Goal: Book appointment/travel/reservation

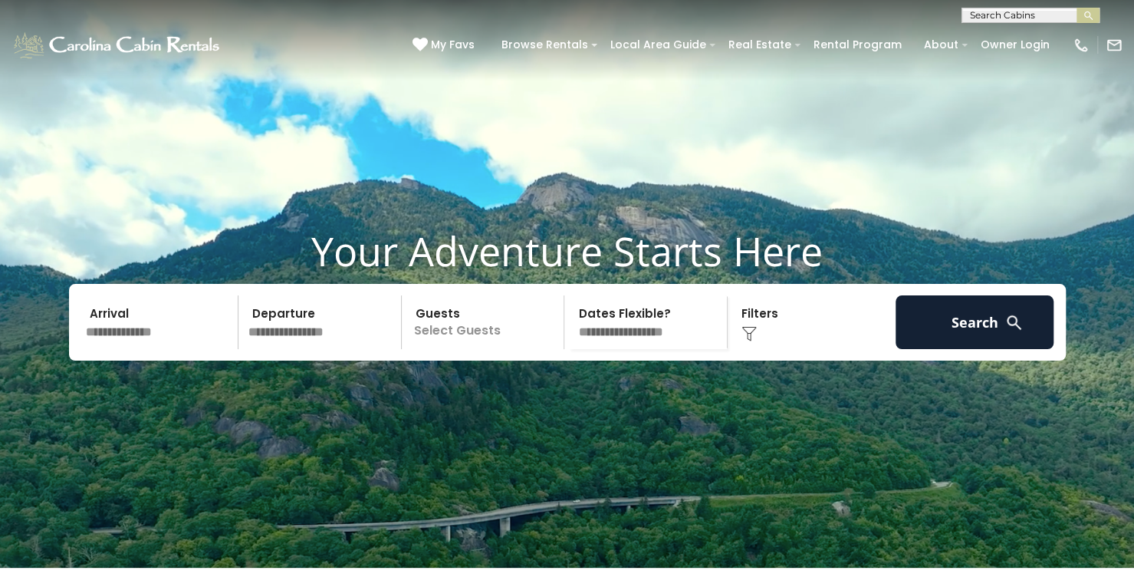
click at [153, 349] on input "text" at bounding box center [160, 322] width 159 height 54
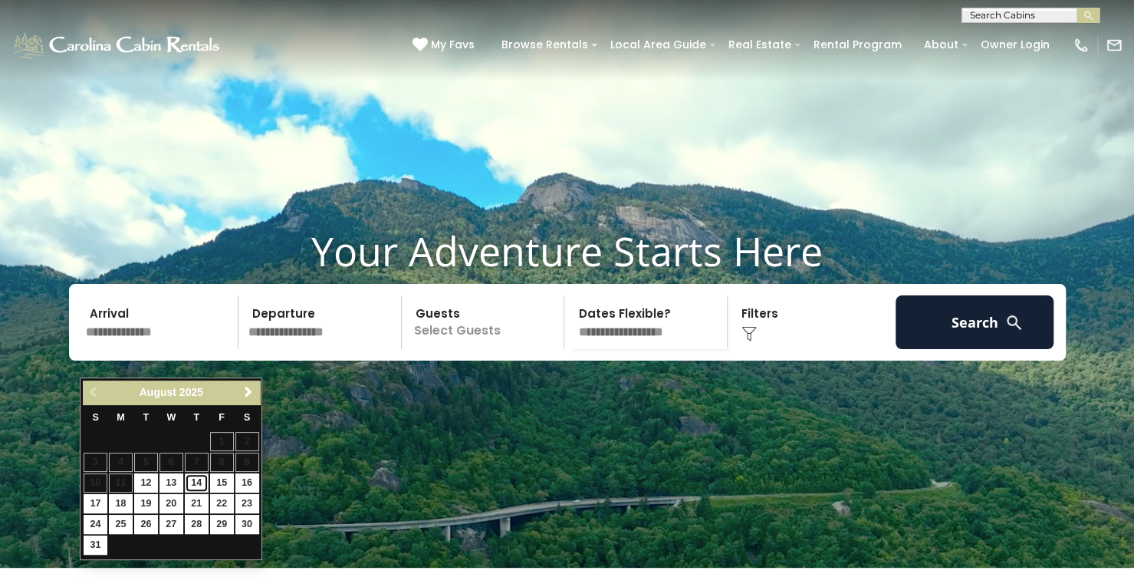
click at [199, 478] on link "14" at bounding box center [197, 482] width 24 height 19
type input "*******"
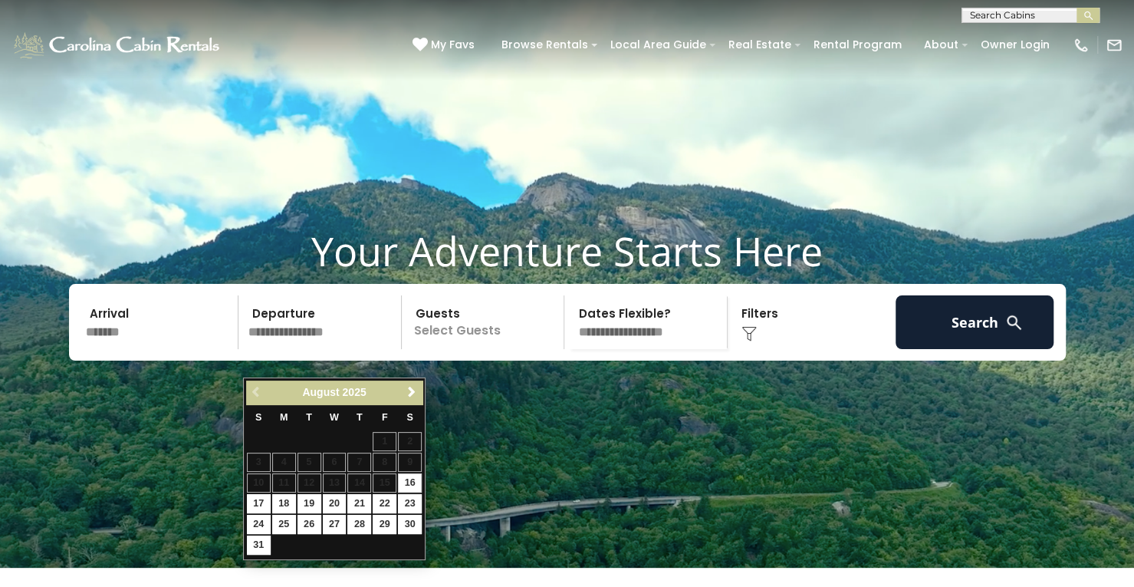
click at [314, 349] on input "text" at bounding box center [322, 322] width 159 height 54
click at [251, 499] on link "17" at bounding box center [259, 503] width 24 height 19
type input "*******"
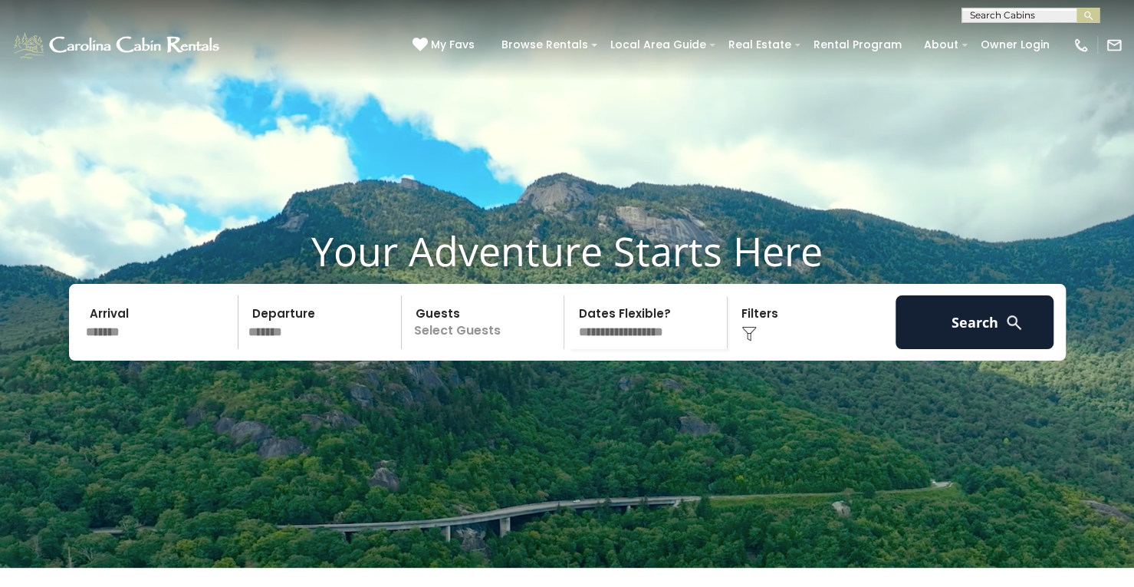
click at [464, 349] on p "Select Guests" at bounding box center [485, 322] width 158 height 54
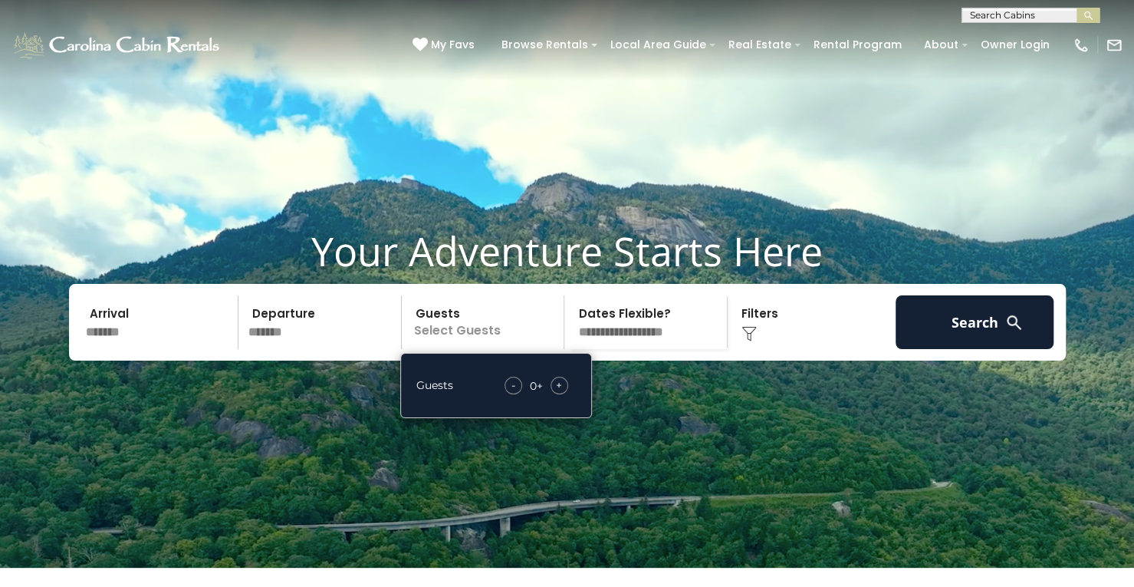
click at [561, 393] on span "+" at bounding box center [559, 384] width 6 height 15
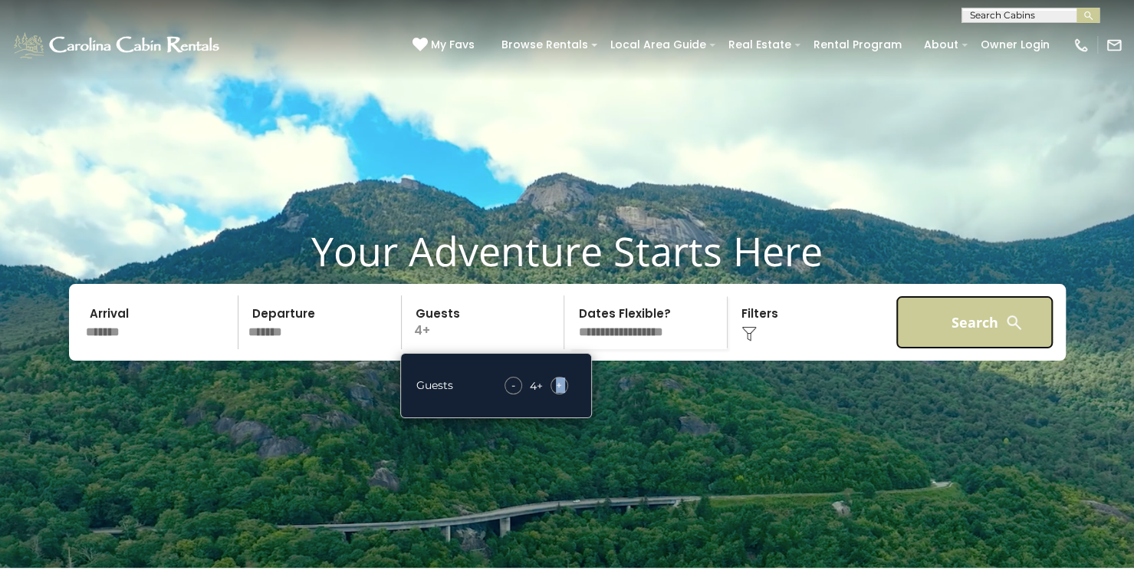
click at [952, 347] on button "Search" at bounding box center [974, 322] width 159 height 54
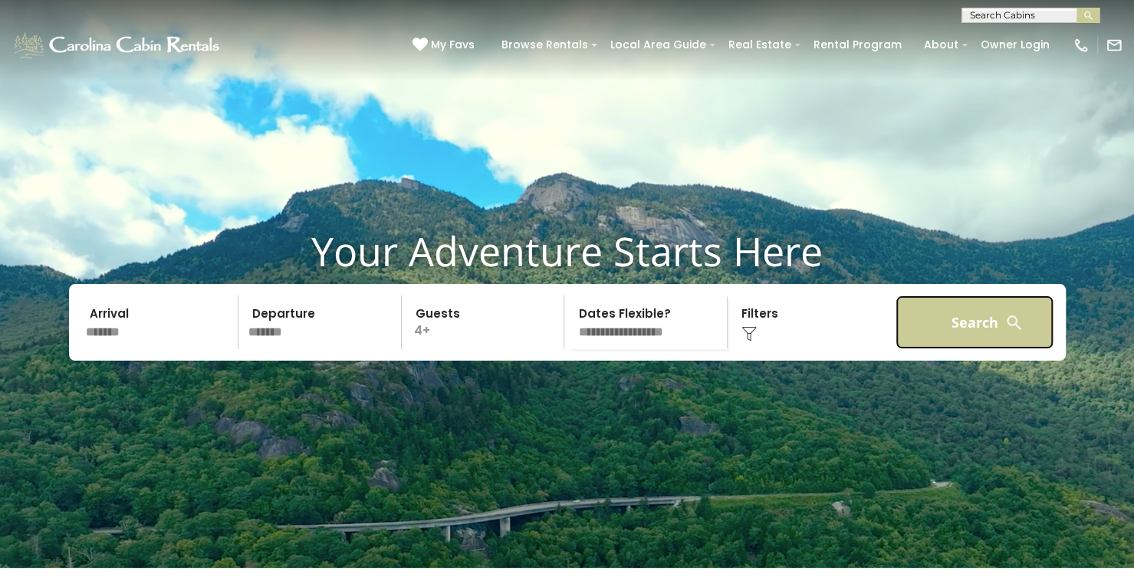
click at [952, 347] on button "Search" at bounding box center [974, 322] width 159 height 54
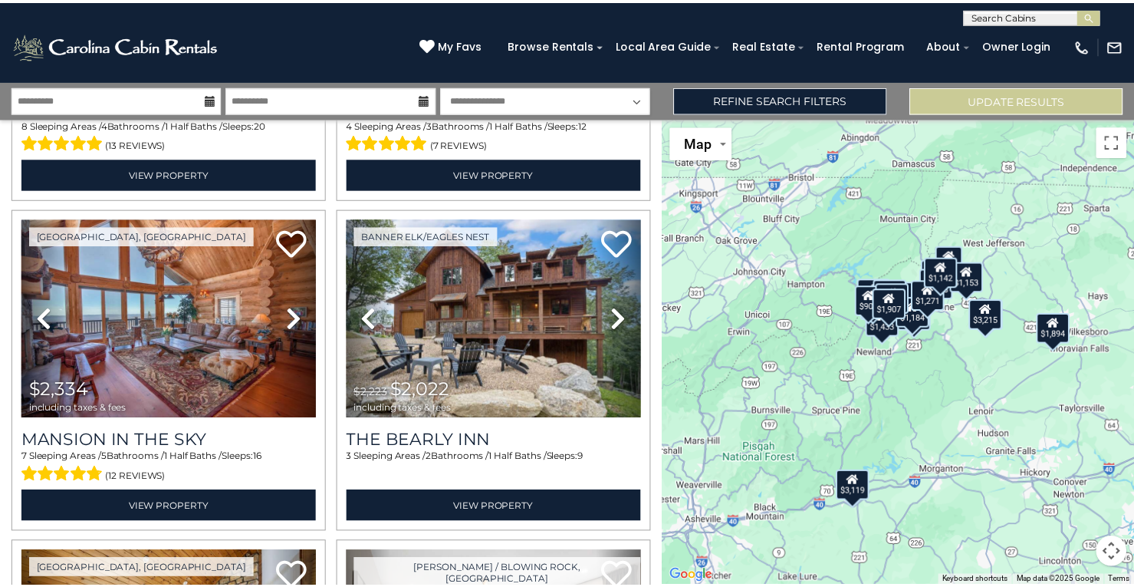
scroll to position [642, 0]
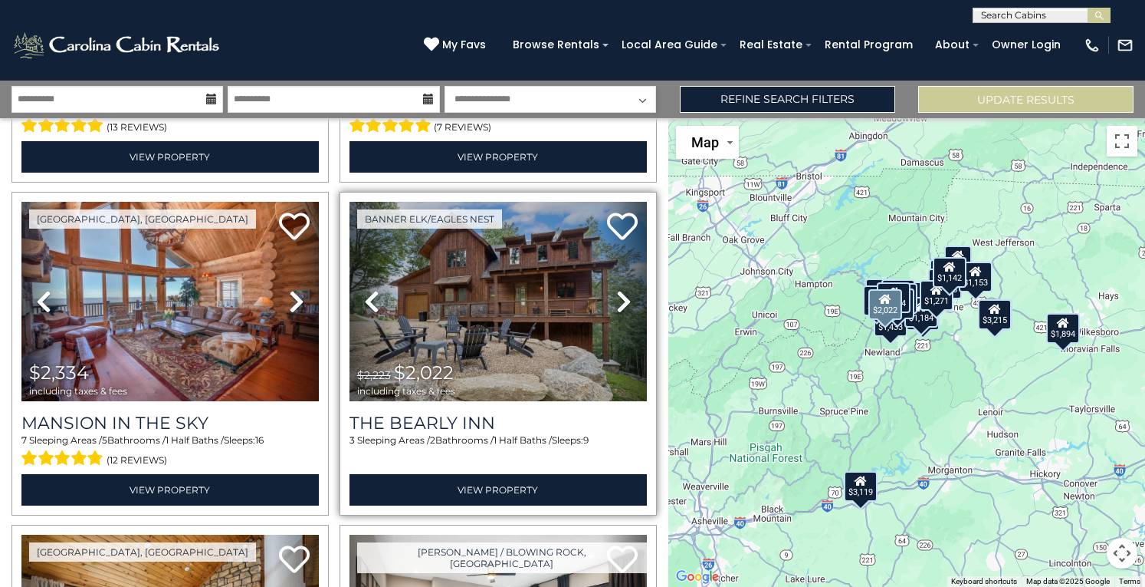
click at [616, 291] on icon at bounding box center [623, 301] width 15 height 25
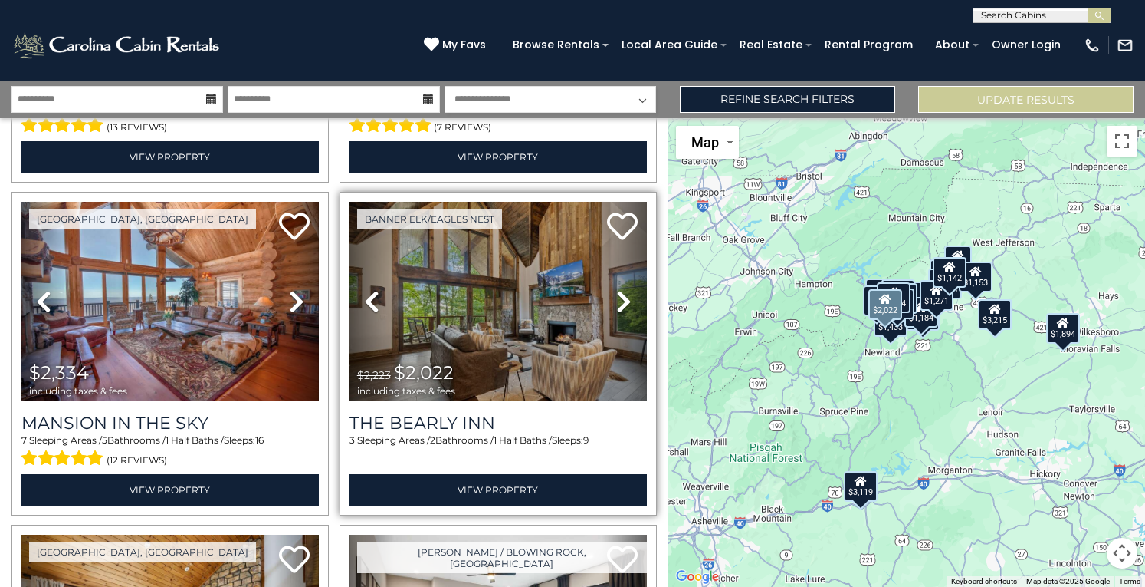
click at [616, 291] on icon at bounding box center [623, 301] width 15 height 25
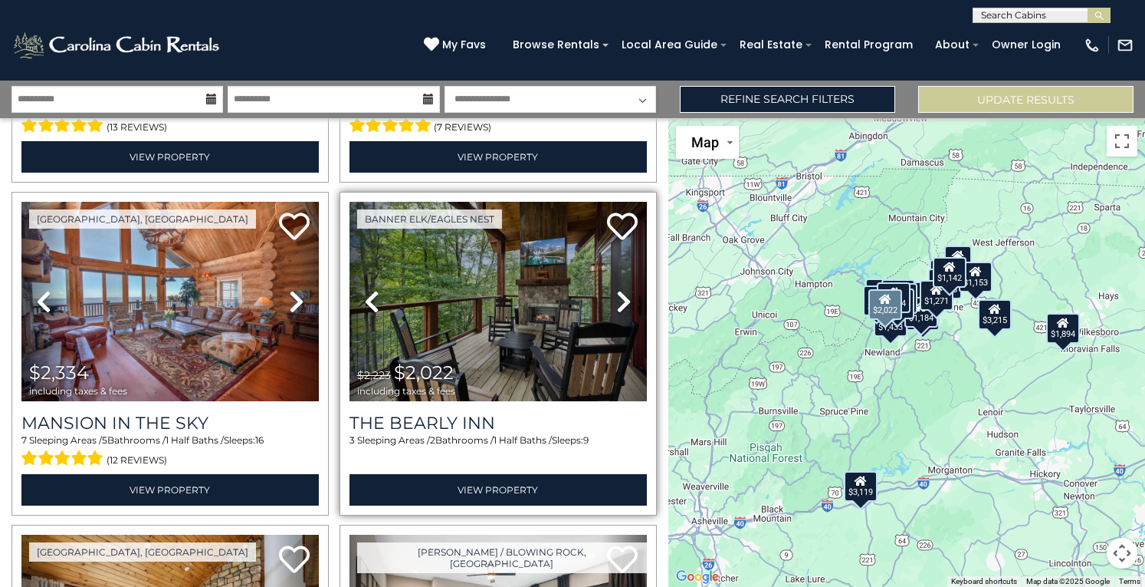
click at [616, 291] on icon at bounding box center [623, 301] width 15 height 25
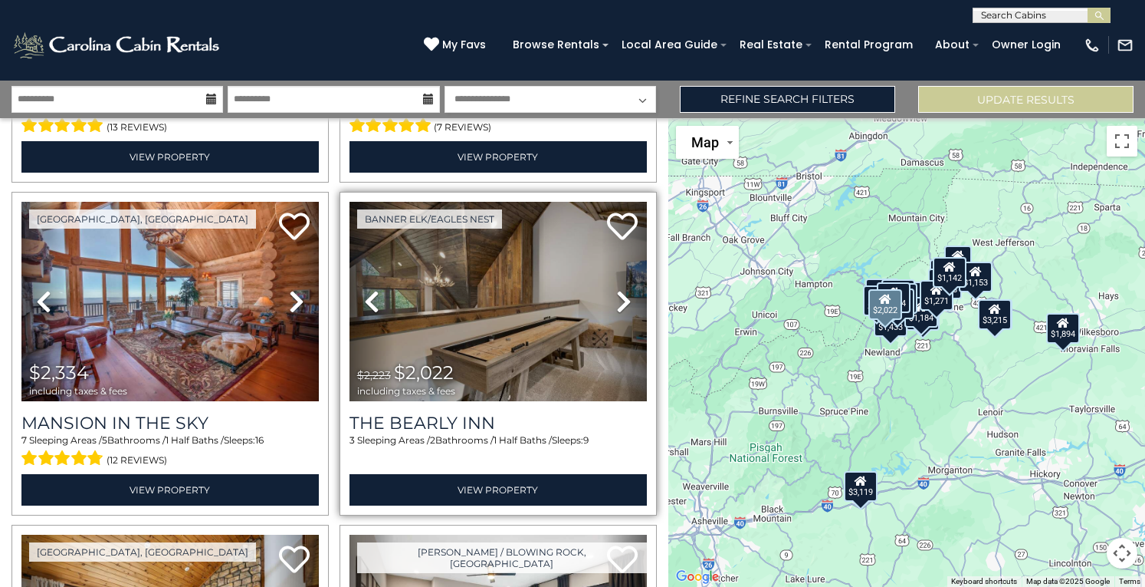
click at [616, 291] on icon at bounding box center [623, 301] width 15 height 25
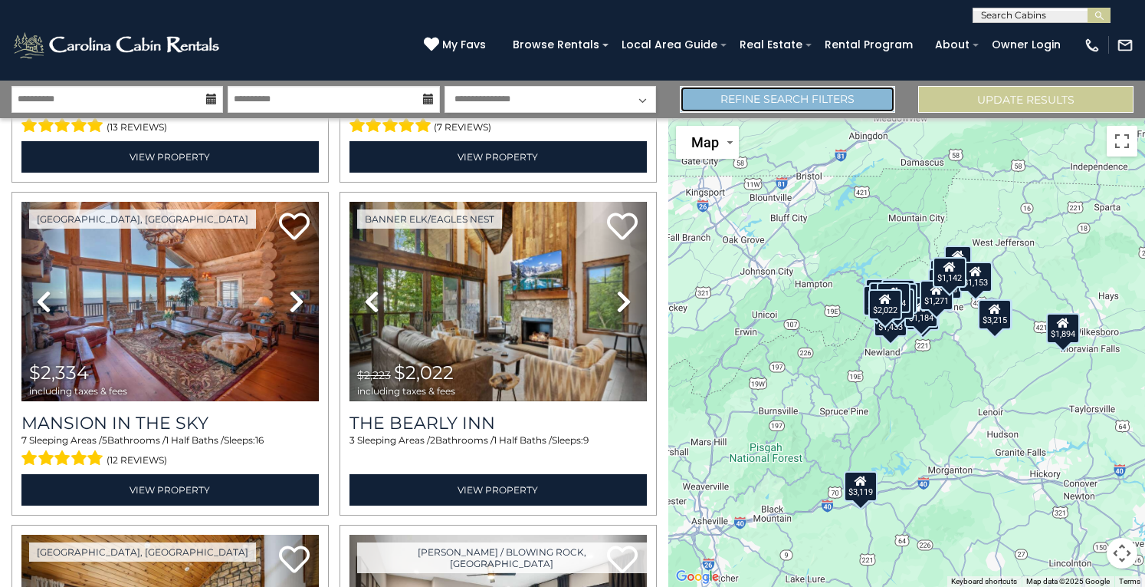
click at [866, 104] on link "Refine Search Filters" at bounding box center [787, 99] width 215 height 27
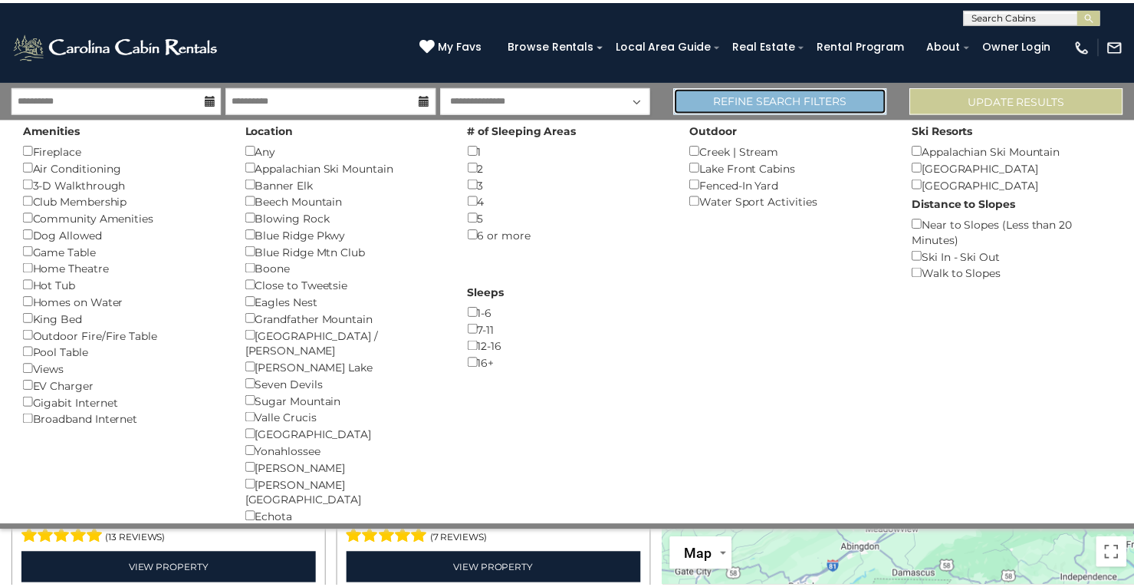
scroll to position [638, 0]
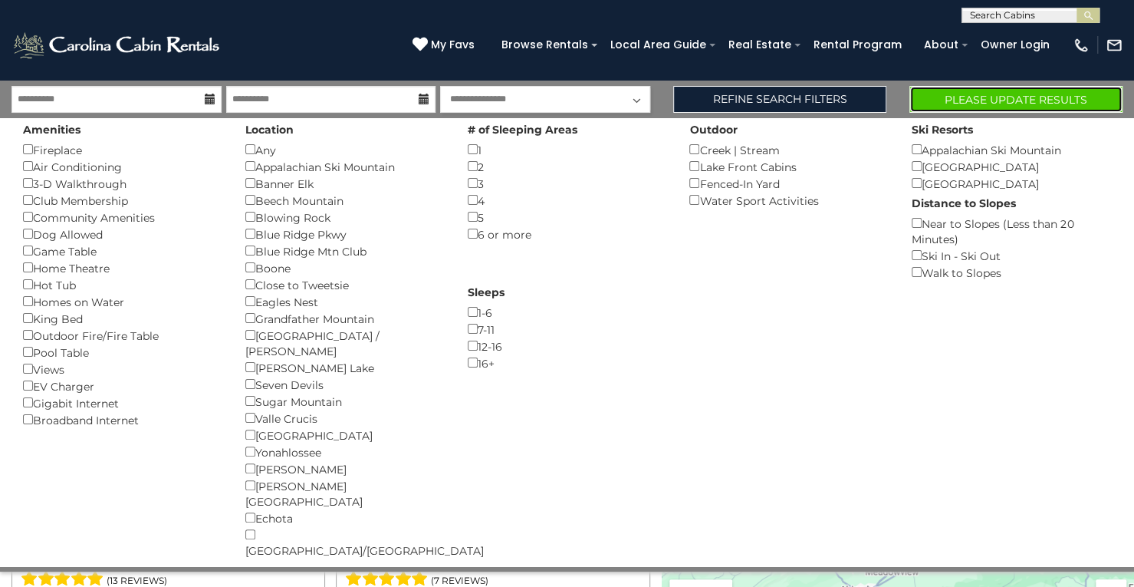
click at [1013, 100] on button "Please Update Results" at bounding box center [1015, 99] width 213 height 27
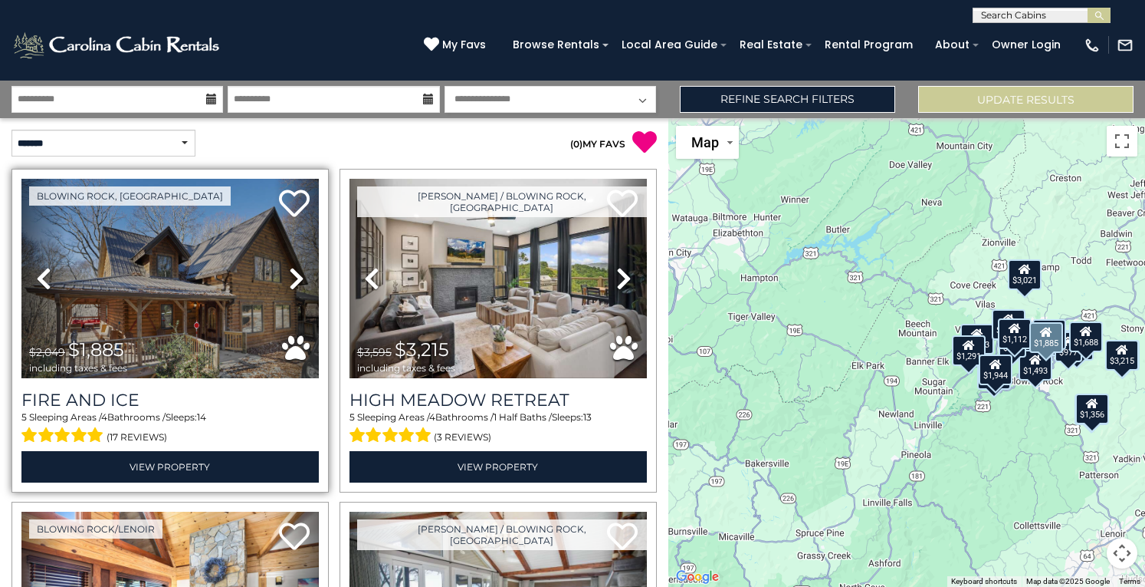
click at [296, 276] on icon at bounding box center [296, 278] width 15 height 25
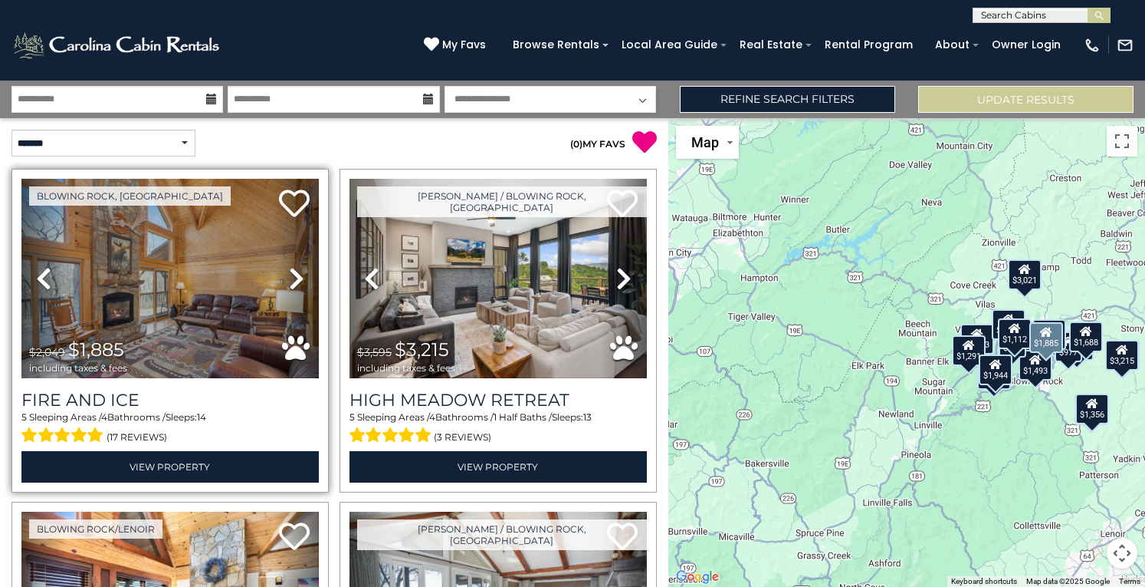
click at [296, 276] on icon at bounding box center [296, 278] width 15 height 25
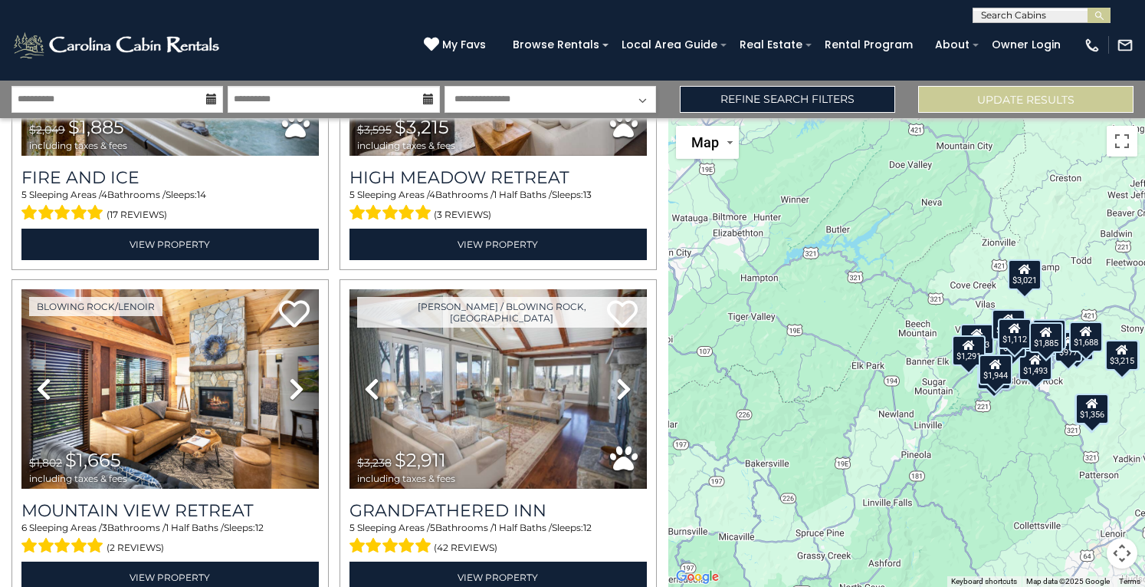
scroll to position [244, 0]
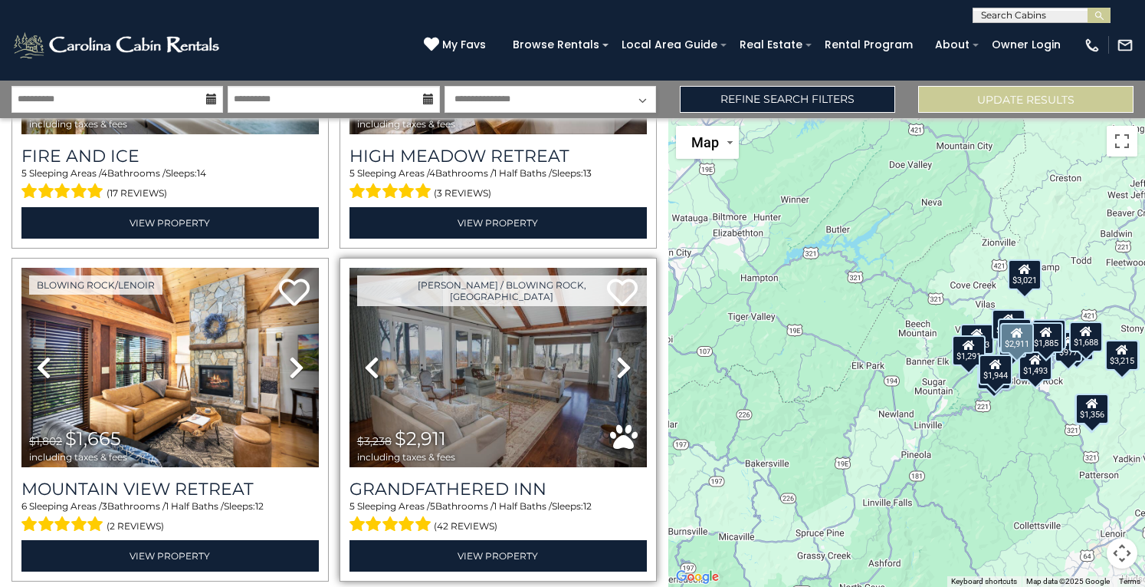
click at [616, 369] on icon at bounding box center [623, 367] width 15 height 25
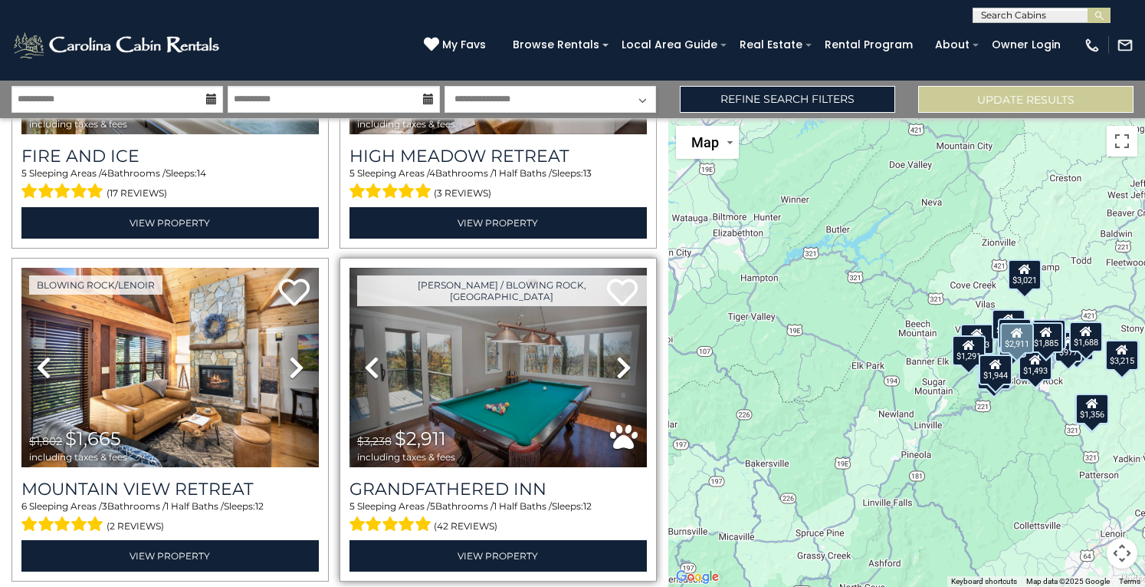
click at [616, 369] on icon at bounding box center [623, 367] width 15 height 25
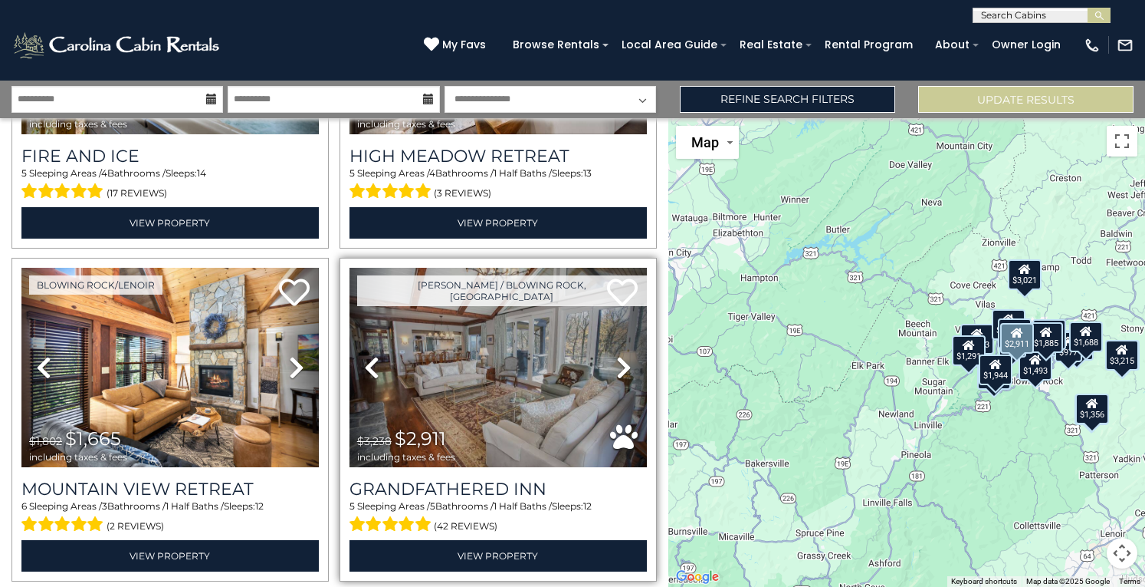
click at [616, 369] on icon at bounding box center [623, 367] width 15 height 25
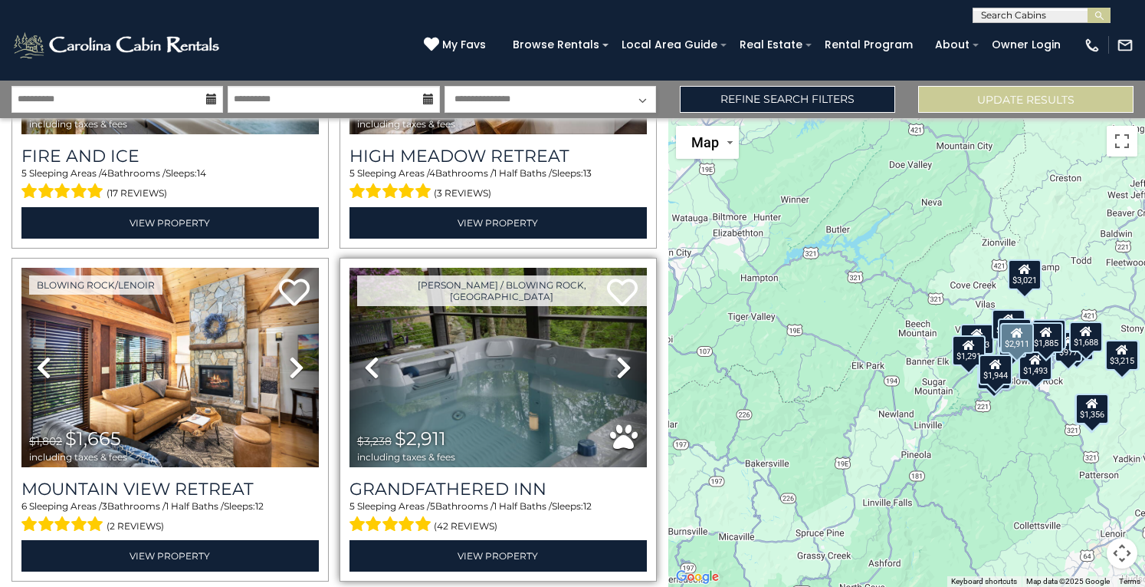
click at [616, 369] on icon at bounding box center [623, 367] width 15 height 25
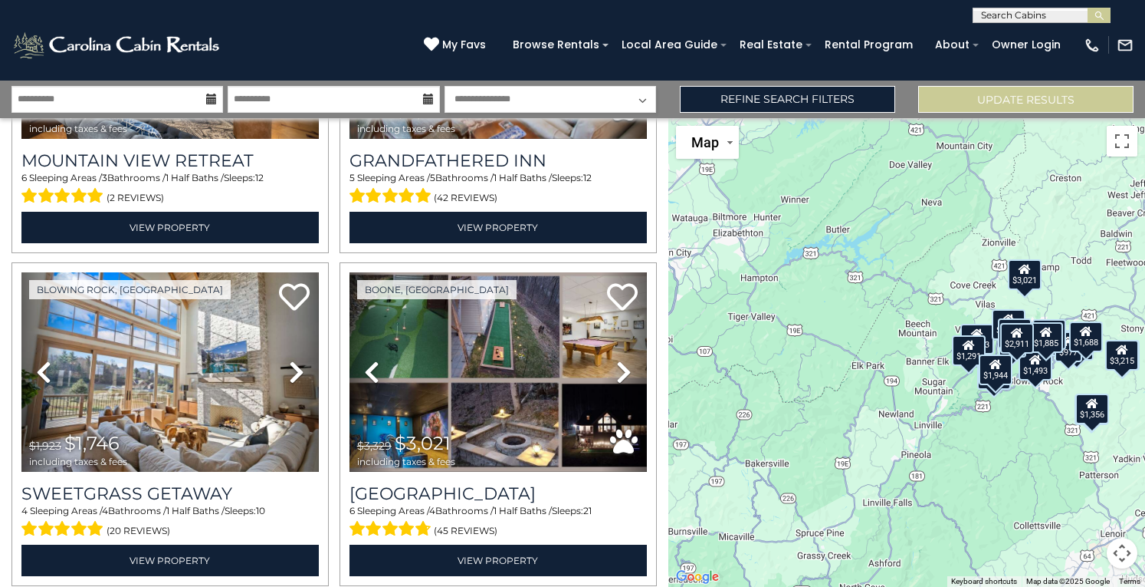
scroll to position [589, 0]
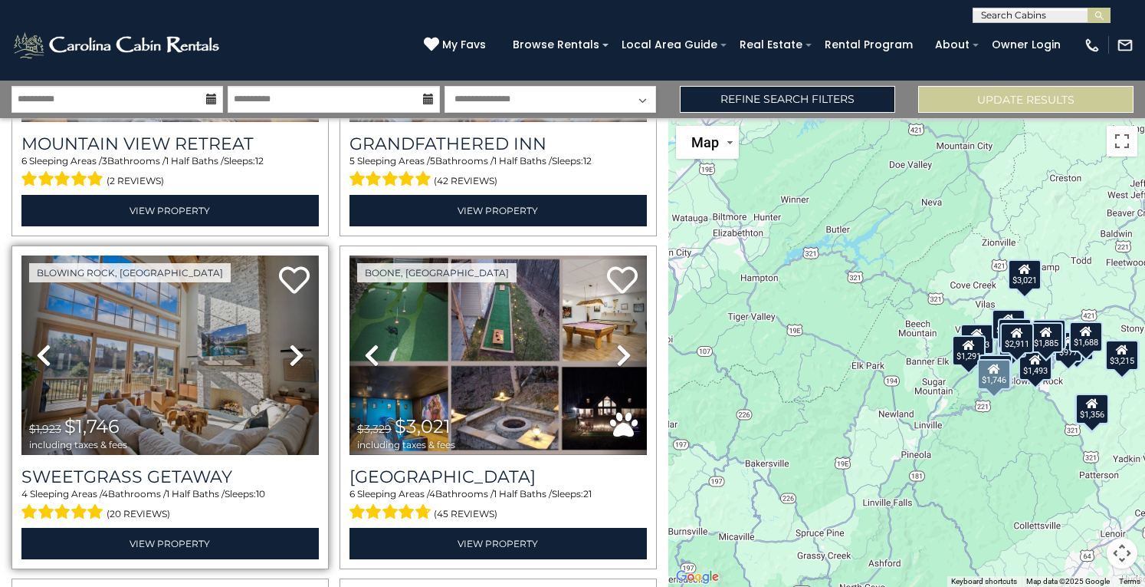
click at [298, 347] on icon at bounding box center [296, 355] width 15 height 25
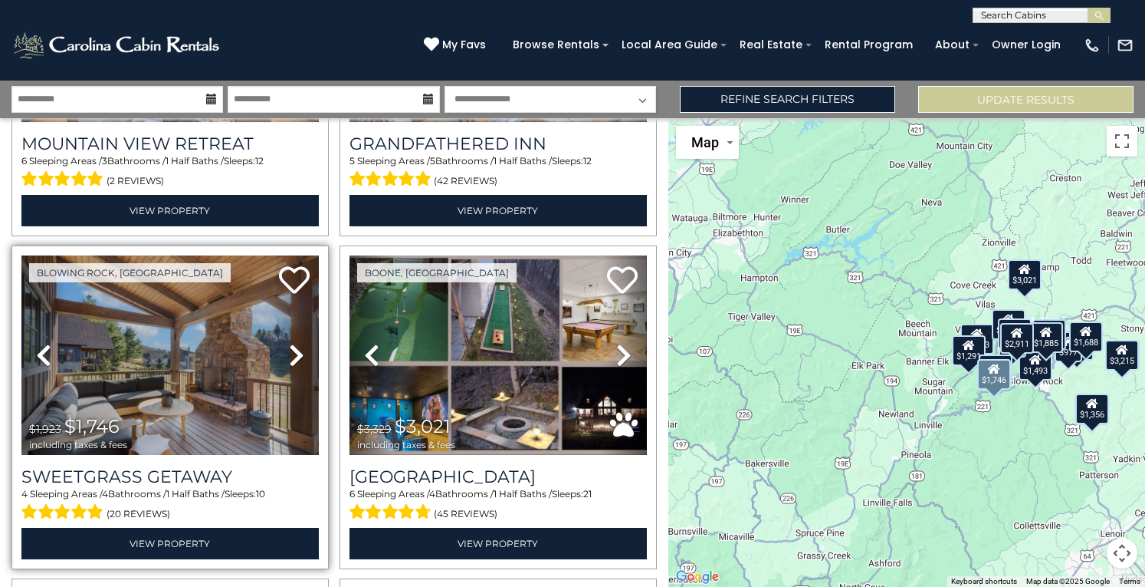
click at [298, 347] on icon at bounding box center [296, 355] width 15 height 25
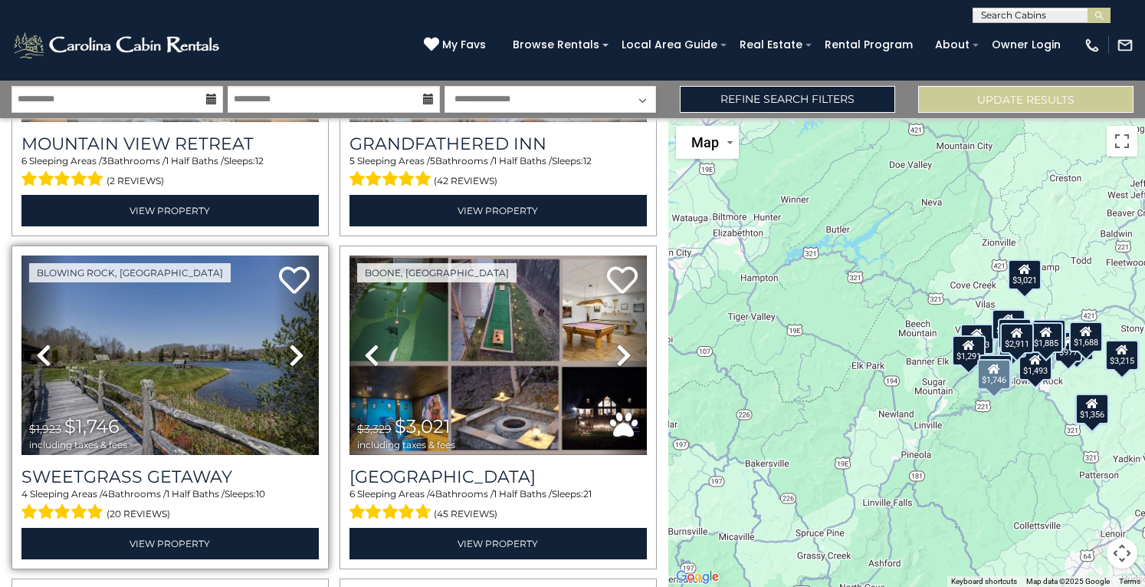
click at [298, 347] on icon at bounding box center [296, 355] width 15 height 25
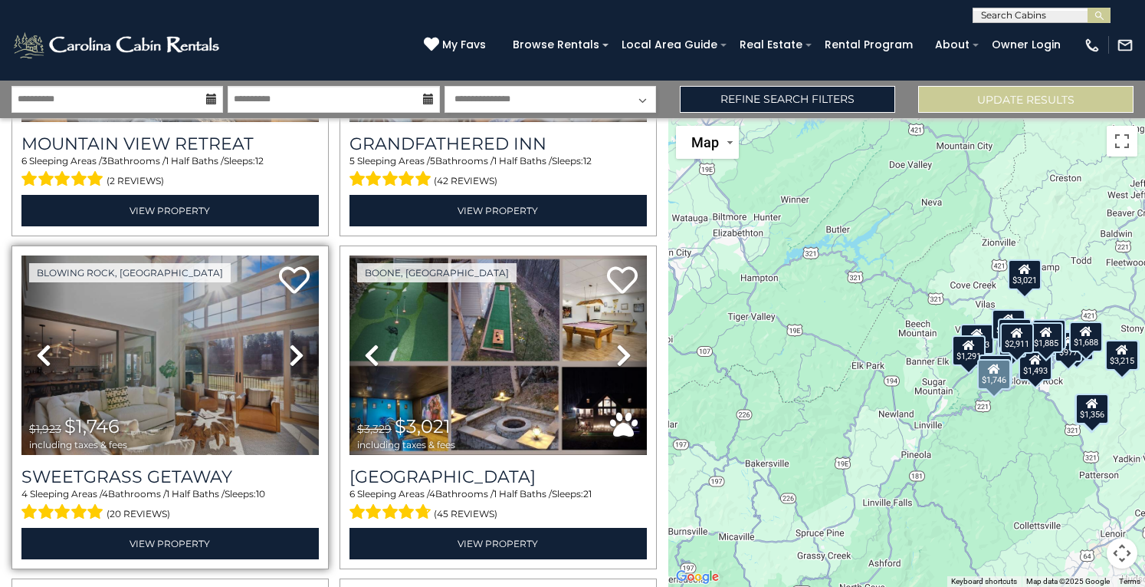
click at [298, 347] on icon at bounding box center [296, 355] width 15 height 25
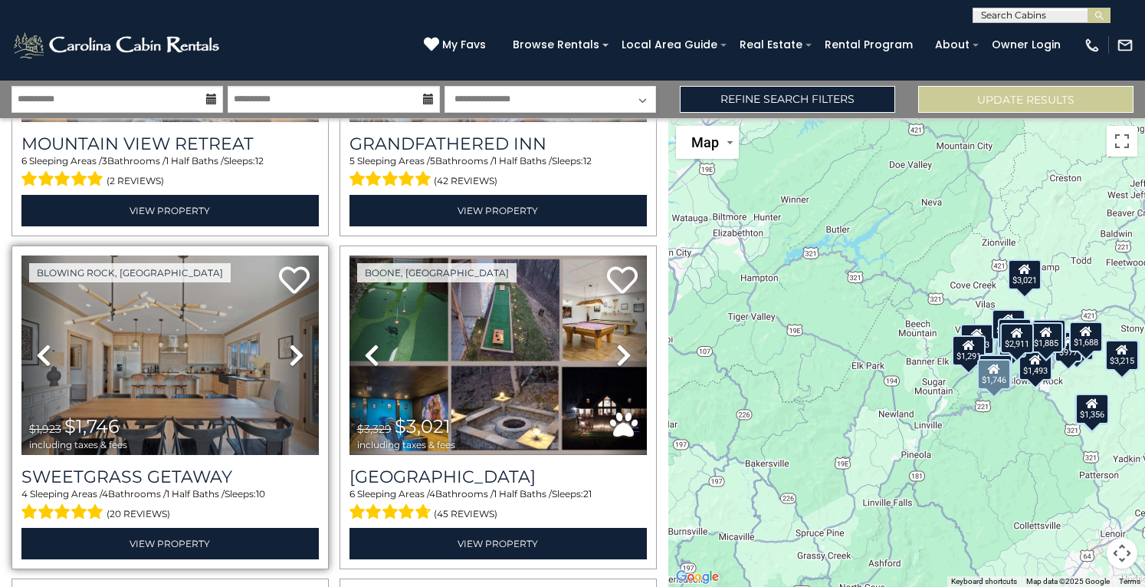
click at [298, 347] on icon at bounding box center [296, 355] width 15 height 25
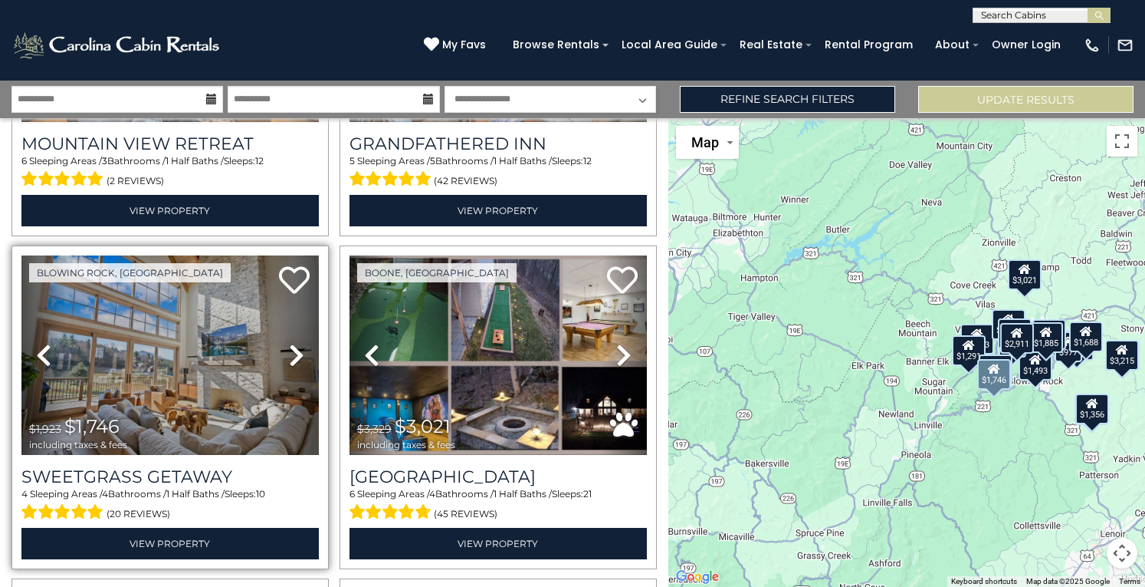
click at [298, 347] on icon at bounding box center [296, 355] width 15 height 25
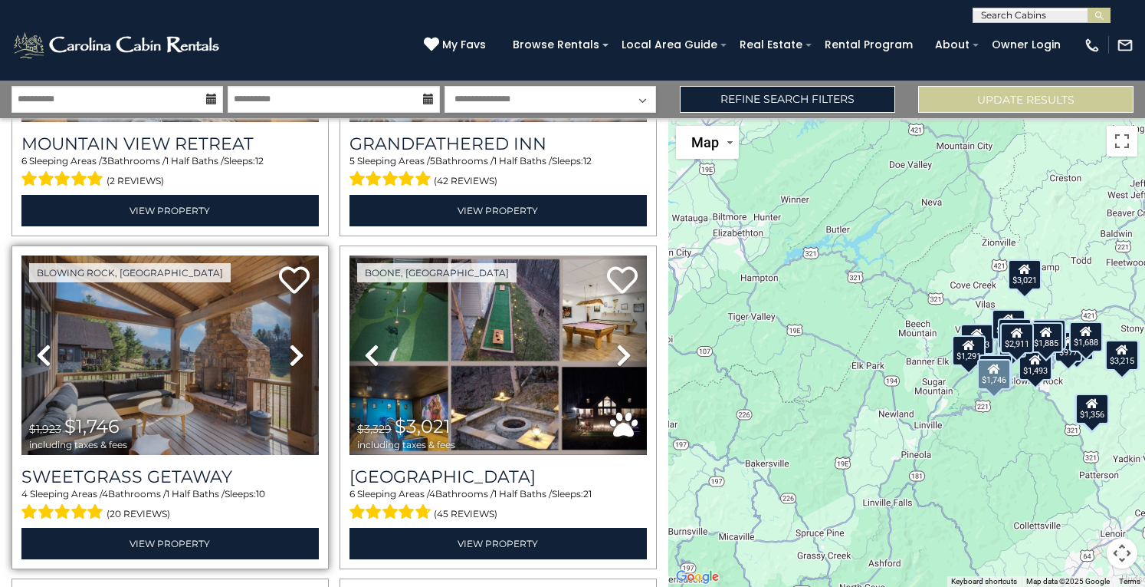
click at [298, 347] on icon at bounding box center [296, 355] width 15 height 25
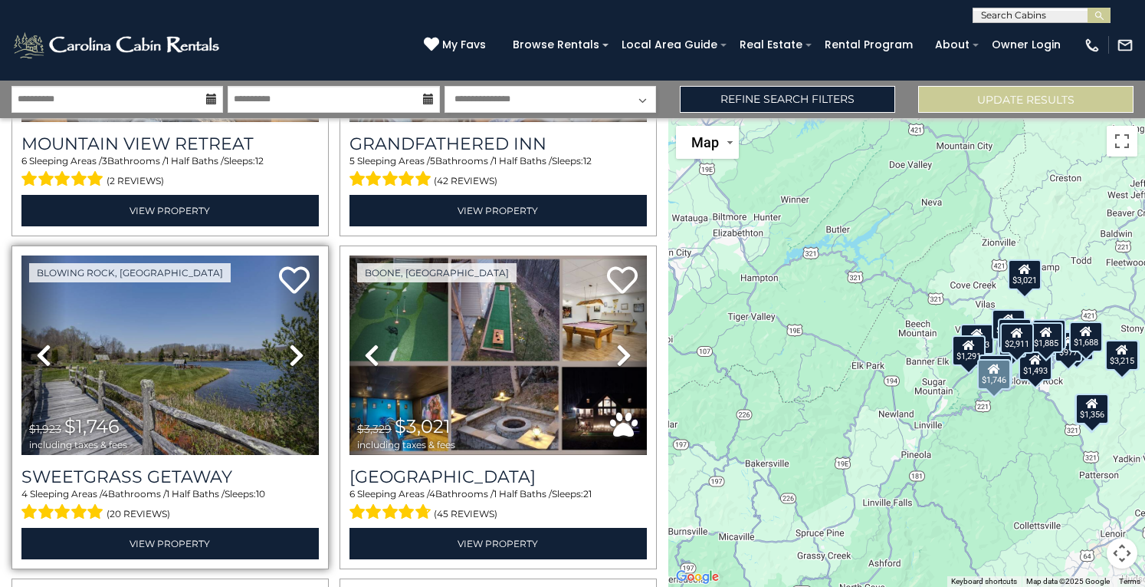
click at [298, 347] on icon at bounding box center [296, 355] width 15 height 25
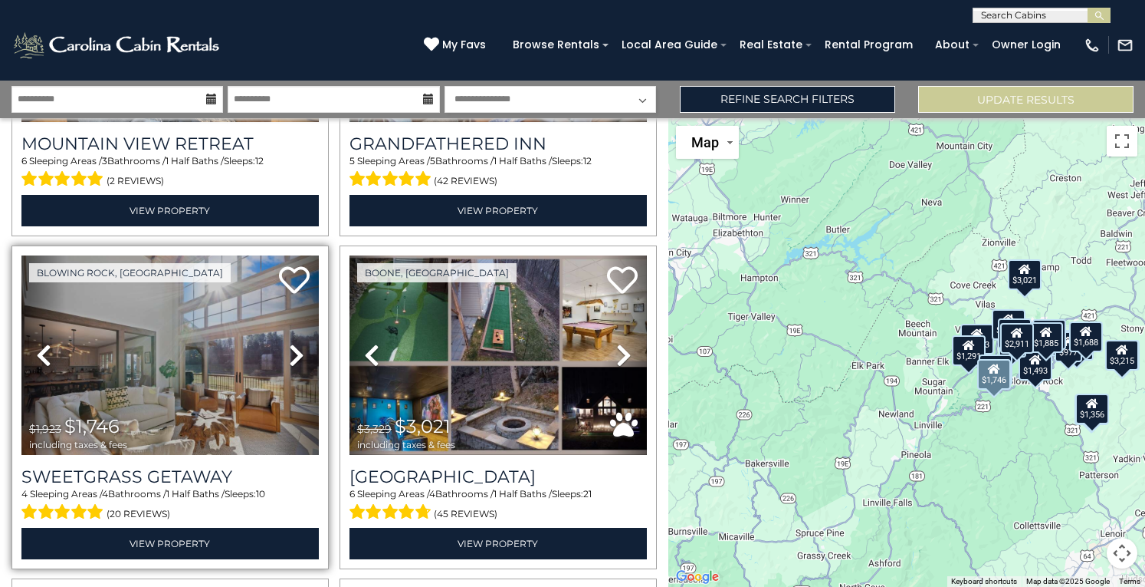
click at [298, 347] on icon at bounding box center [296, 355] width 15 height 25
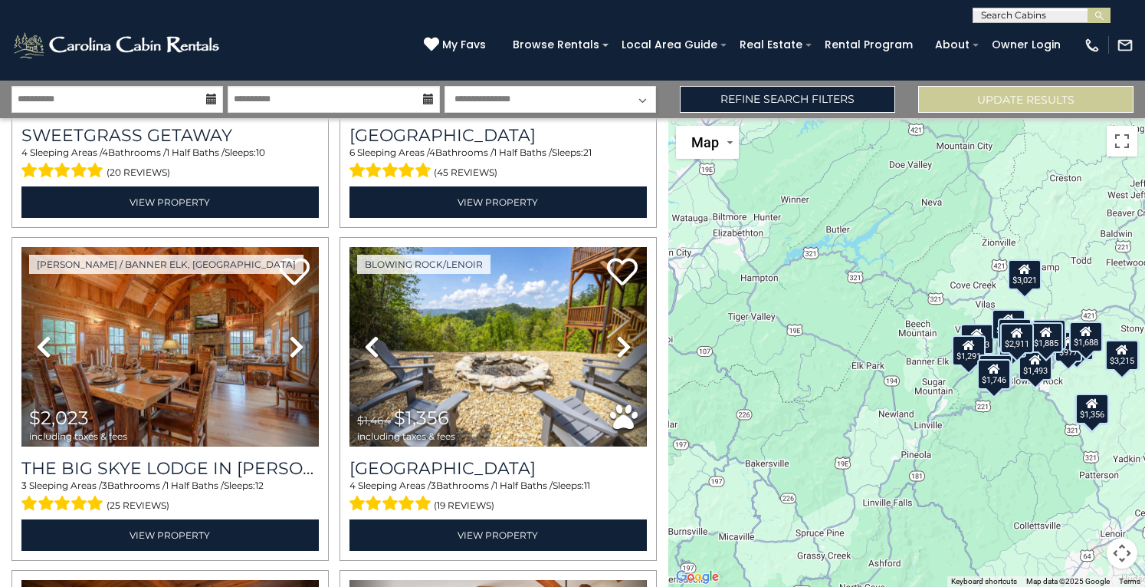
scroll to position [943, 0]
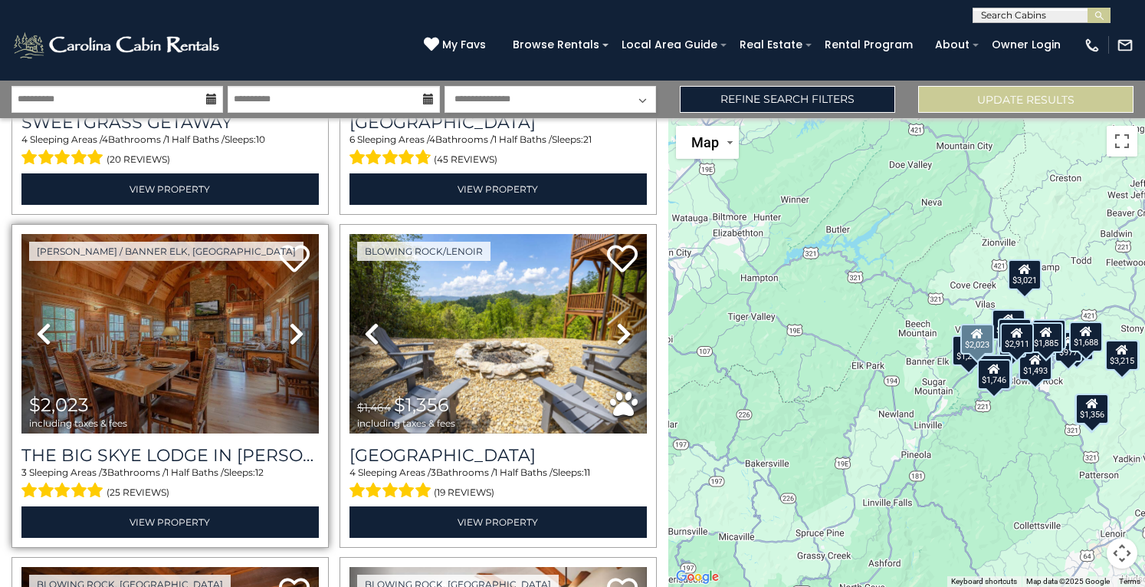
click at [297, 322] on icon at bounding box center [296, 333] width 15 height 25
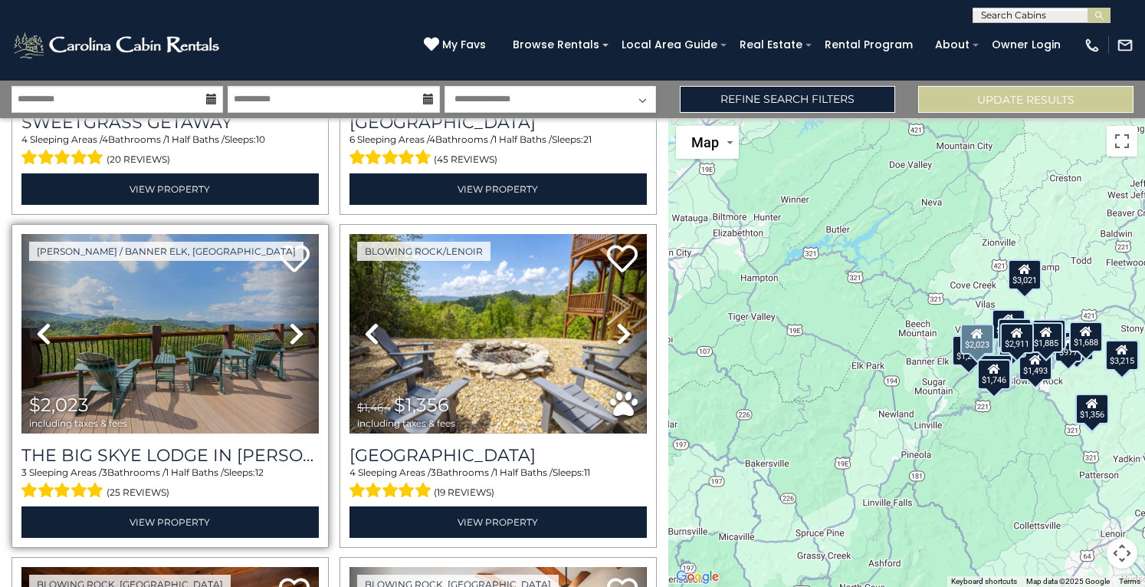
click at [297, 322] on icon at bounding box center [296, 333] width 15 height 25
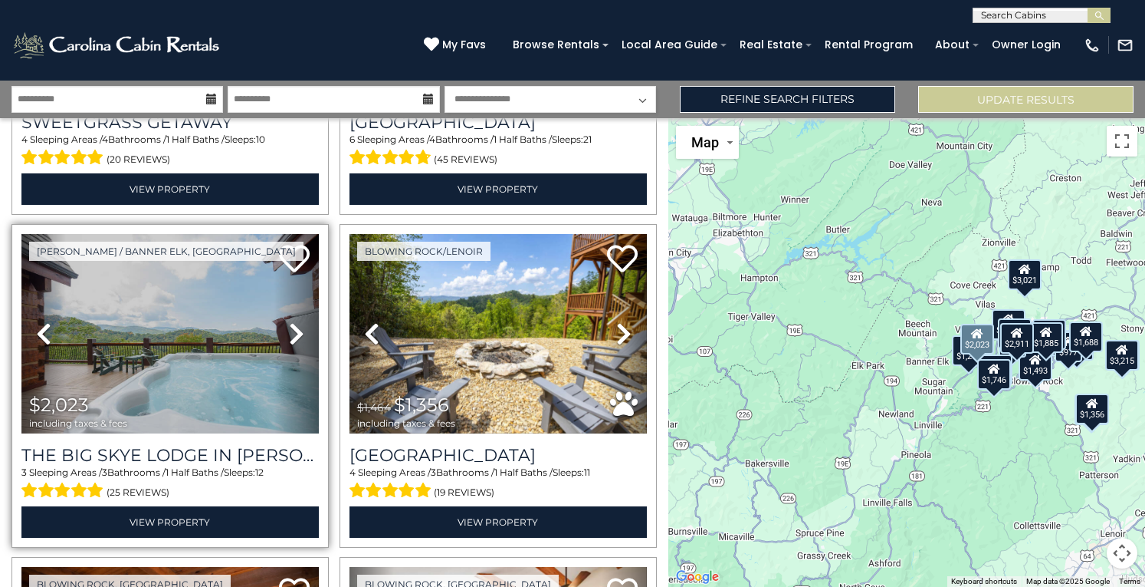
click at [297, 322] on icon at bounding box center [296, 333] width 15 height 25
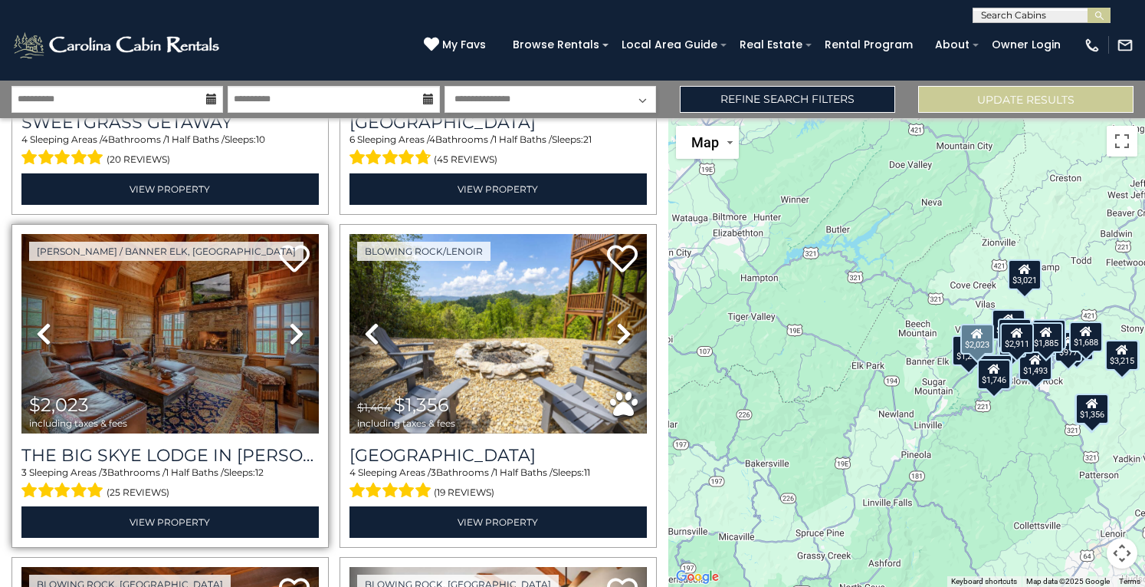
click at [297, 322] on icon at bounding box center [296, 333] width 15 height 25
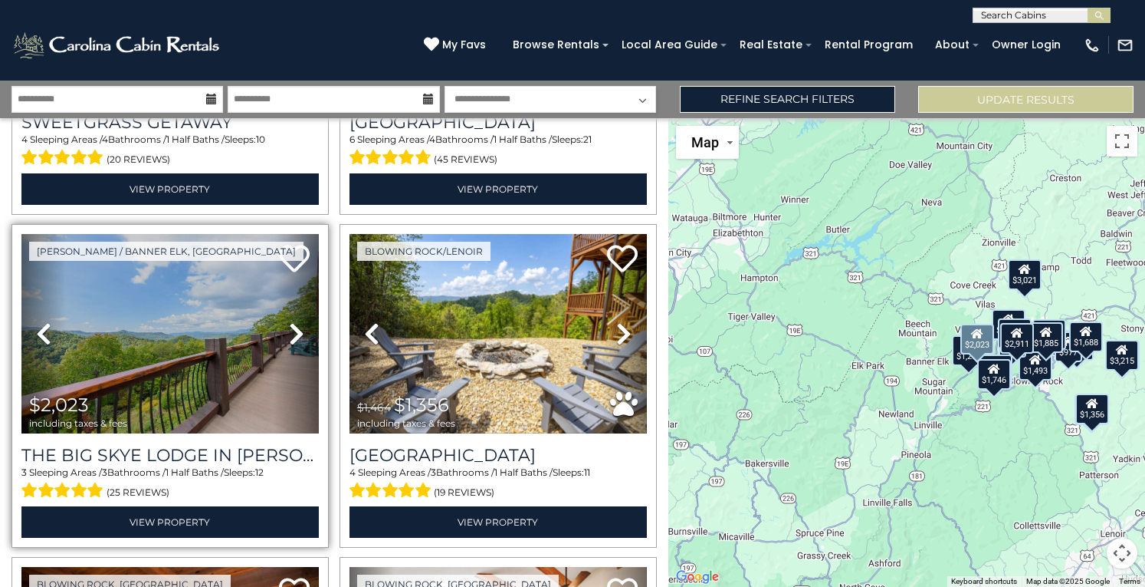
click at [297, 322] on icon at bounding box center [296, 333] width 15 height 25
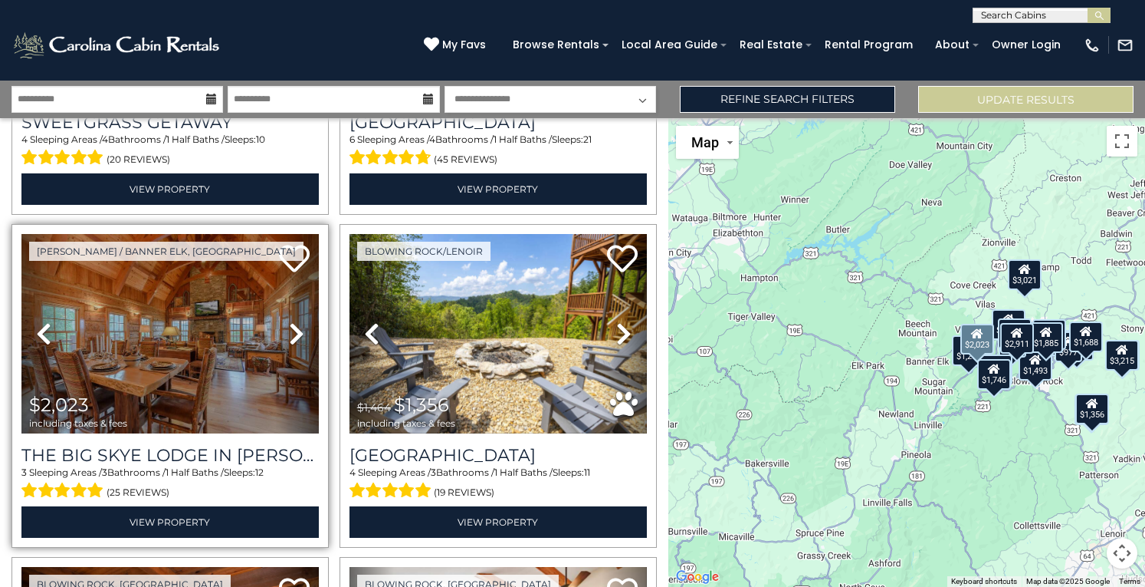
click at [297, 322] on icon at bounding box center [296, 333] width 15 height 25
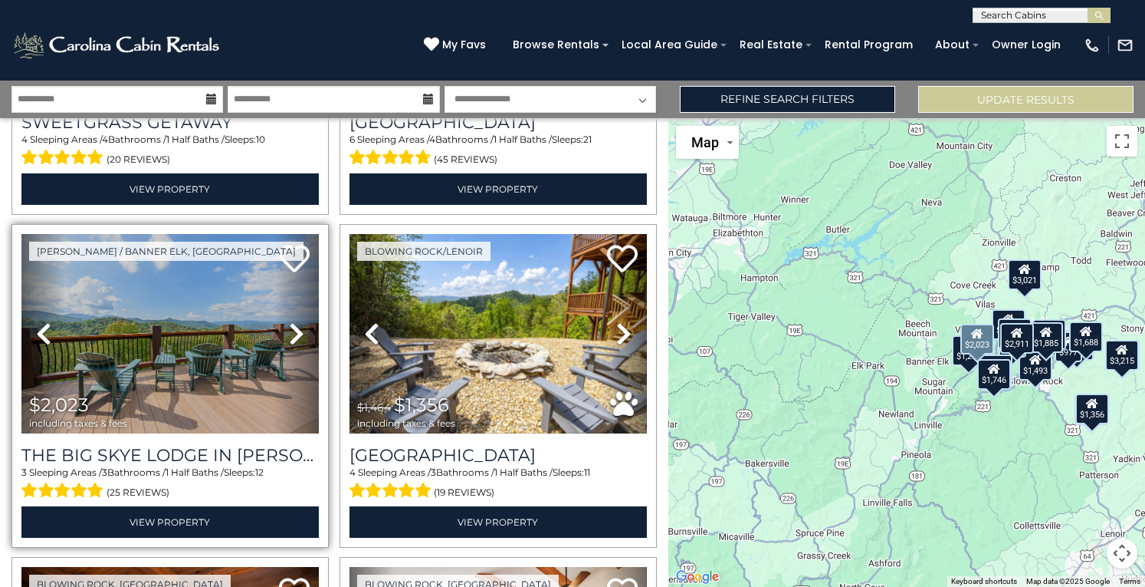
click at [297, 322] on icon at bounding box center [296, 333] width 15 height 25
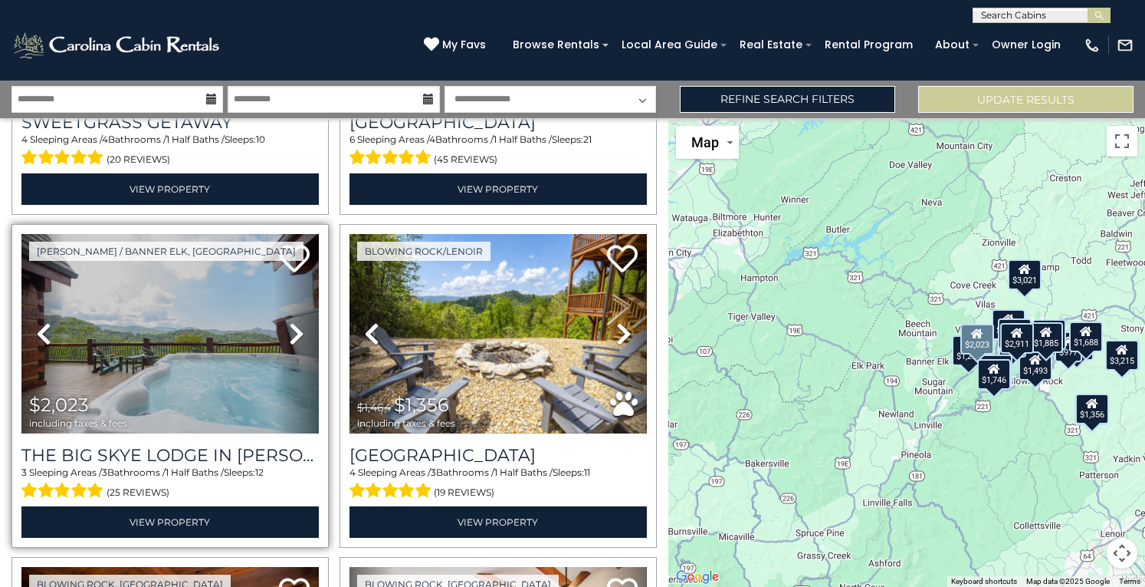
click at [297, 322] on icon at bounding box center [296, 333] width 15 height 25
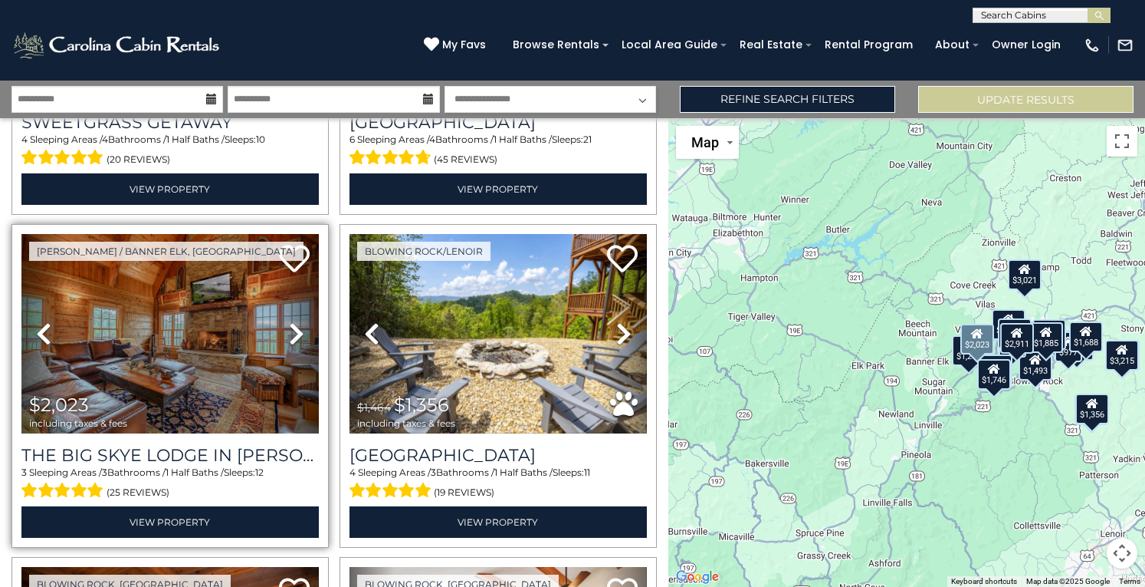
click at [297, 322] on icon at bounding box center [296, 333] width 15 height 25
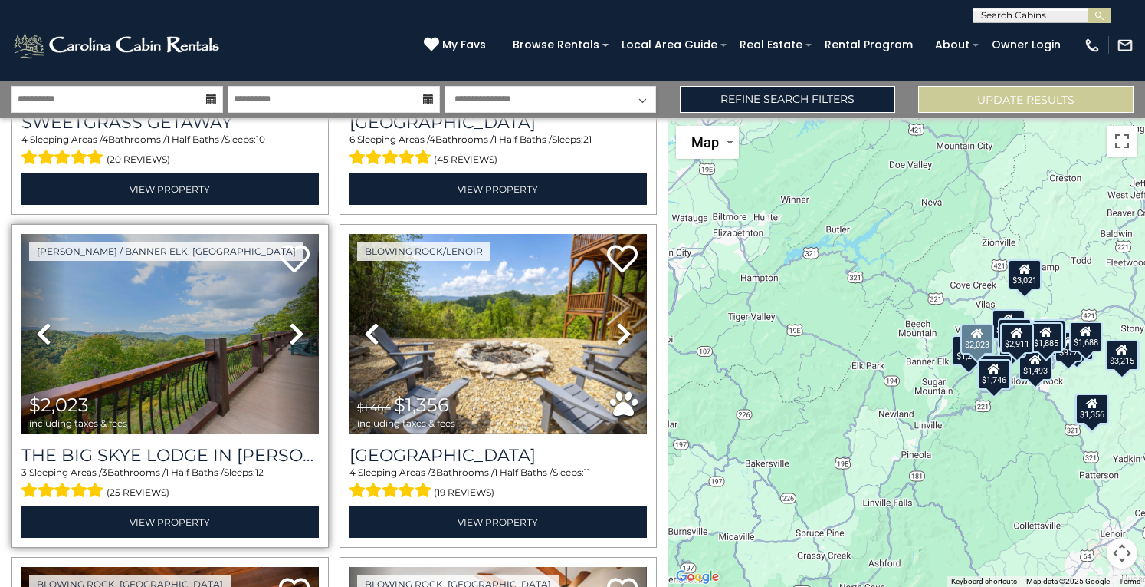
click at [297, 322] on icon at bounding box center [296, 333] width 15 height 25
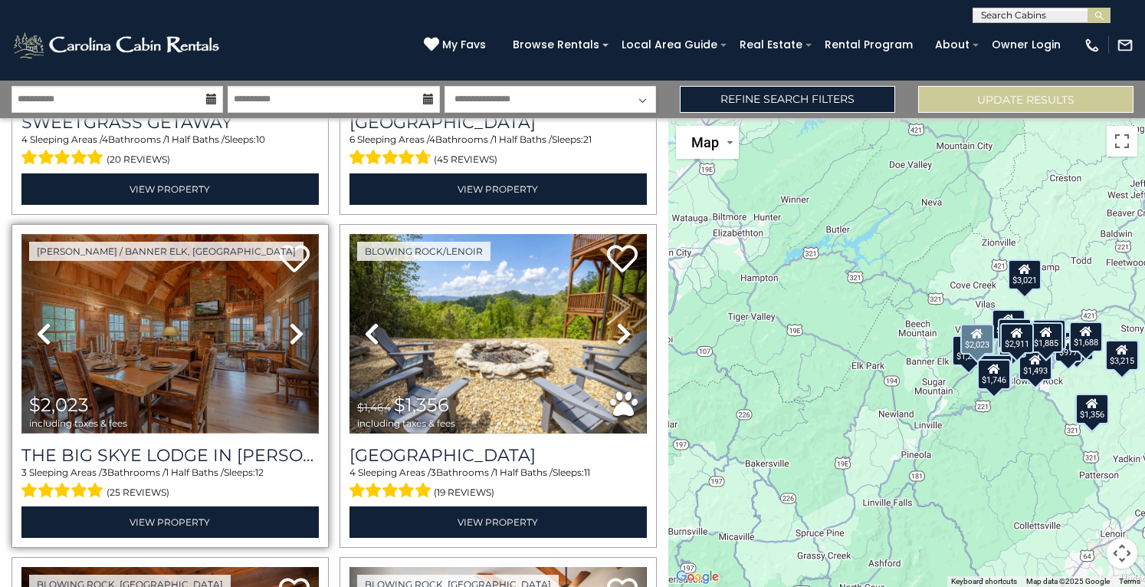
click at [240, 367] on img at bounding box center [169, 333] width 297 height 199
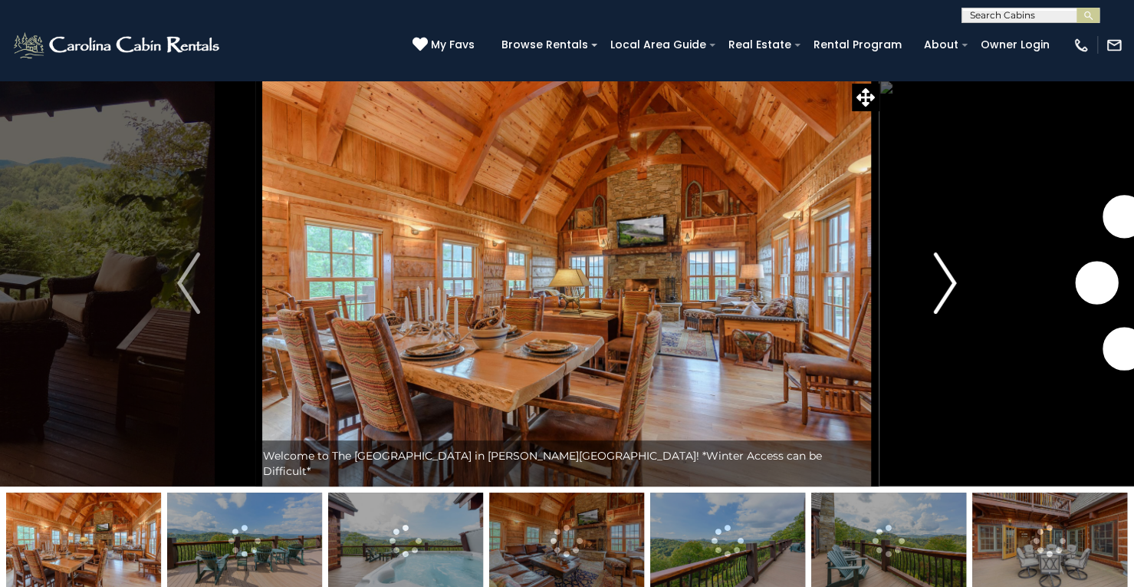
click at [944, 287] on img "Next" at bounding box center [945, 282] width 23 height 61
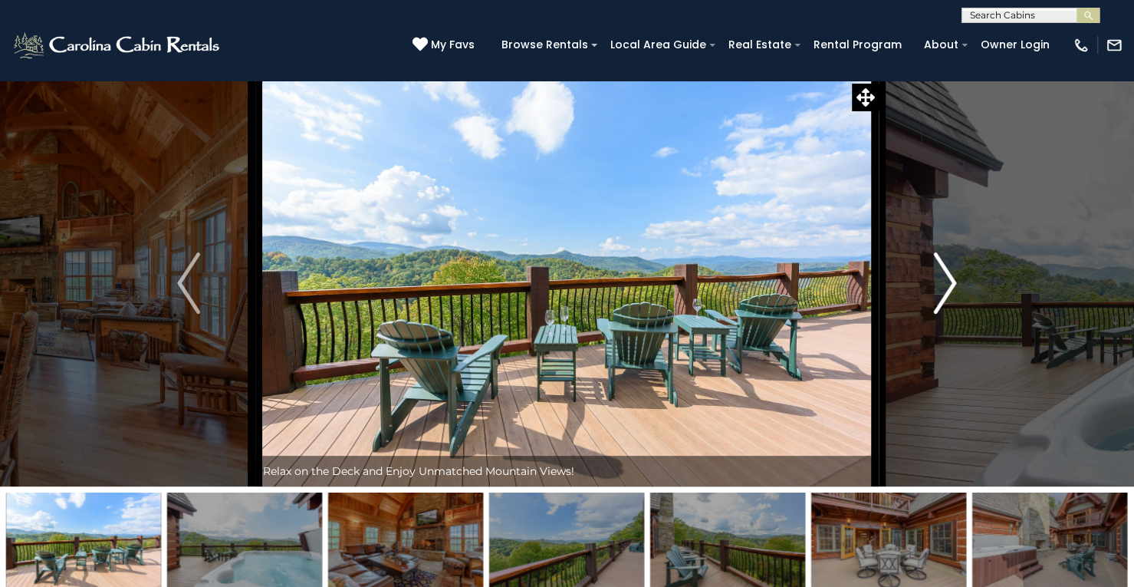
click at [944, 287] on img "Next" at bounding box center [945, 282] width 23 height 61
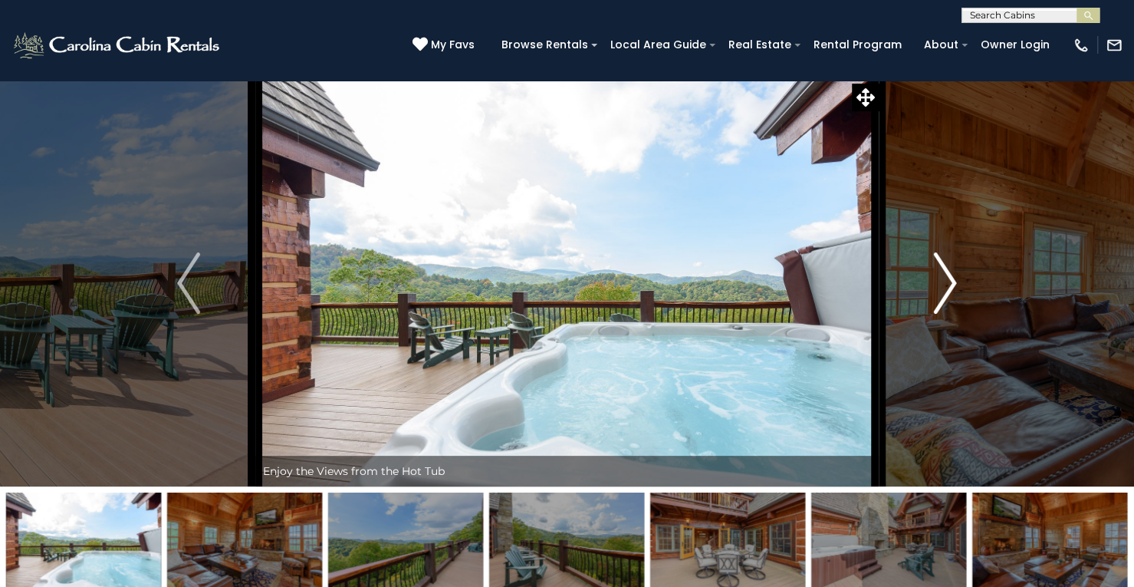
click at [944, 287] on img "Next" at bounding box center [945, 282] width 23 height 61
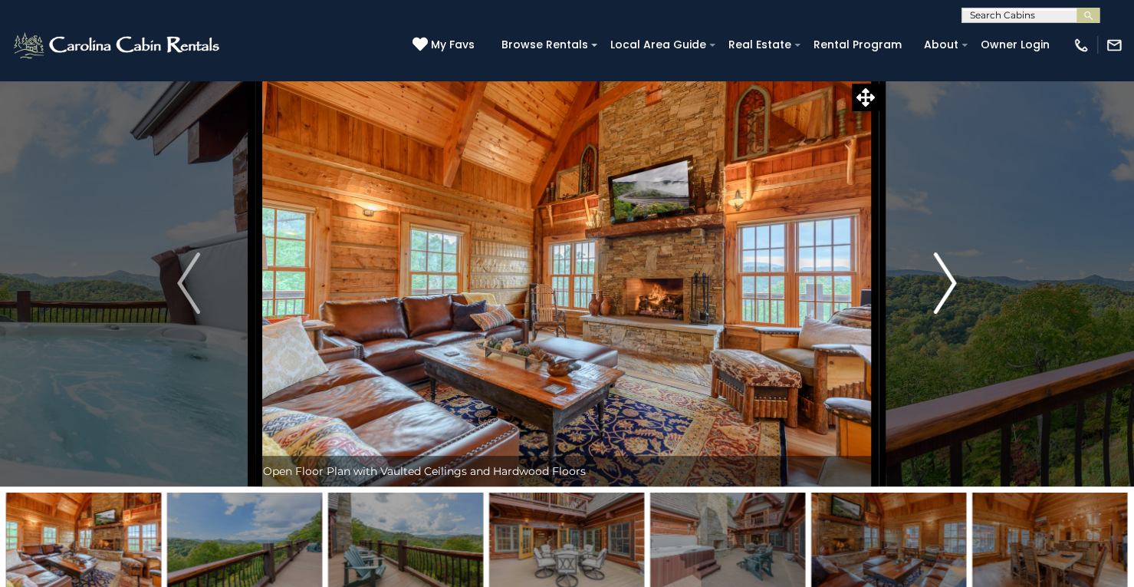
click at [944, 287] on img "Next" at bounding box center [945, 282] width 23 height 61
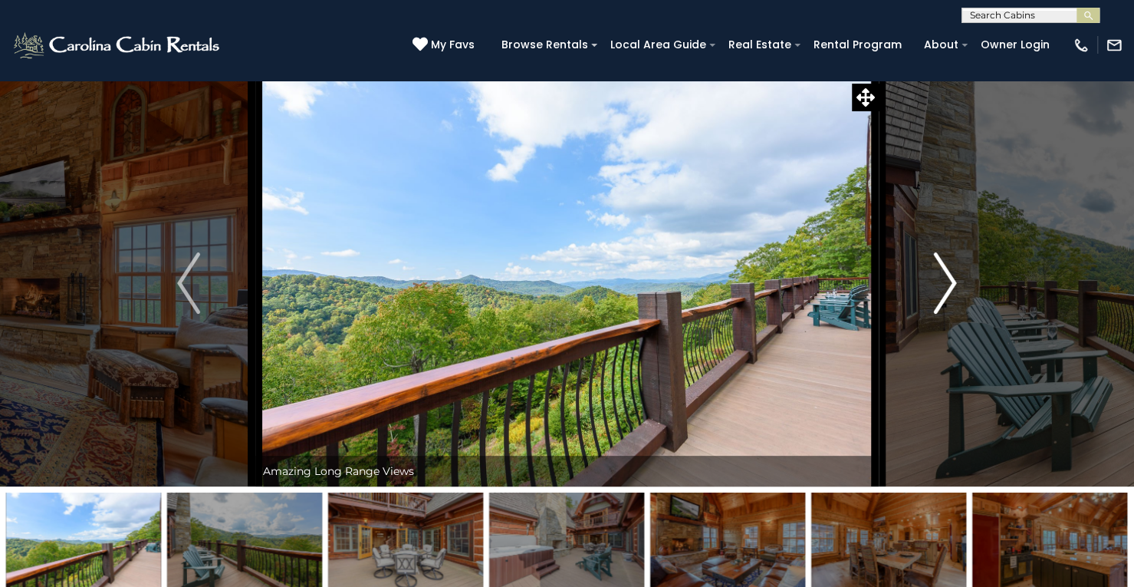
click at [944, 287] on img "Next" at bounding box center [945, 282] width 23 height 61
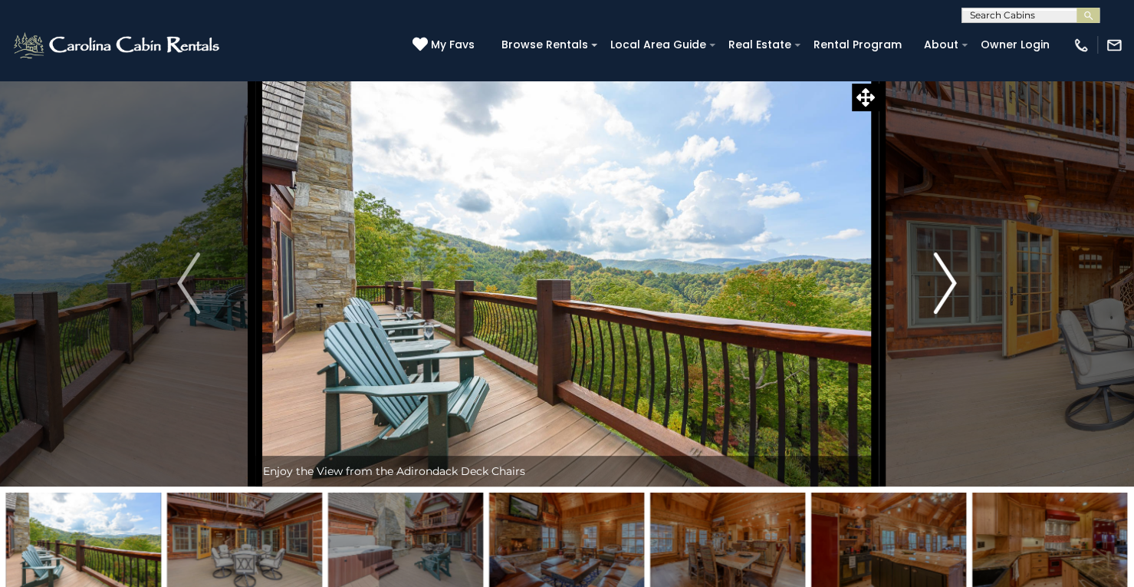
click at [944, 287] on img "Next" at bounding box center [945, 282] width 23 height 61
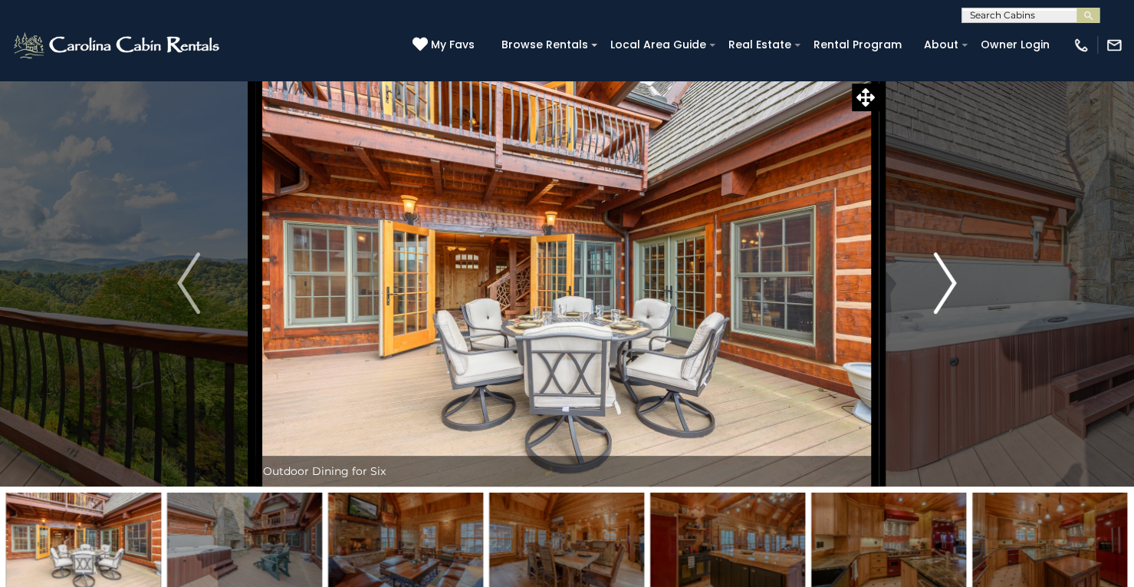
click at [944, 287] on img "Next" at bounding box center [945, 282] width 23 height 61
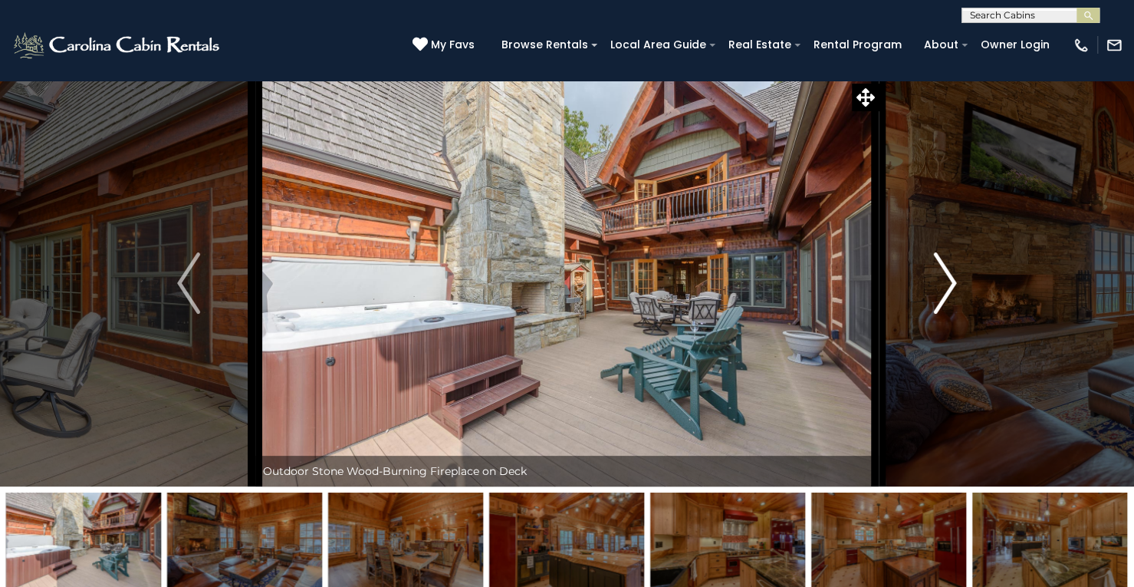
click at [944, 287] on img "Next" at bounding box center [945, 282] width 23 height 61
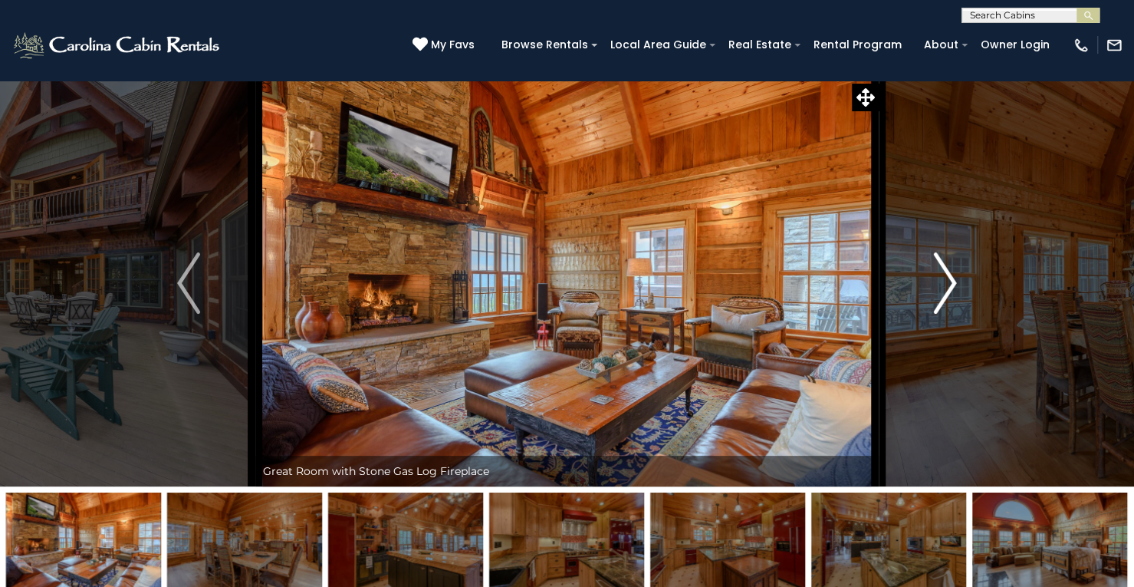
click at [944, 287] on img "Next" at bounding box center [945, 282] width 23 height 61
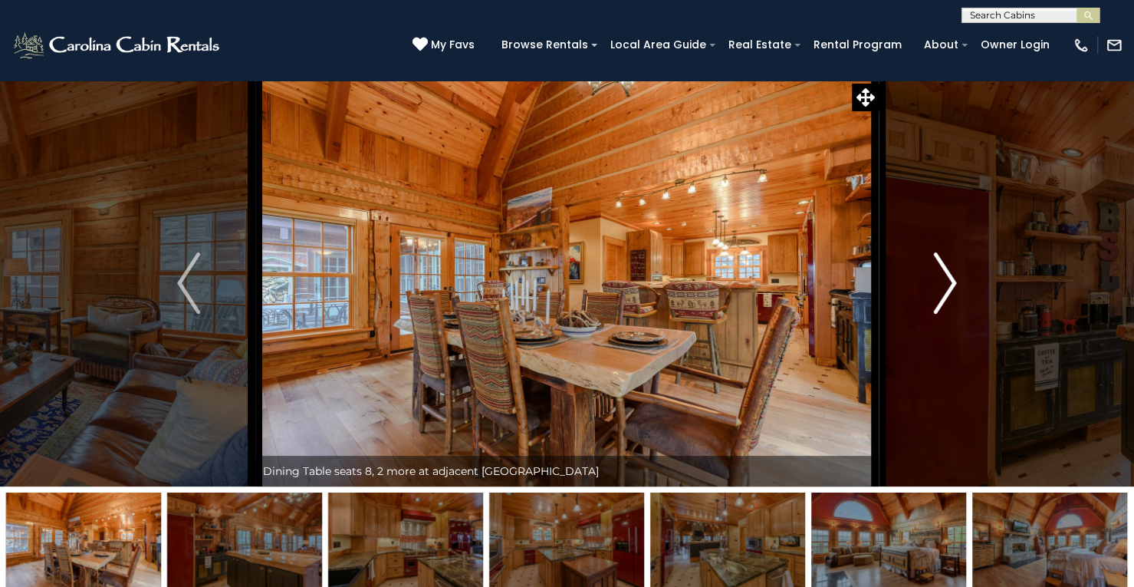
click at [944, 287] on img "Next" at bounding box center [945, 282] width 23 height 61
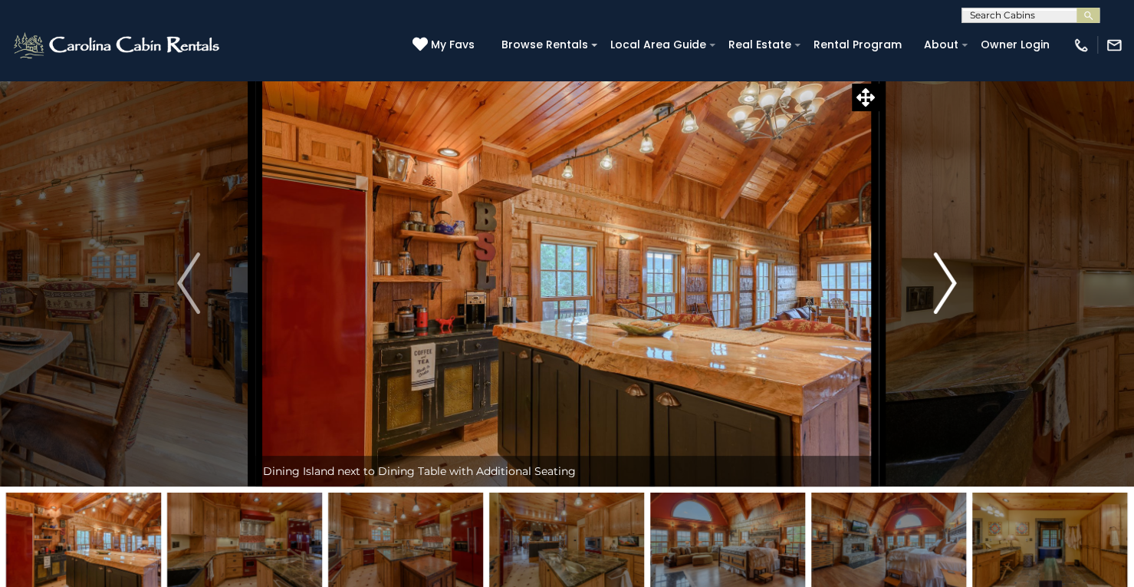
click at [944, 287] on img "Next" at bounding box center [945, 282] width 23 height 61
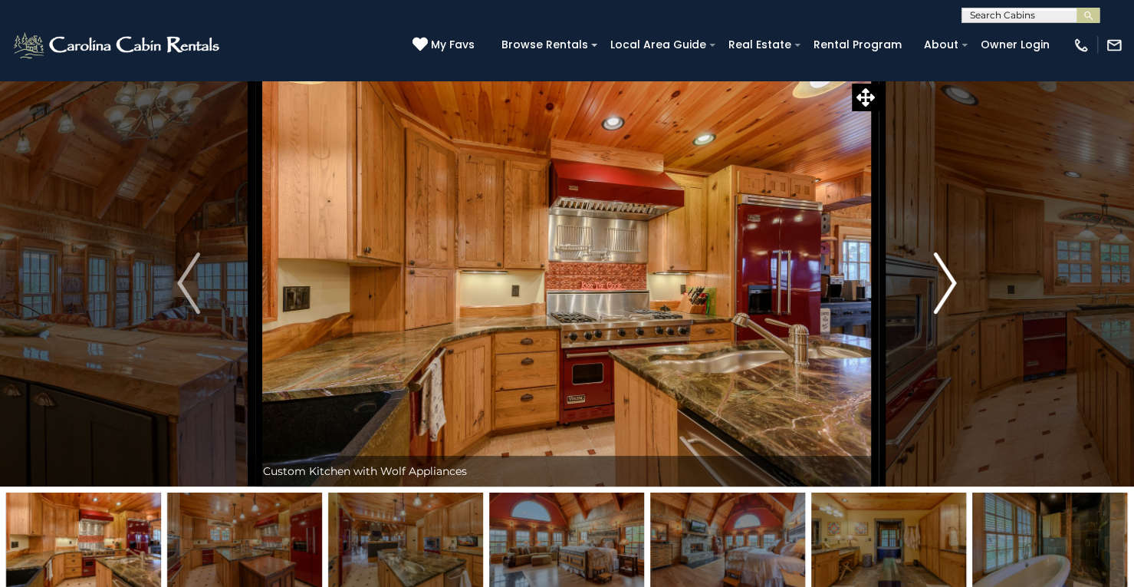
click at [944, 287] on img "Next" at bounding box center [945, 282] width 23 height 61
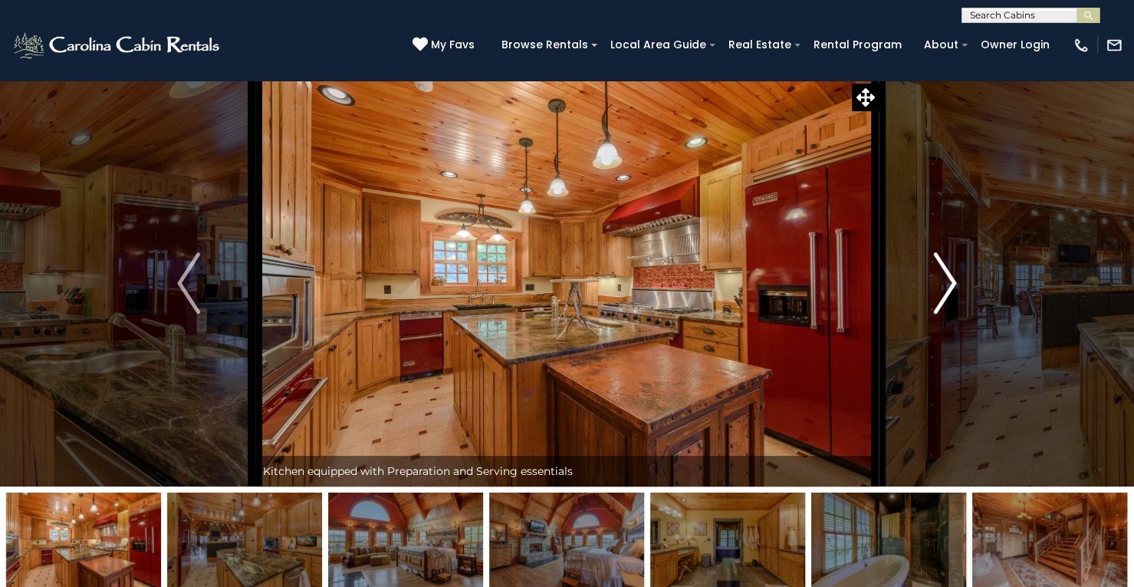
click at [944, 287] on img "Next" at bounding box center [945, 282] width 23 height 61
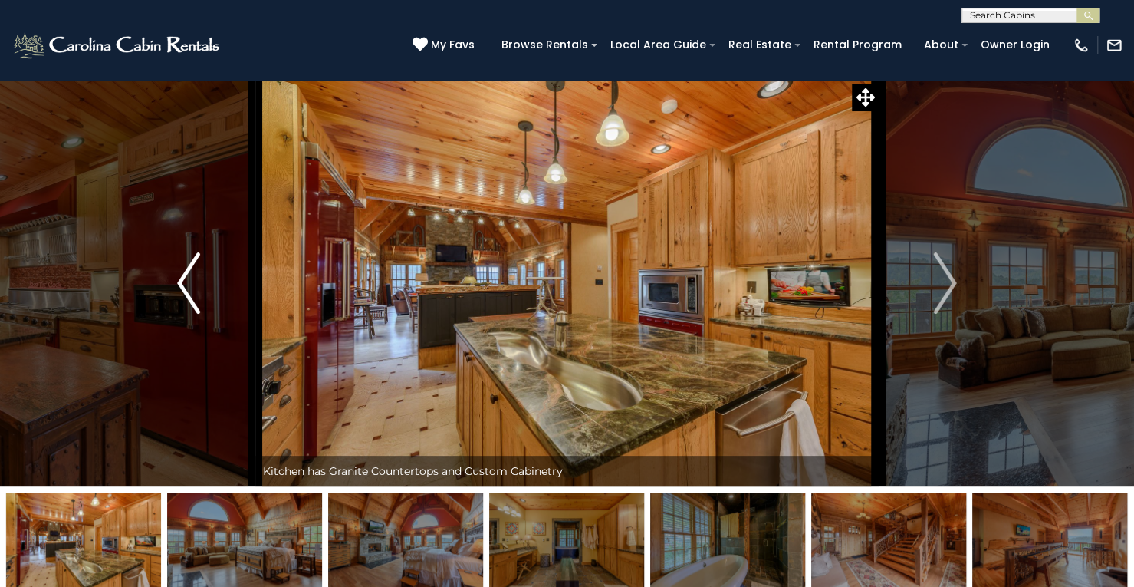
click at [190, 291] on img "Previous" at bounding box center [188, 282] width 23 height 61
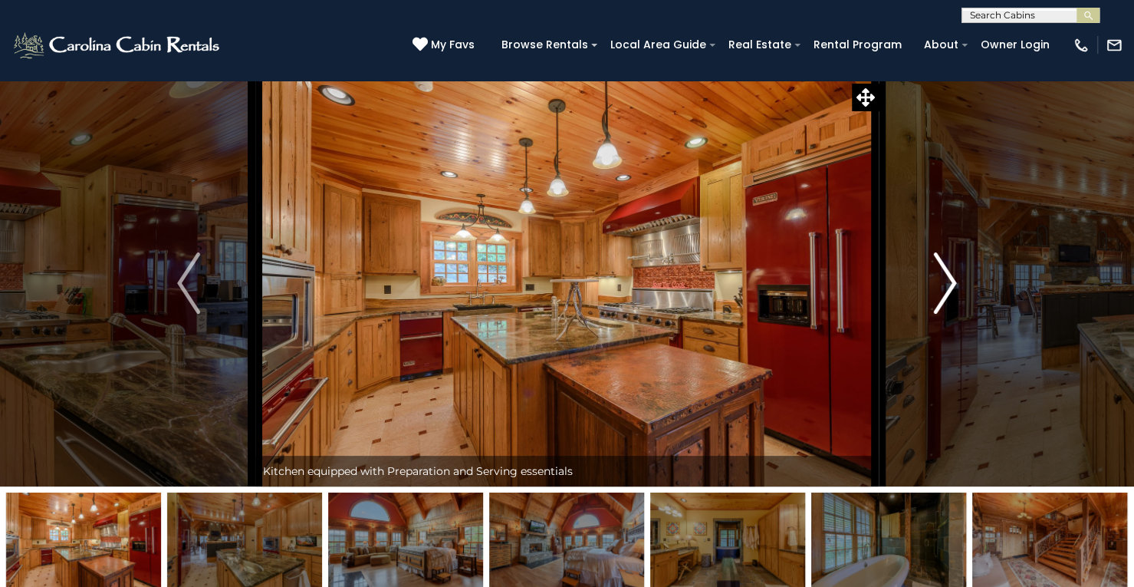
click at [952, 288] on img "Next" at bounding box center [945, 282] width 23 height 61
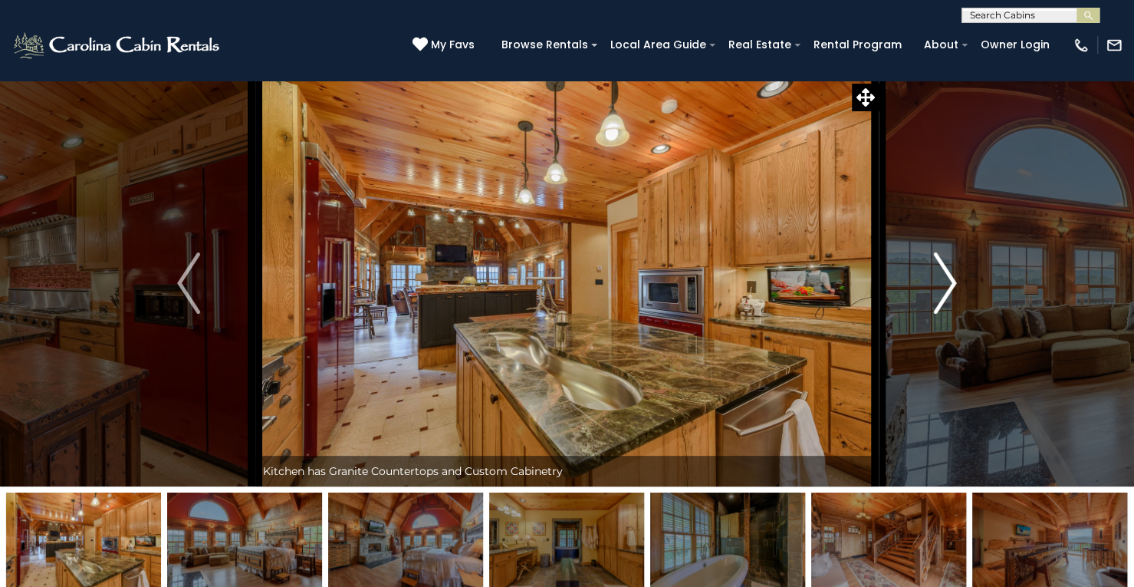
click at [952, 288] on img "Next" at bounding box center [945, 282] width 23 height 61
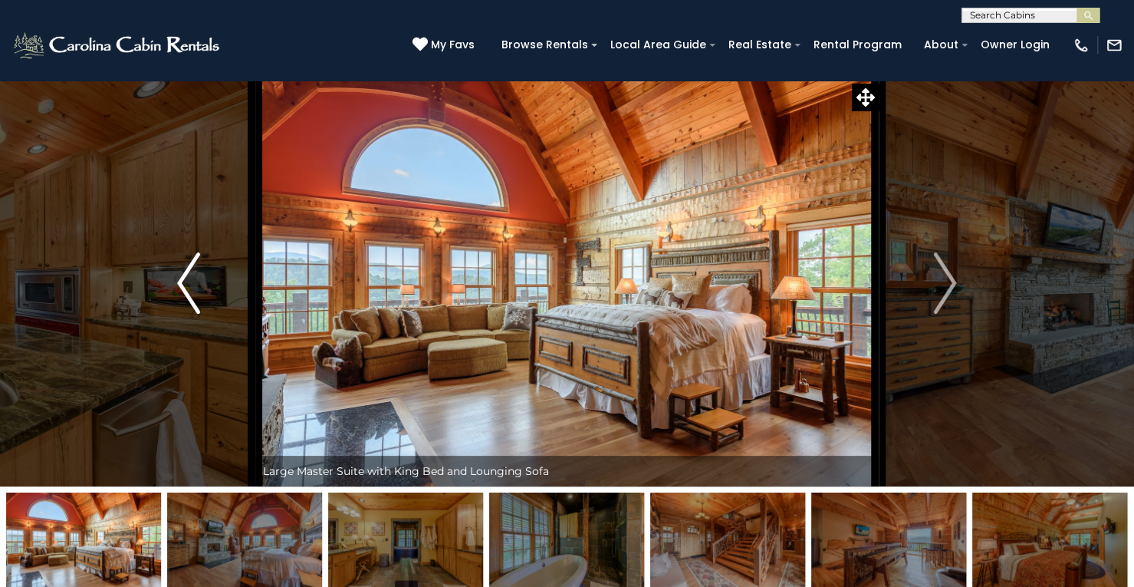
click at [182, 291] on img "Previous" at bounding box center [188, 282] width 23 height 61
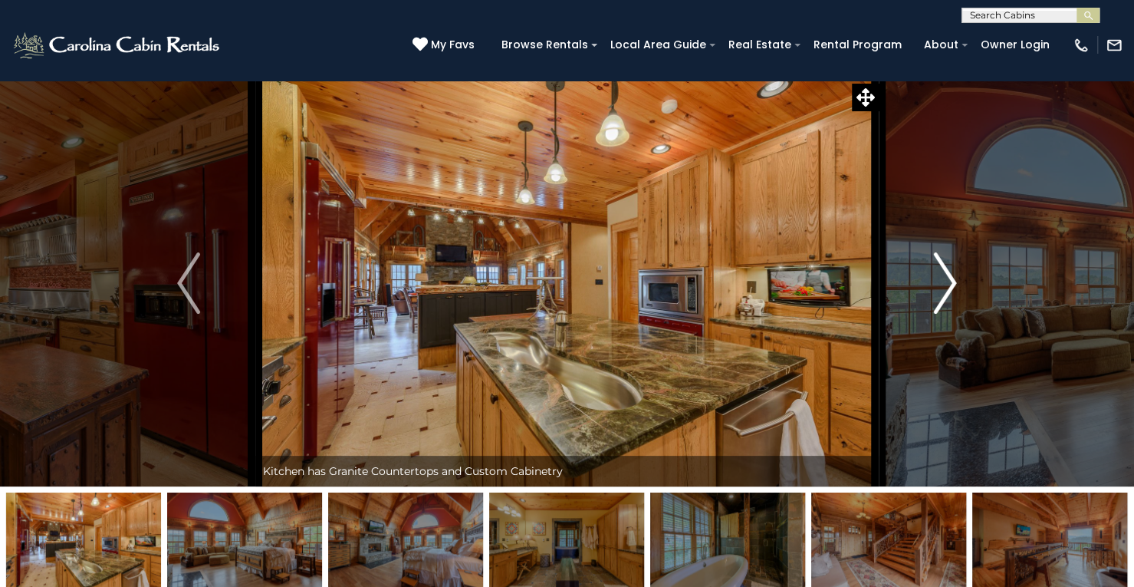
click at [946, 283] on img "Next" at bounding box center [945, 282] width 23 height 61
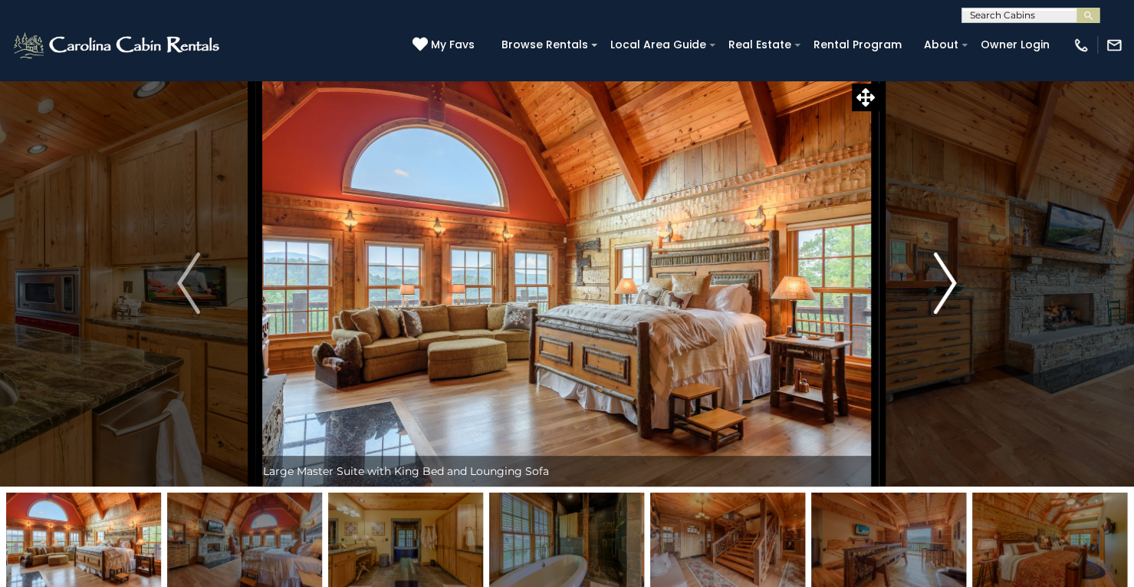
click at [946, 283] on img "Next" at bounding box center [945, 282] width 23 height 61
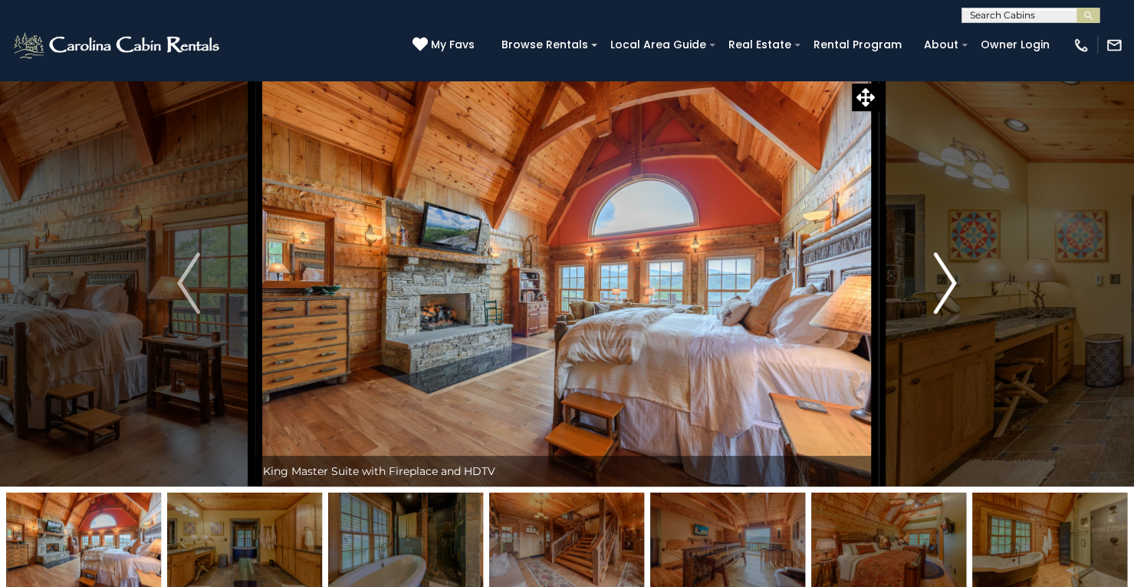
click at [946, 283] on img "Next" at bounding box center [945, 282] width 23 height 61
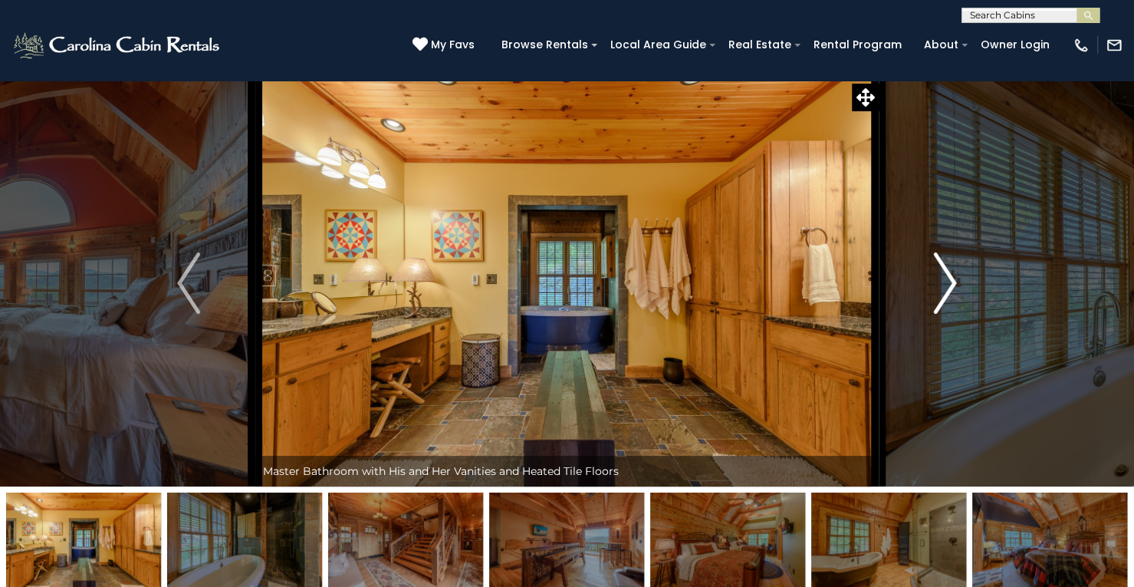
click at [946, 283] on img "Next" at bounding box center [945, 282] width 23 height 61
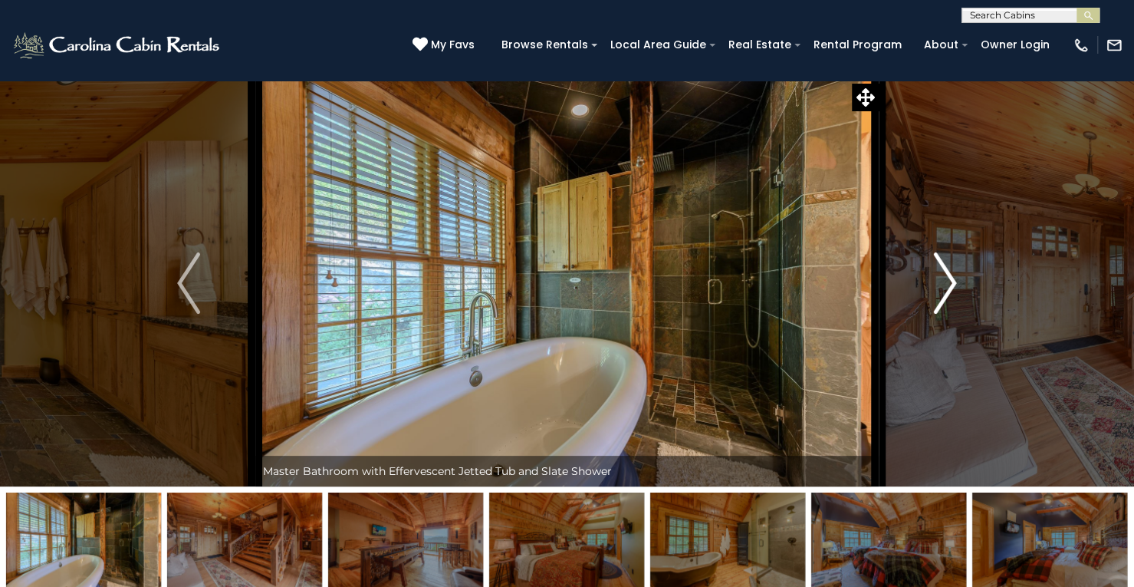
click at [946, 283] on img "Next" at bounding box center [945, 282] width 23 height 61
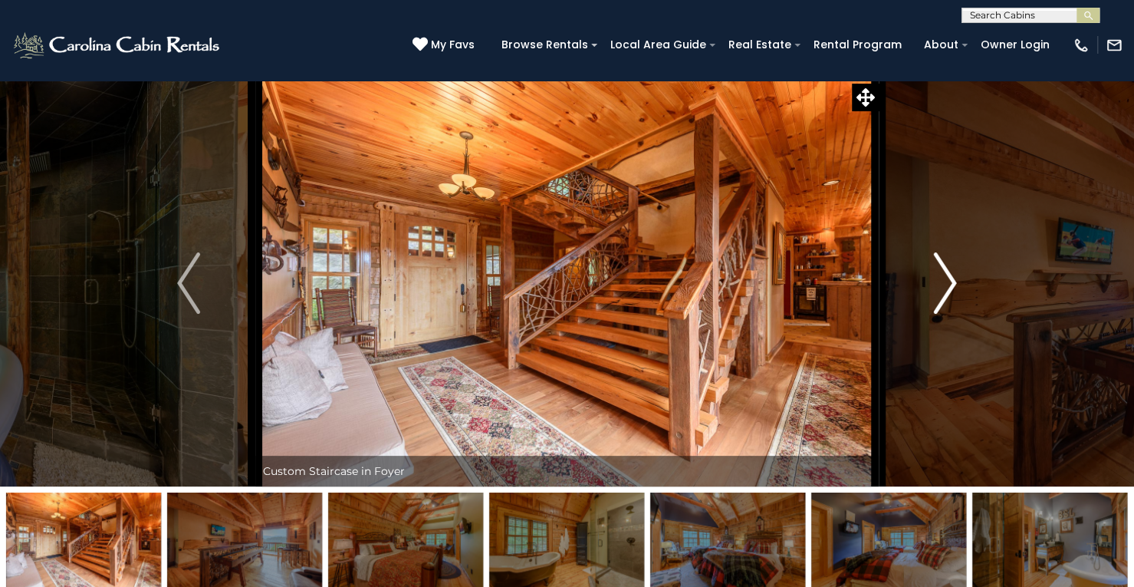
click at [946, 283] on img "Next" at bounding box center [945, 282] width 23 height 61
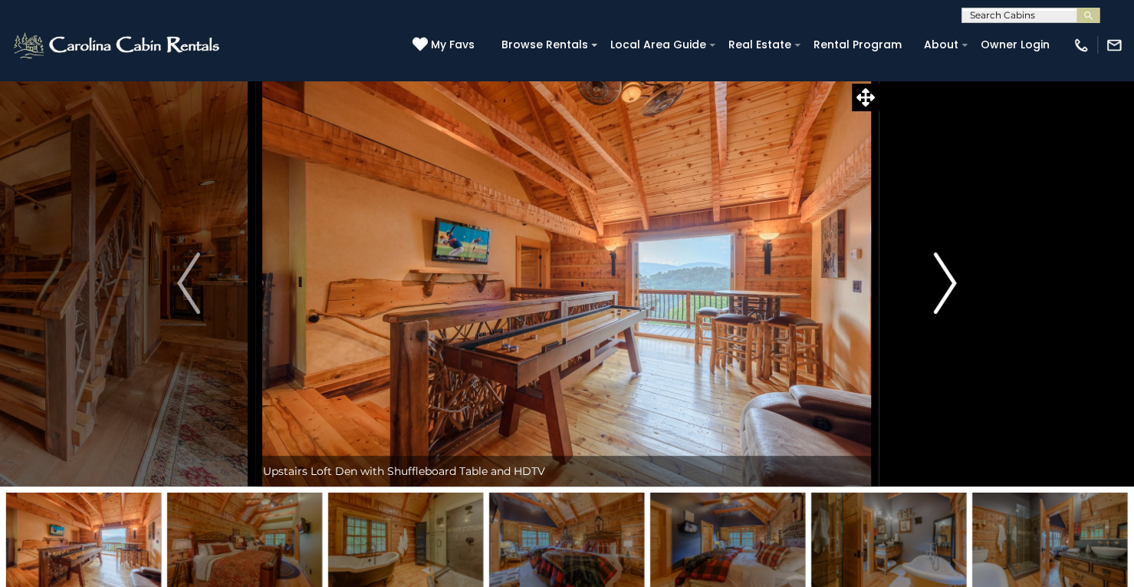
click at [946, 283] on img "Next" at bounding box center [945, 282] width 23 height 61
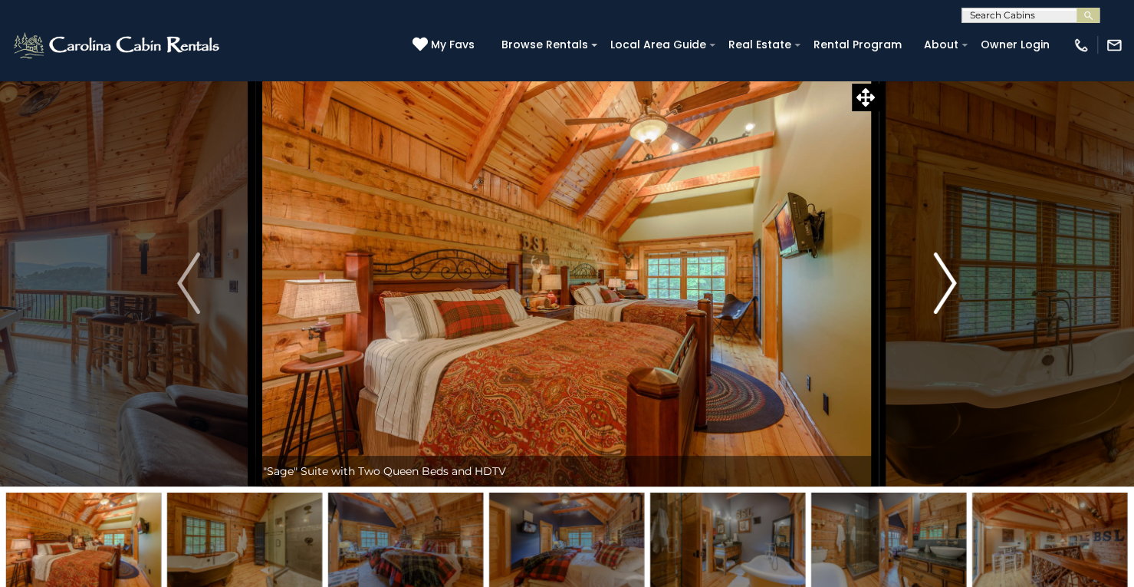
click at [946, 283] on img "Next" at bounding box center [945, 282] width 23 height 61
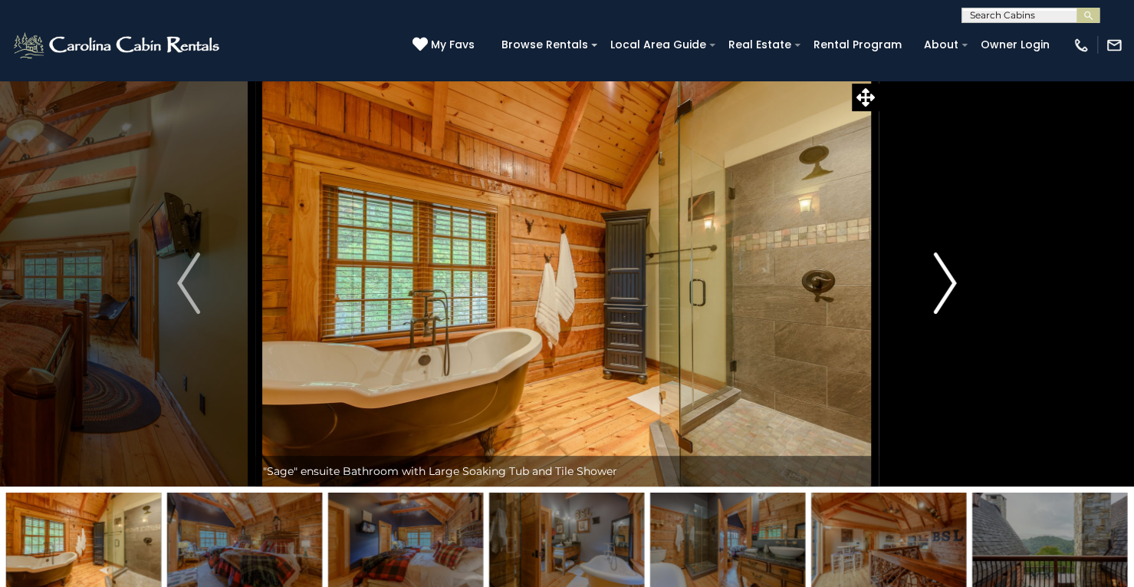
click at [946, 283] on img "Next" at bounding box center [945, 282] width 23 height 61
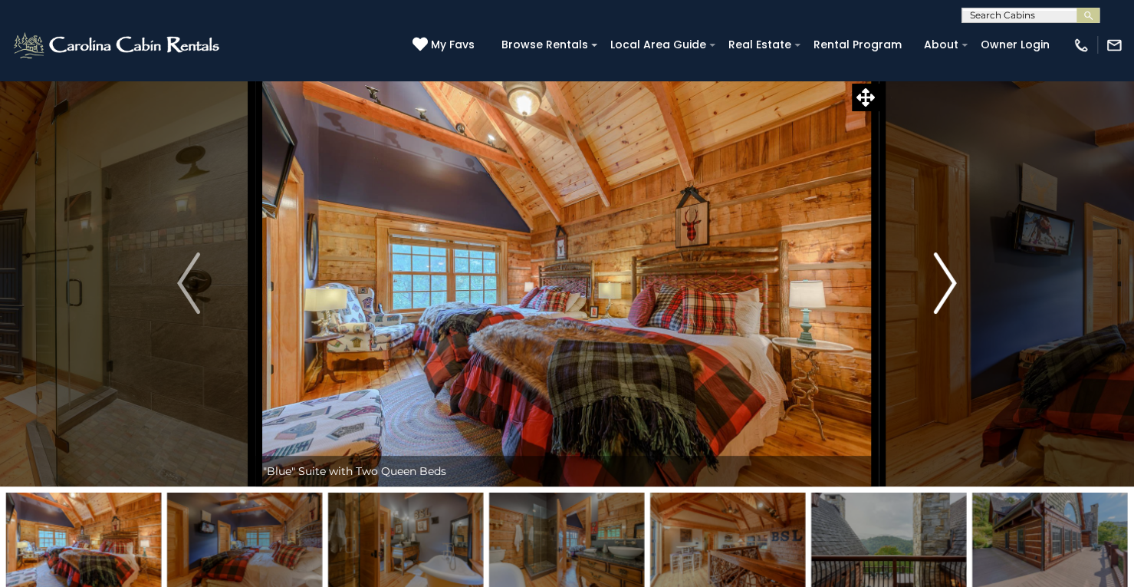
click at [946, 283] on img "Next" at bounding box center [945, 282] width 23 height 61
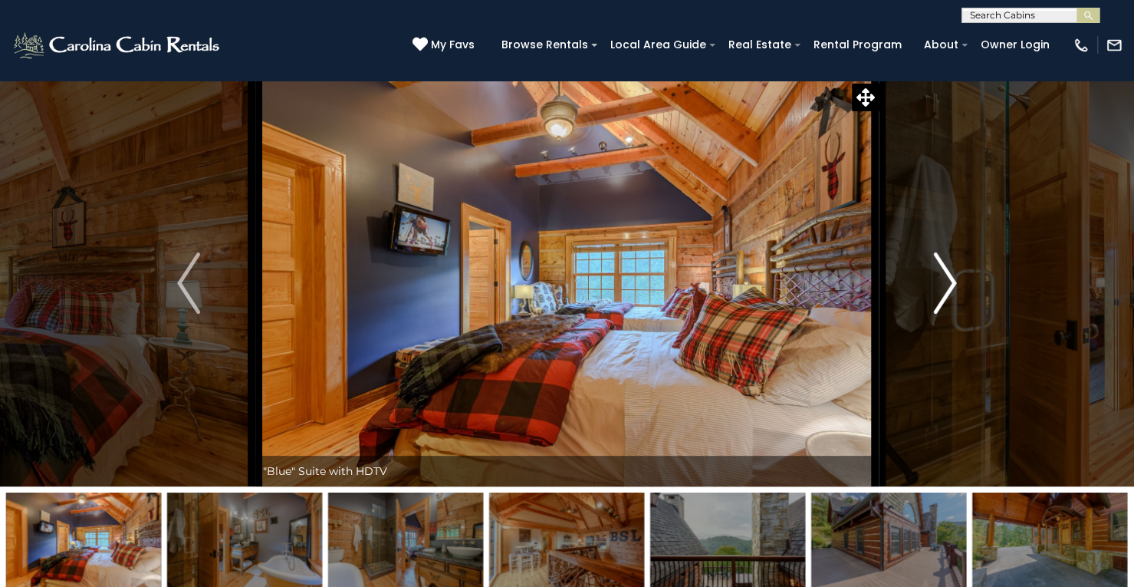
click at [946, 283] on img "Next" at bounding box center [945, 282] width 23 height 61
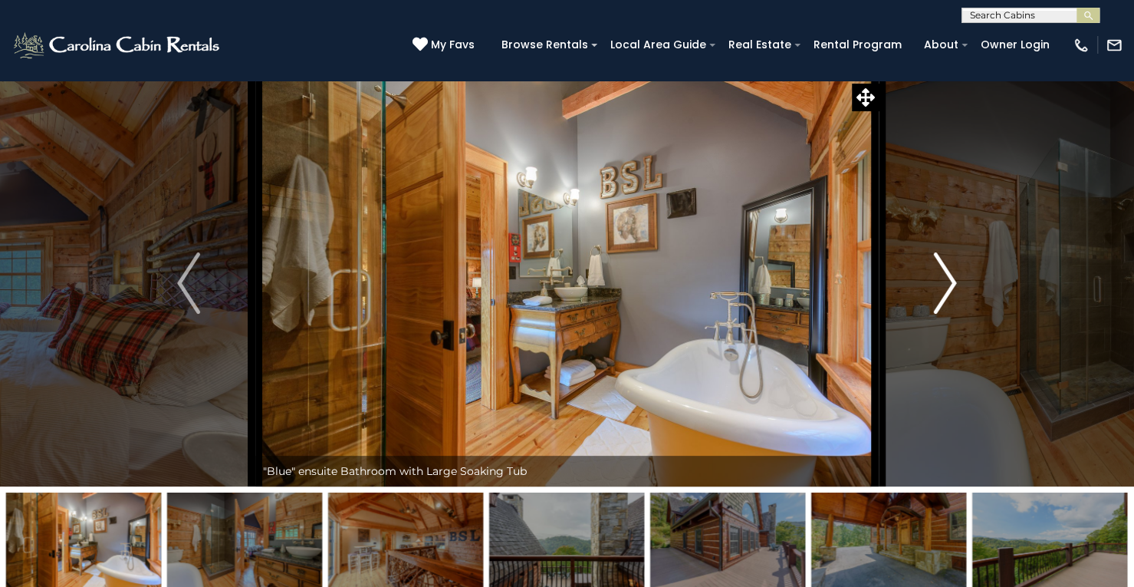
click at [946, 283] on img "Next" at bounding box center [945, 282] width 23 height 61
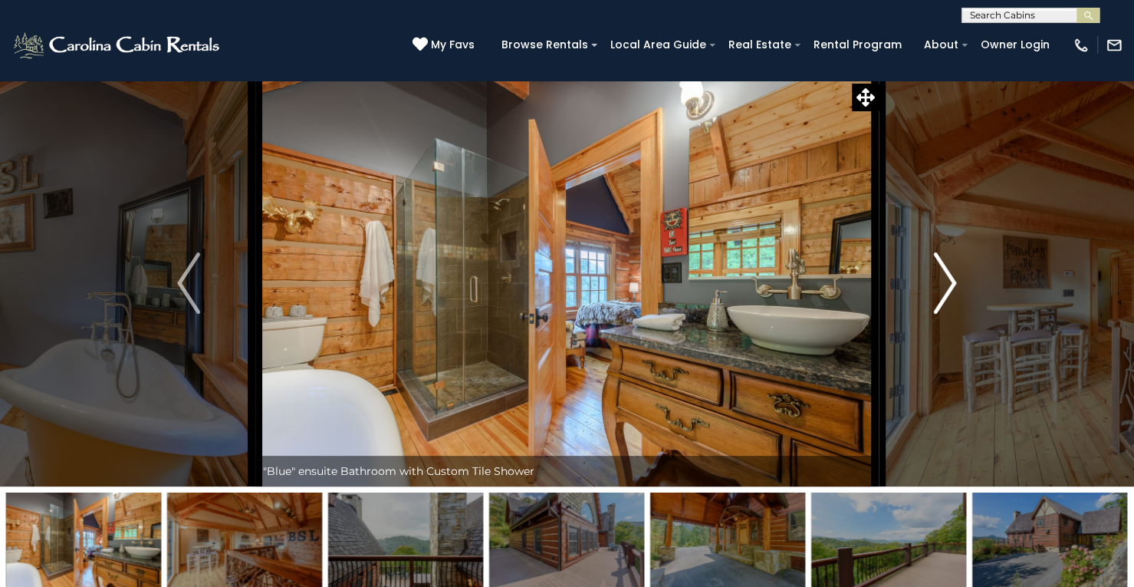
click at [946, 283] on img "Next" at bounding box center [945, 282] width 23 height 61
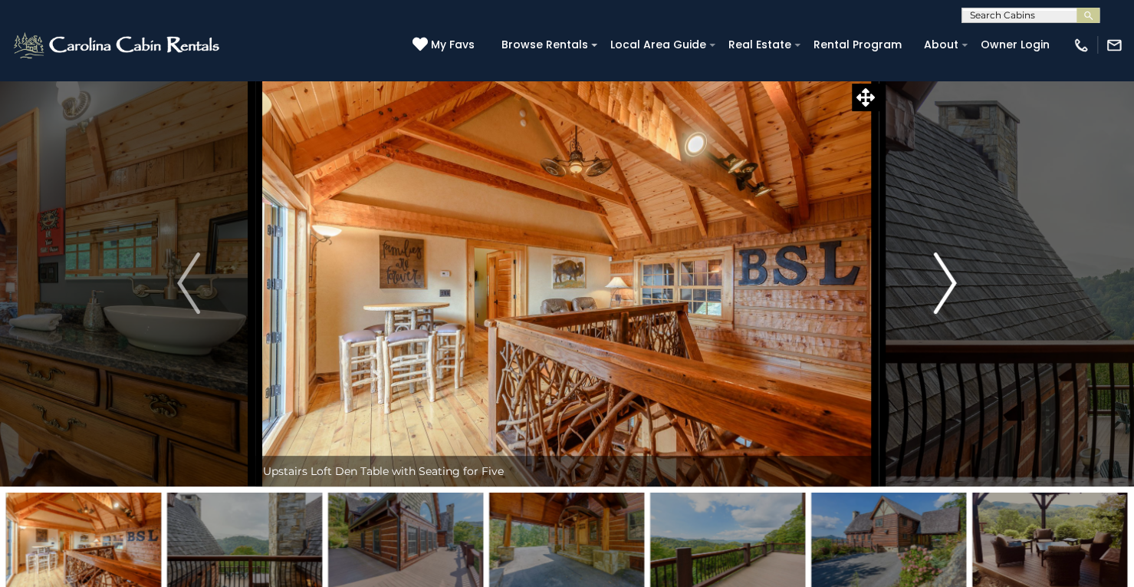
click at [946, 283] on img "Next" at bounding box center [945, 282] width 23 height 61
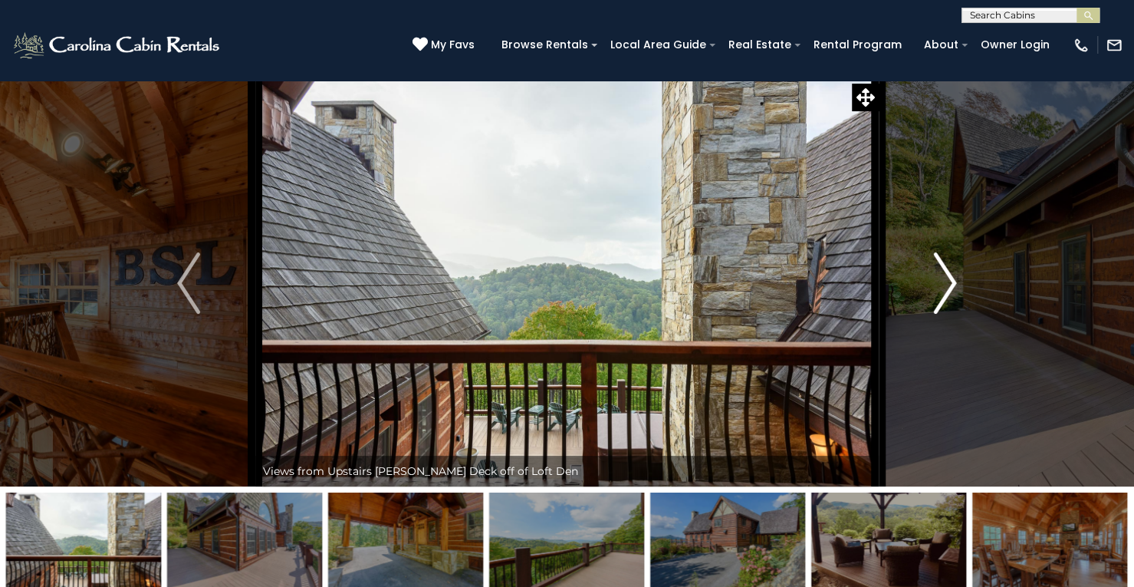
click at [946, 283] on img "Next" at bounding box center [945, 282] width 23 height 61
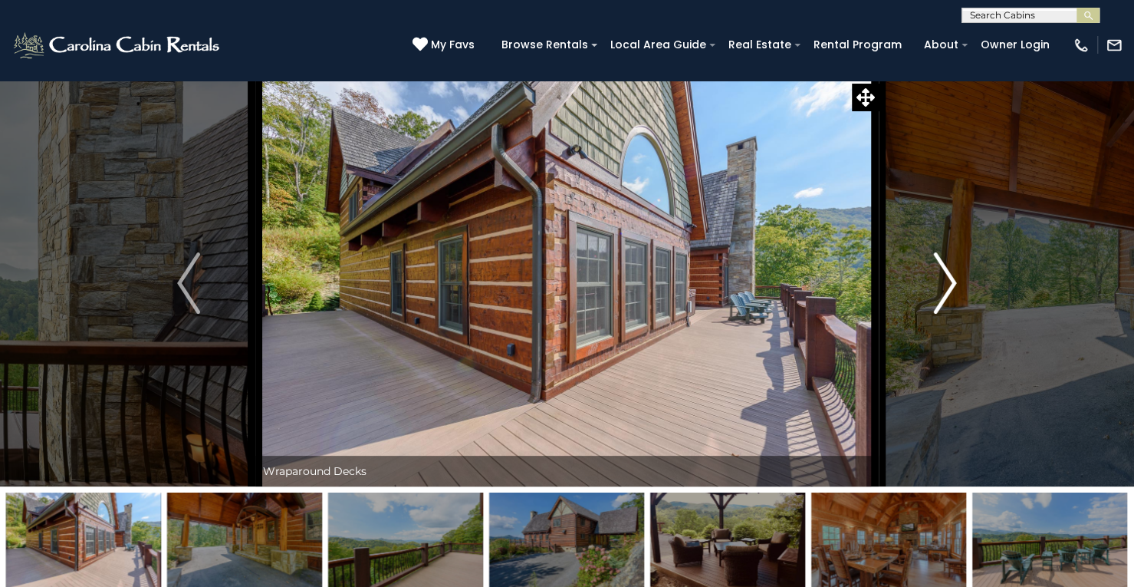
click at [952, 311] on img "Next" at bounding box center [945, 282] width 23 height 61
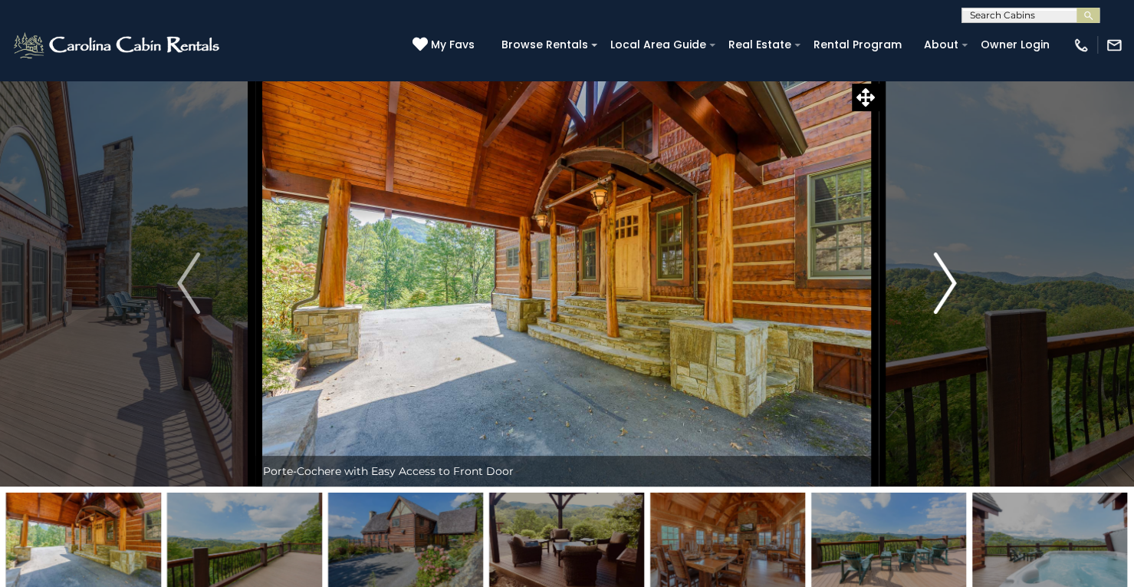
click at [952, 311] on img "Next" at bounding box center [945, 282] width 23 height 61
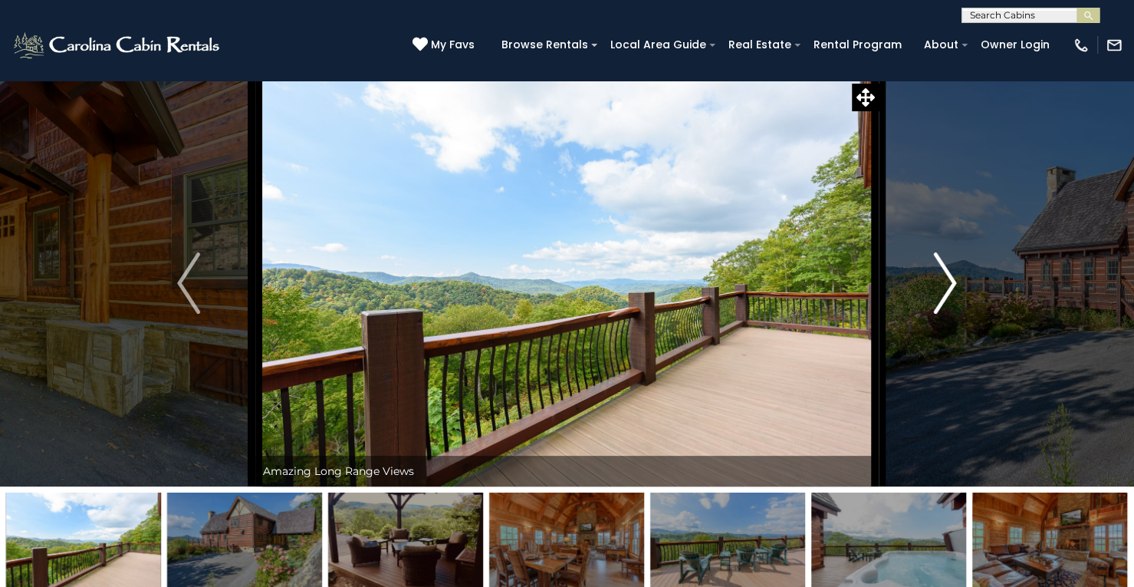
click at [952, 311] on img "Next" at bounding box center [945, 282] width 23 height 61
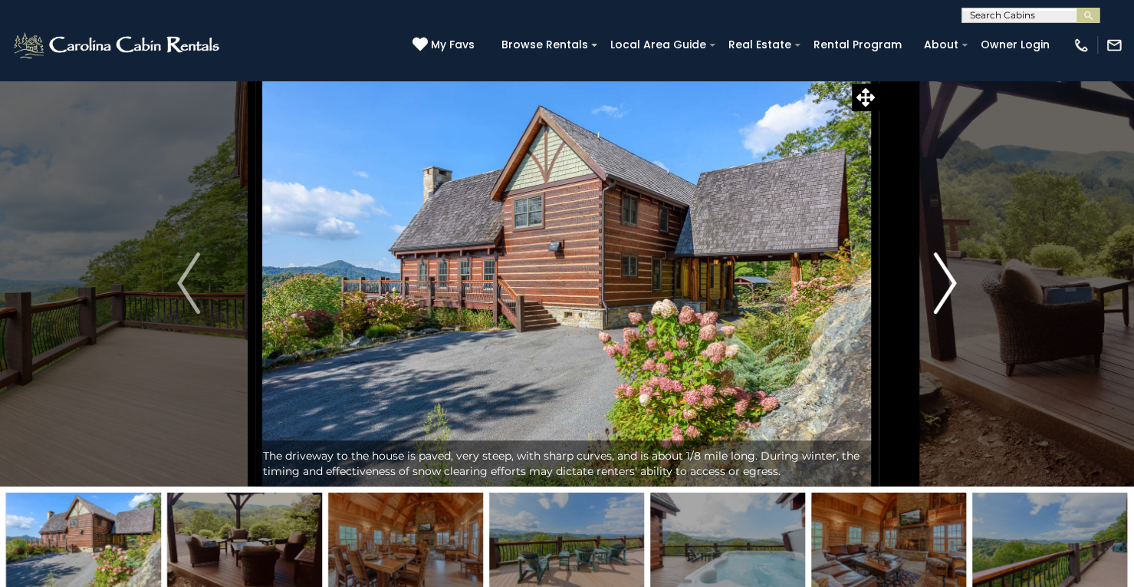
click at [952, 311] on img "Next" at bounding box center [945, 282] width 23 height 61
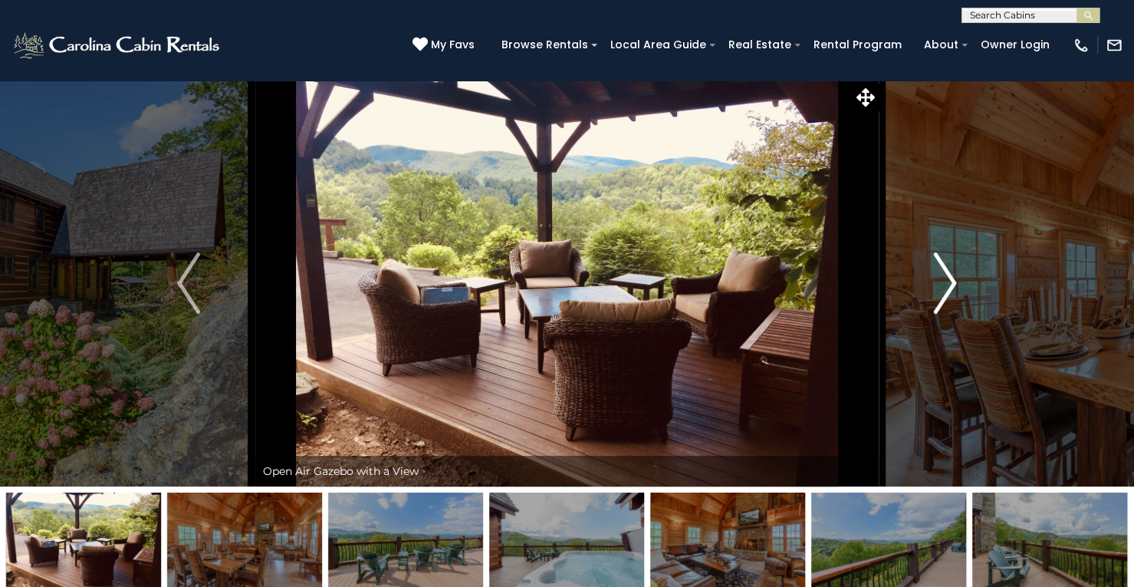
drag, startPoint x: 952, startPoint y: 311, endPoint x: 935, endPoint y: 272, distance: 42.2
click at [935, 272] on img "Next" at bounding box center [945, 282] width 23 height 61
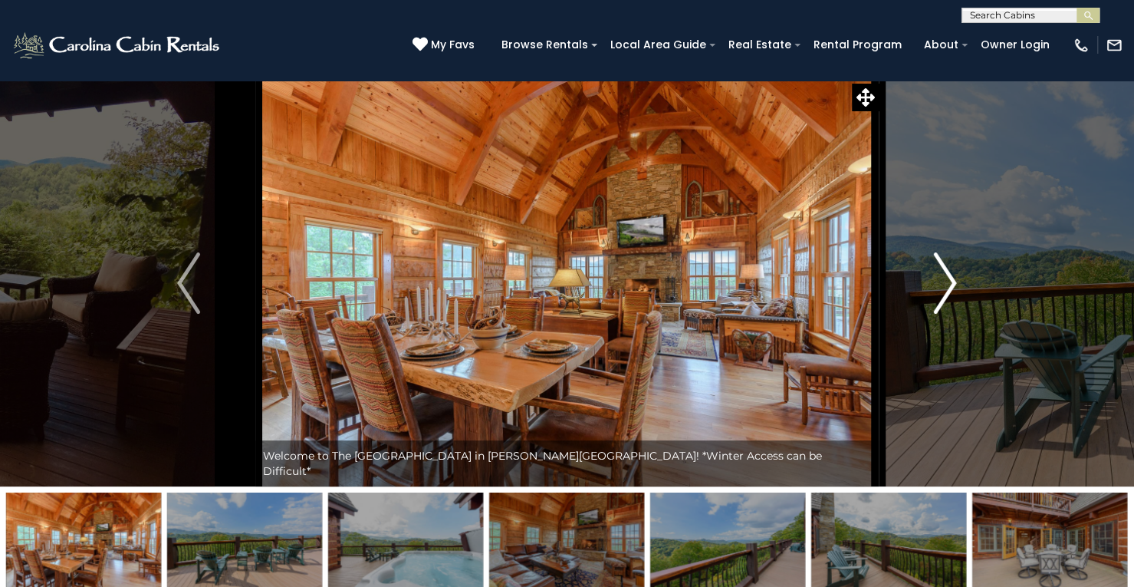
click at [935, 272] on img "Next" at bounding box center [945, 282] width 23 height 61
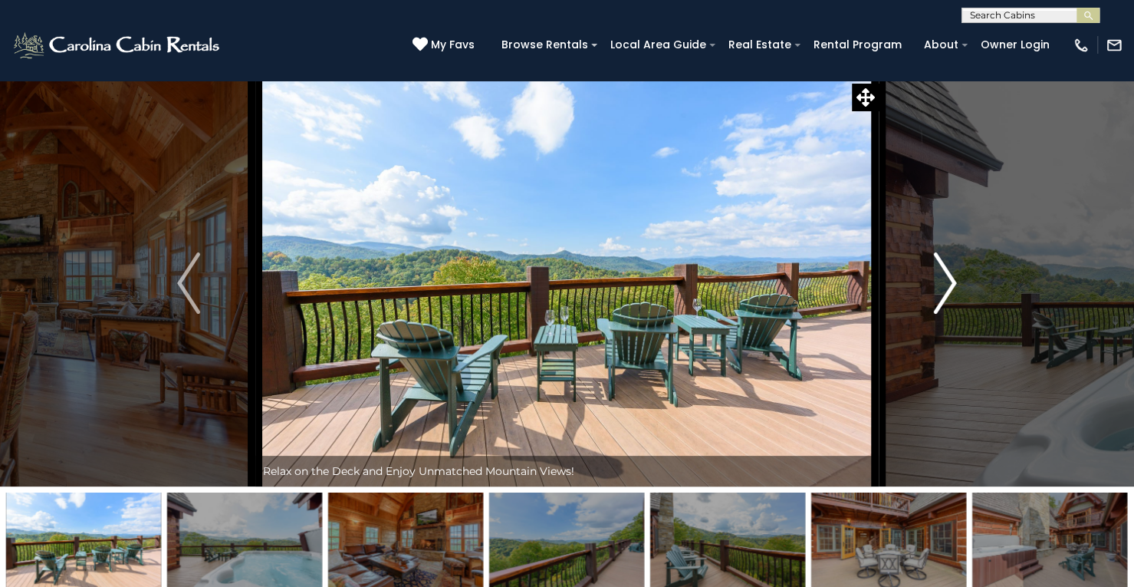
click at [935, 272] on img "Next" at bounding box center [945, 282] width 23 height 61
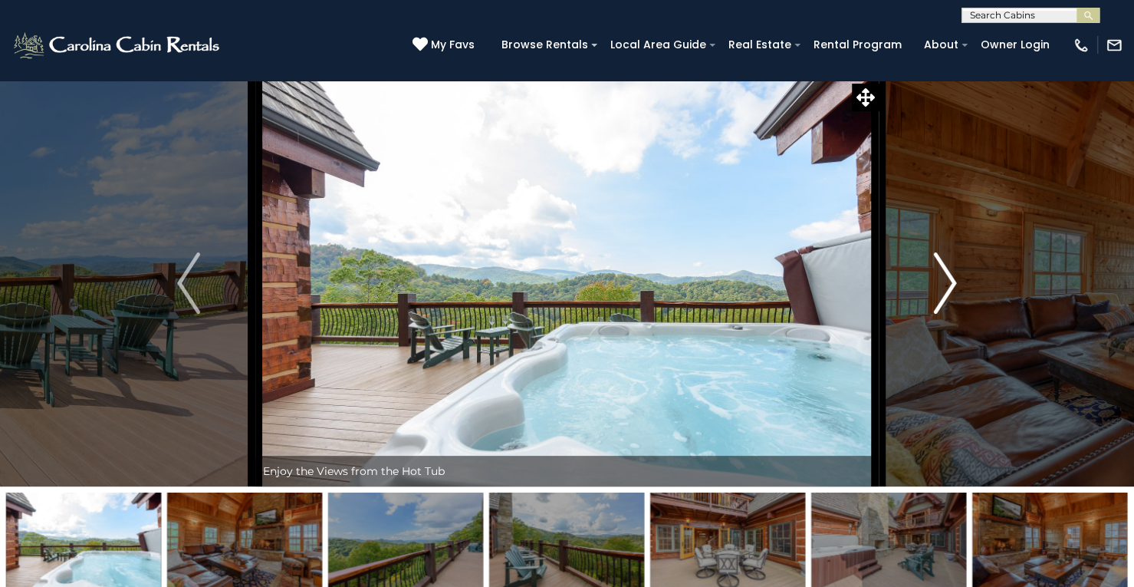
click at [935, 272] on img "Next" at bounding box center [945, 282] width 23 height 61
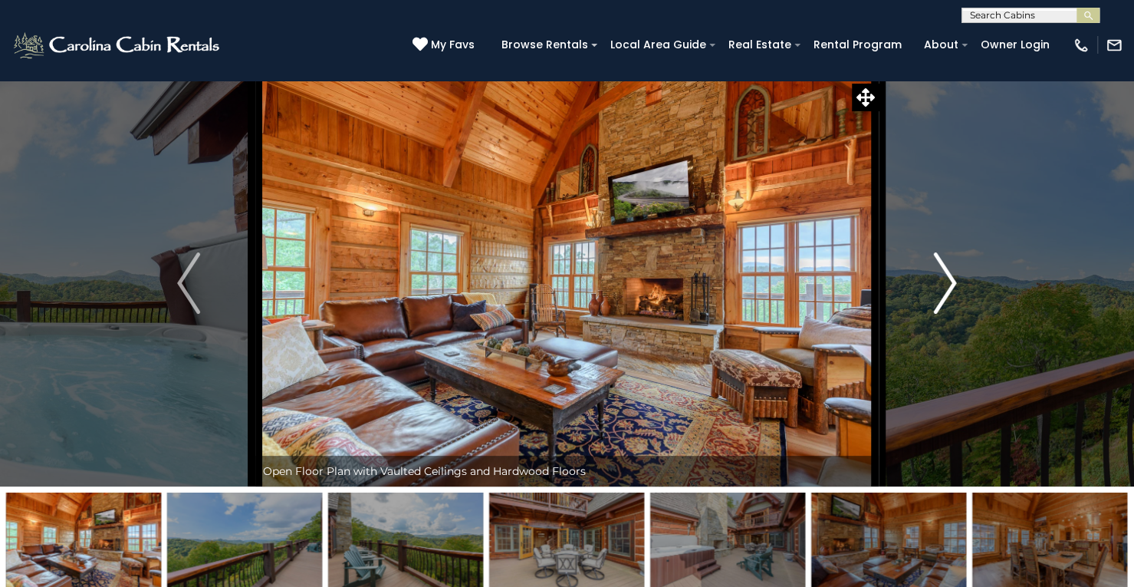
click at [935, 272] on img "Next" at bounding box center [945, 282] width 23 height 61
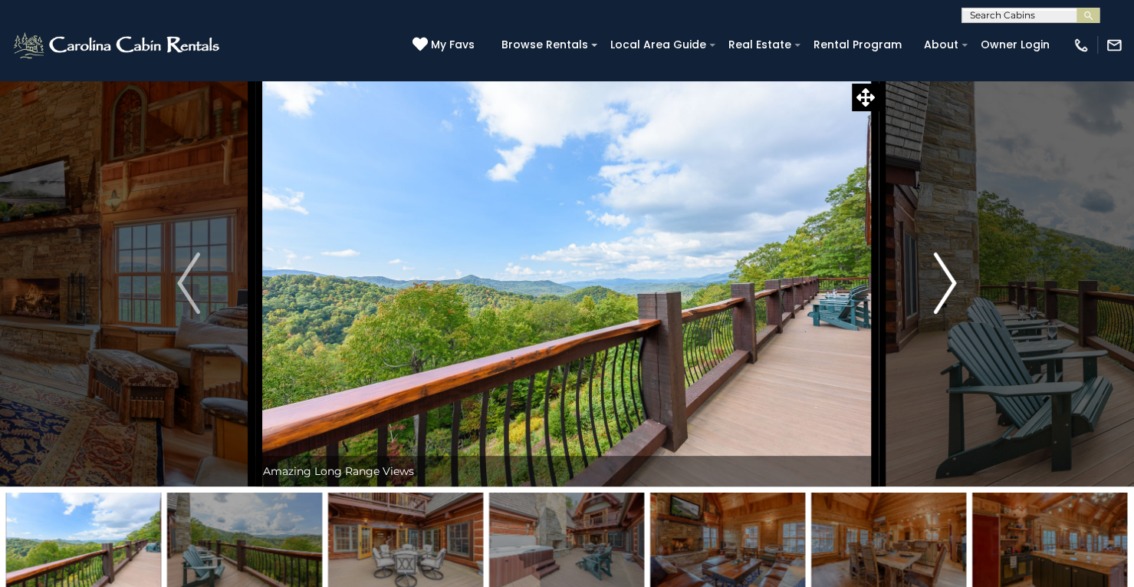
click at [935, 272] on img "Next" at bounding box center [945, 282] width 23 height 61
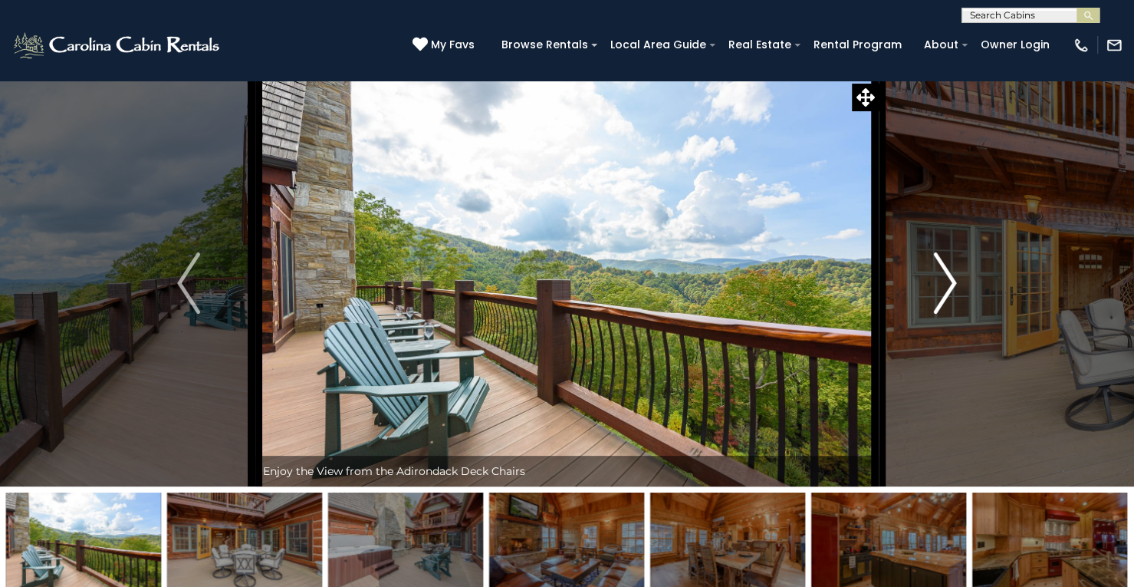
click at [935, 272] on img "Next" at bounding box center [945, 282] width 23 height 61
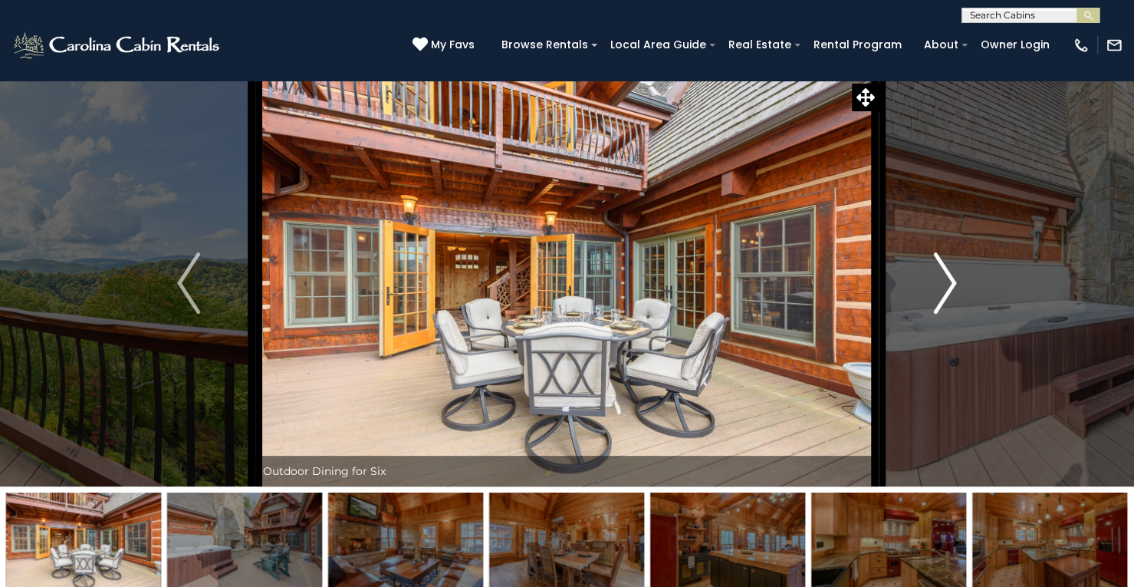
click at [935, 272] on img "Next" at bounding box center [945, 282] width 23 height 61
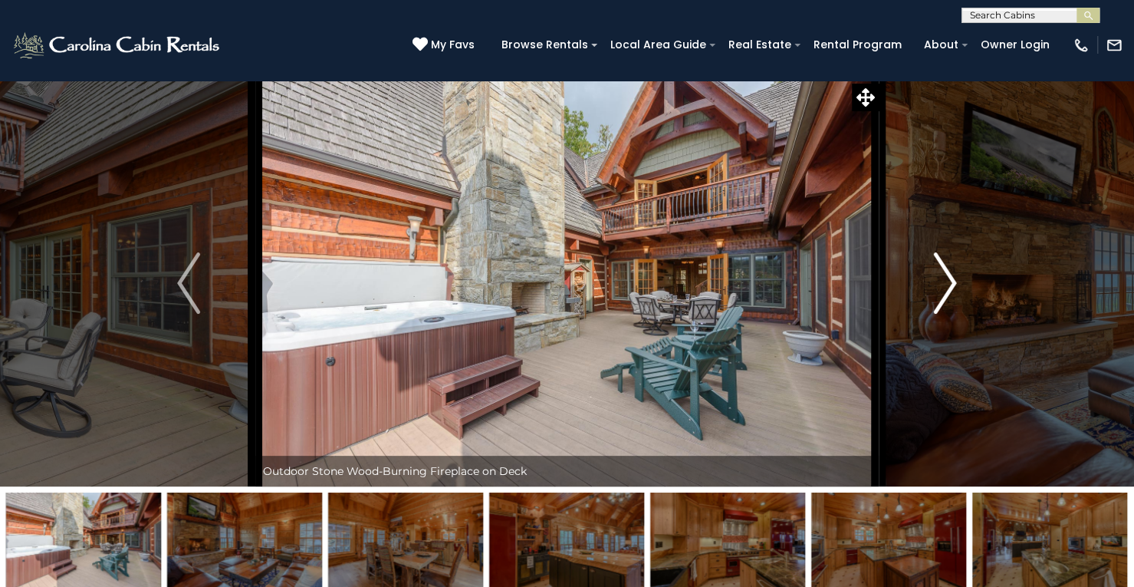
click at [935, 272] on img "Next" at bounding box center [945, 282] width 23 height 61
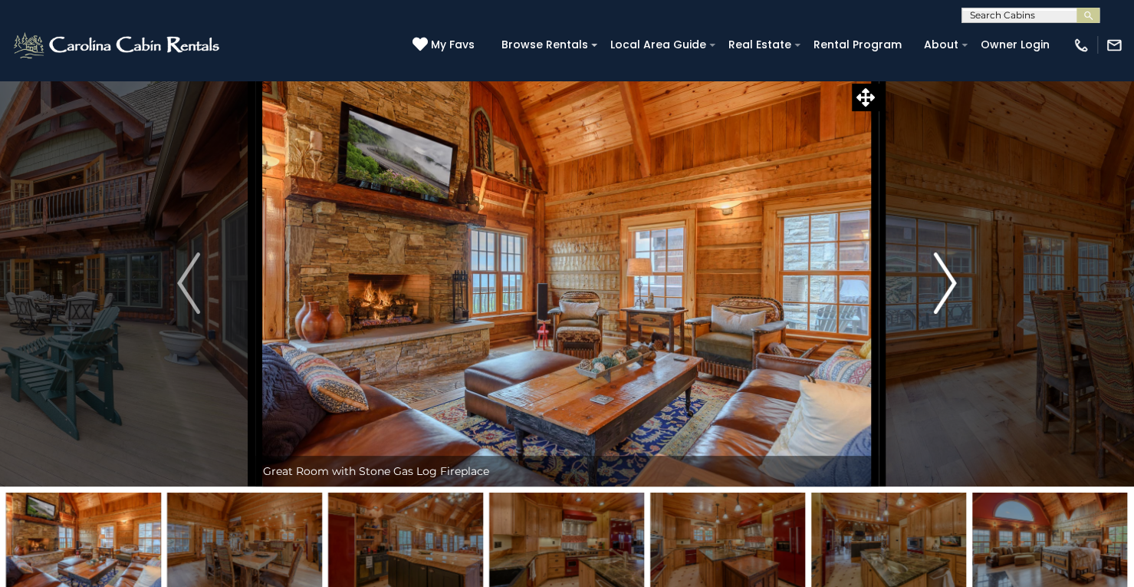
click at [935, 272] on img "Next" at bounding box center [945, 282] width 23 height 61
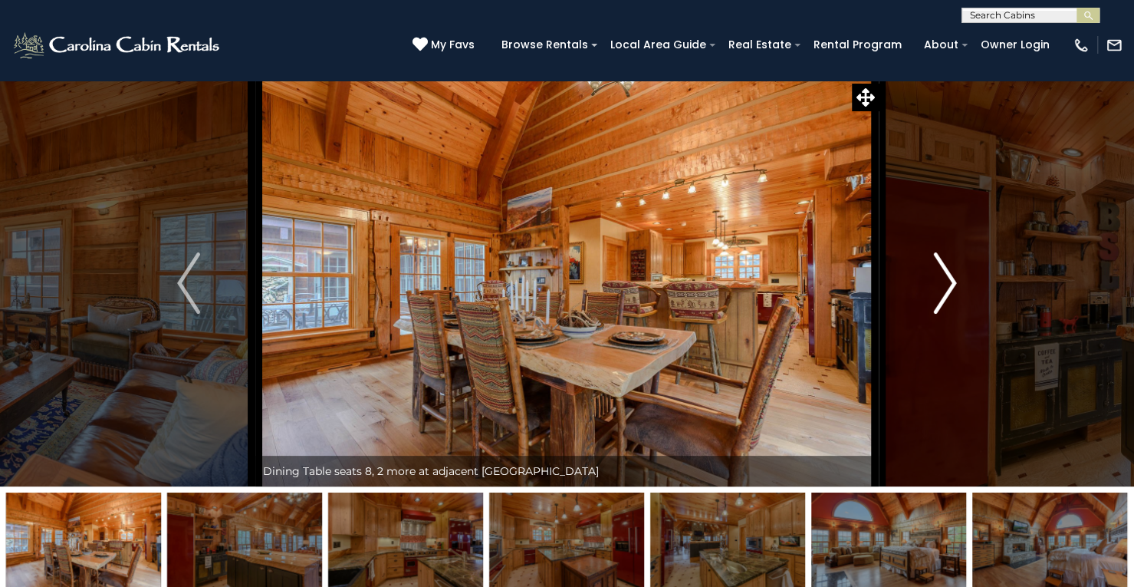
click at [935, 272] on img "Next" at bounding box center [945, 282] width 23 height 61
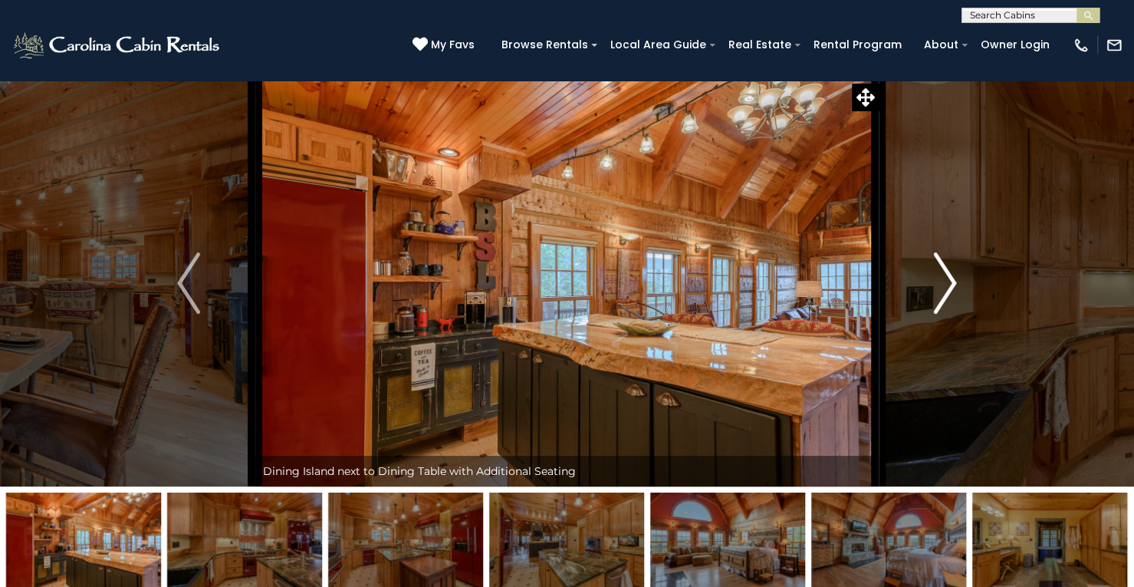
click at [935, 272] on img "Next" at bounding box center [945, 282] width 23 height 61
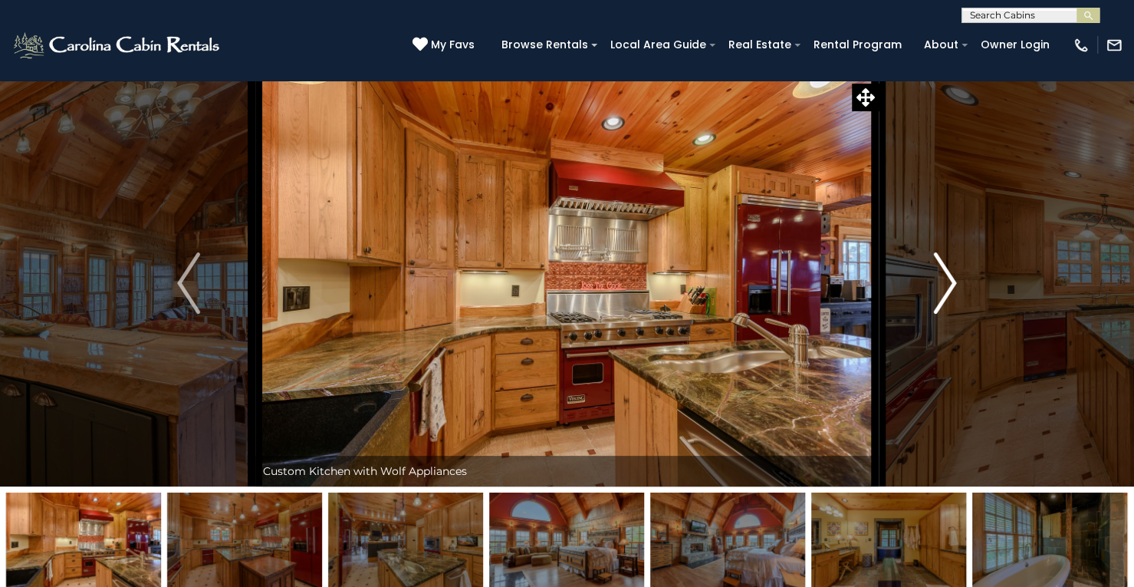
click at [935, 272] on img "Next" at bounding box center [945, 282] width 23 height 61
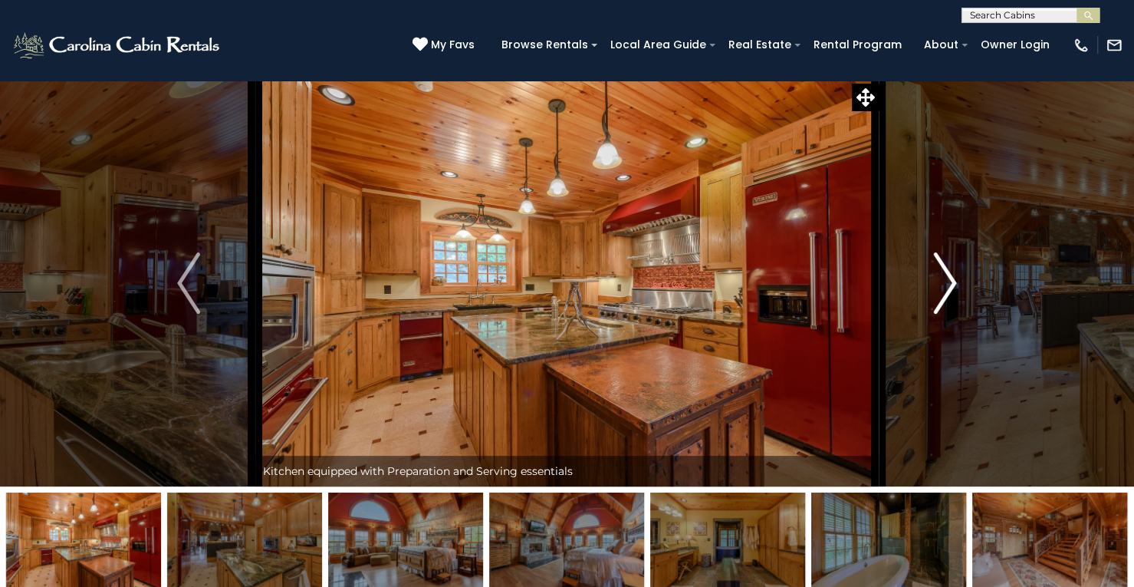
click at [935, 272] on img "Next" at bounding box center [945, 282] width 23 height 61
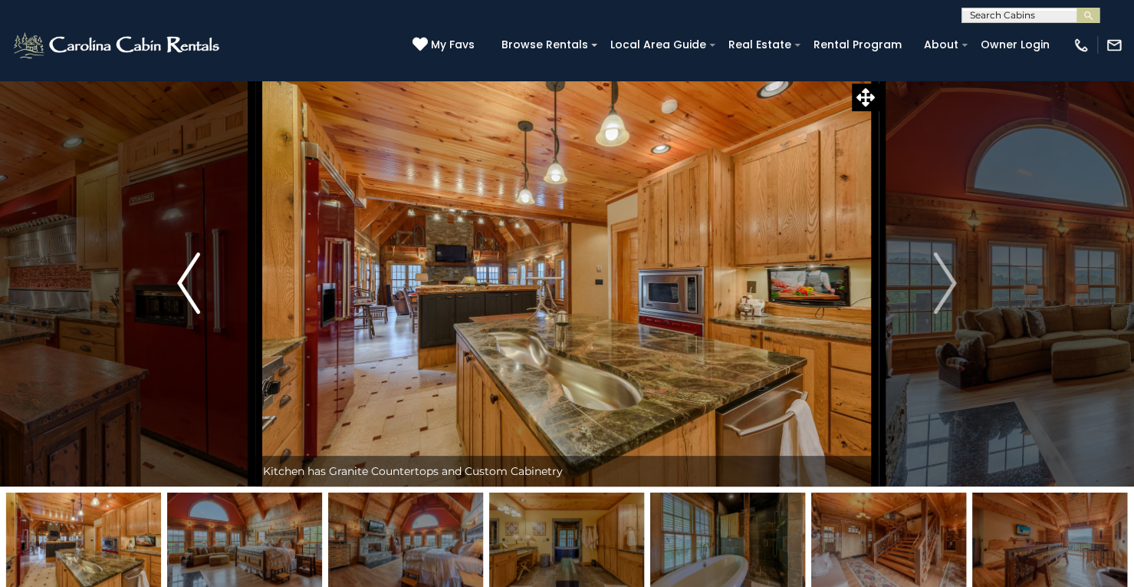
click at [170, 157] on button "Previous" at bounding box center [188, 283] width 133 height 406
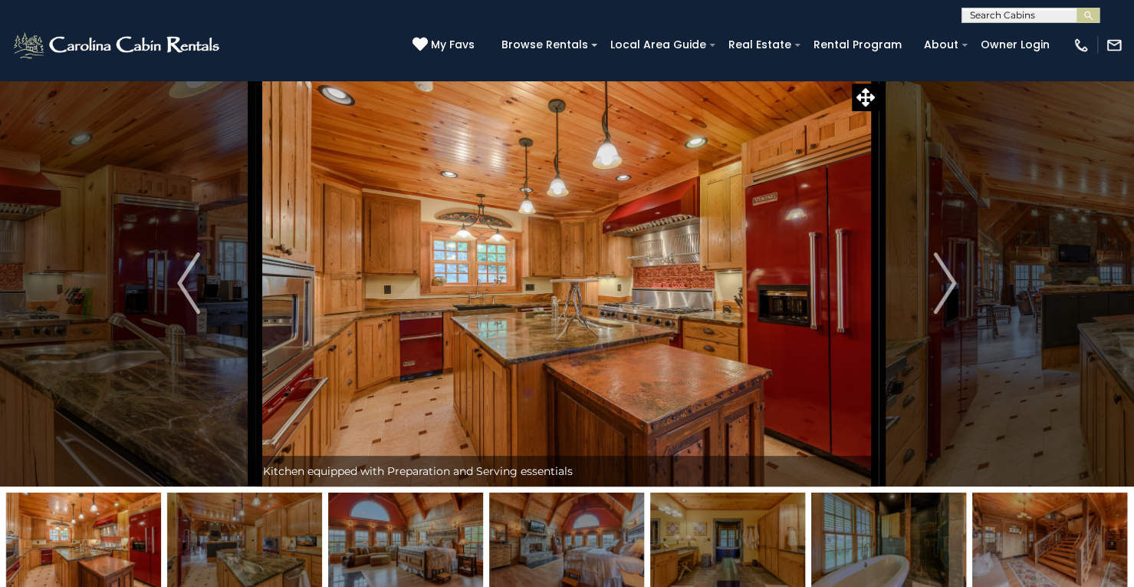
click at [997, 128] on button "Next" at bounding box center [945, 283] width 133 height 406
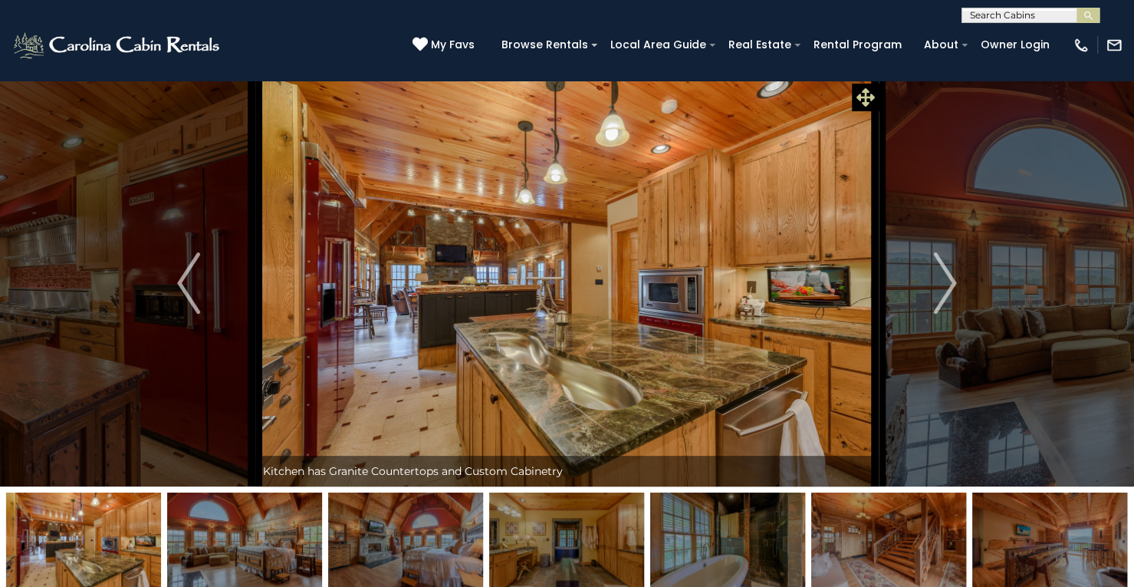
click at [866, 100] on icon at bounding box center [865, 97] width 18 height 18
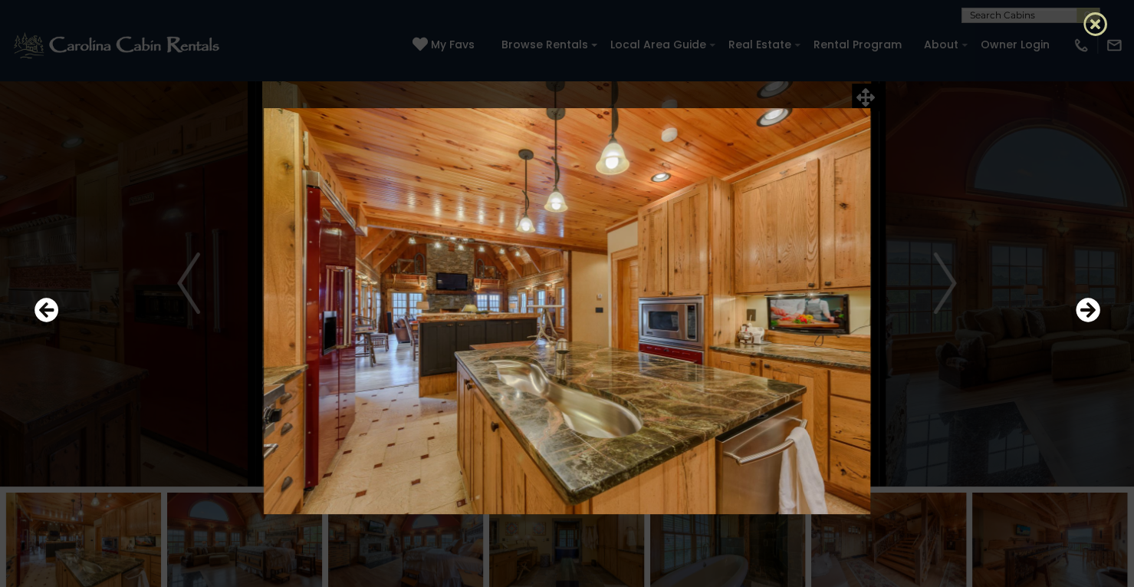
click at [1086, 21] on icon at bounding box center [1095, 24] width 25 height 25
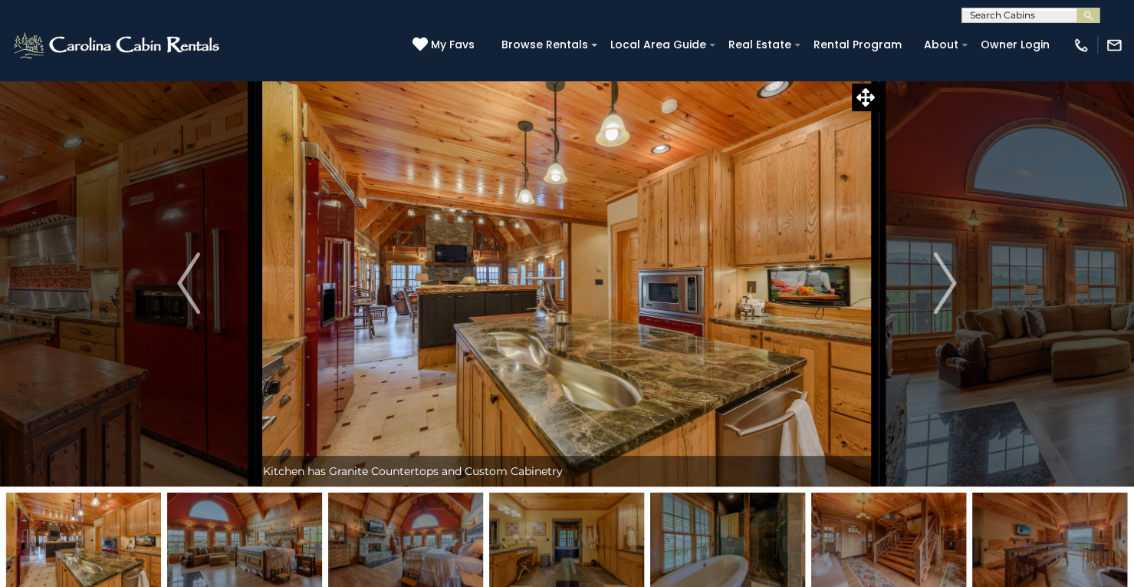
click at [227, 17] on div "**********" at bounding box center [567, 11] width 1134 height 23
click at [925, 318] on button "Next" at bounding box center [945, 283] width 133 height 406
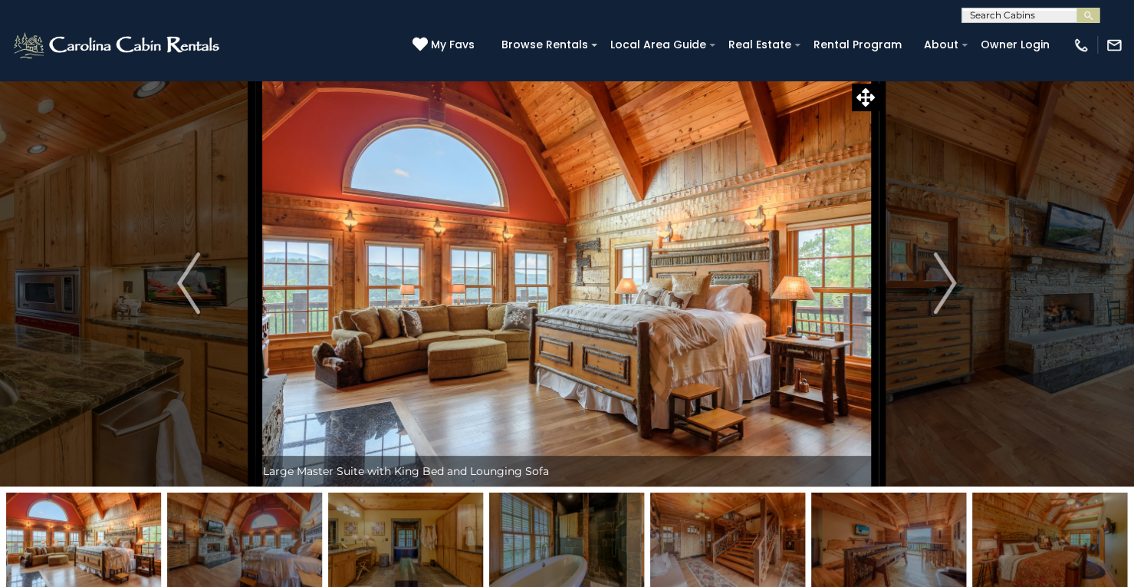
click at [735, 498] on img at bounding box center [727, 540] width 155 height 96
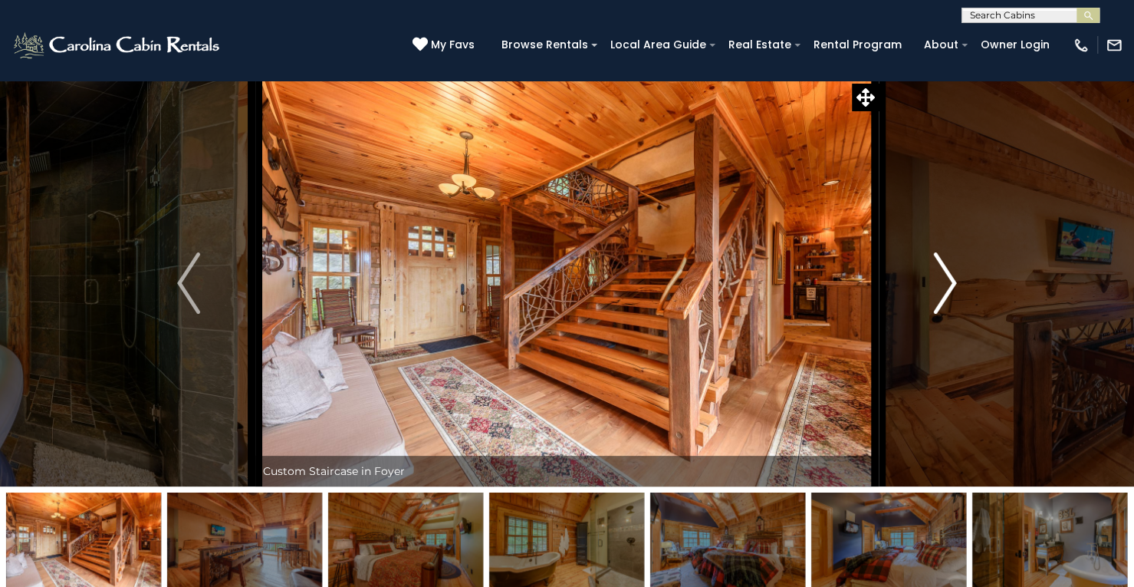
click at [946, 272] on img "Next" at bounding box center [945, 282] width 23 height 61
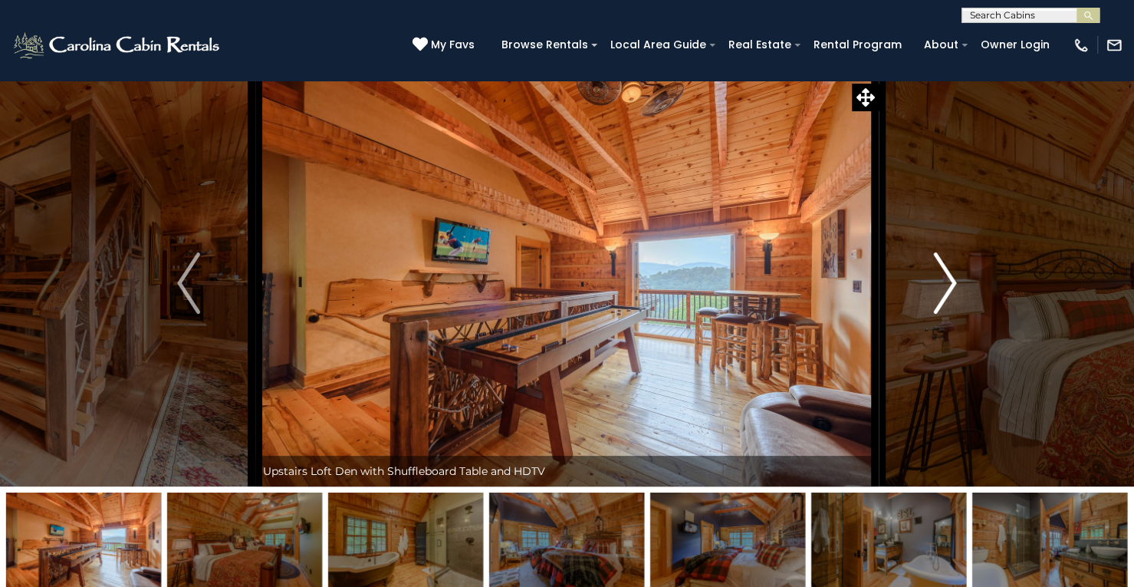
click at [946, 272] on img "Next" at bounding box center [945, 282] width 23 height 61
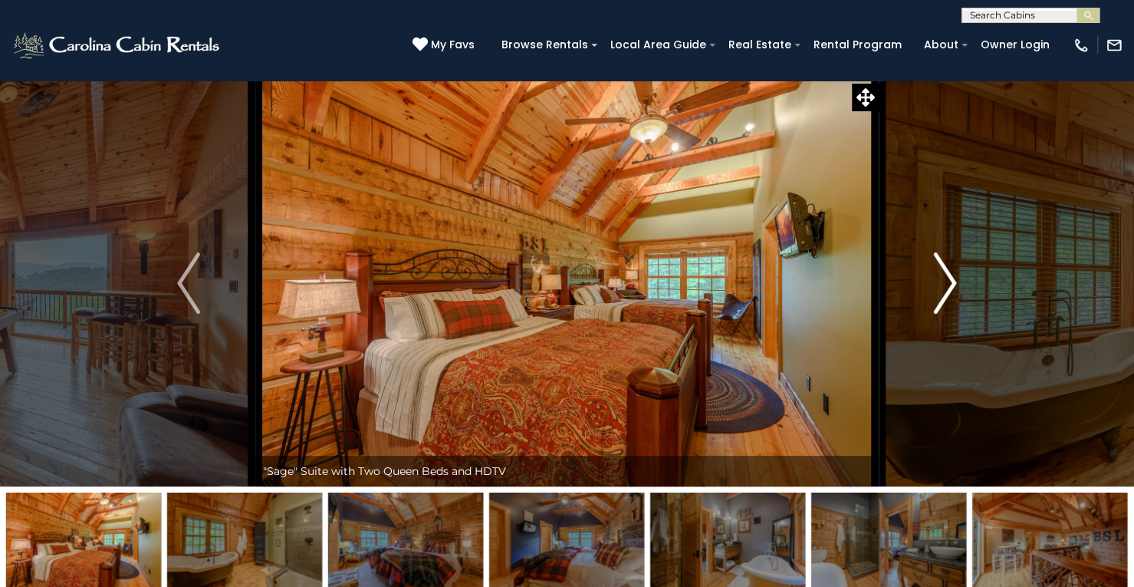
click at [946, 272] on img "Next" at bounding box center [945, 282] width 23 height 61
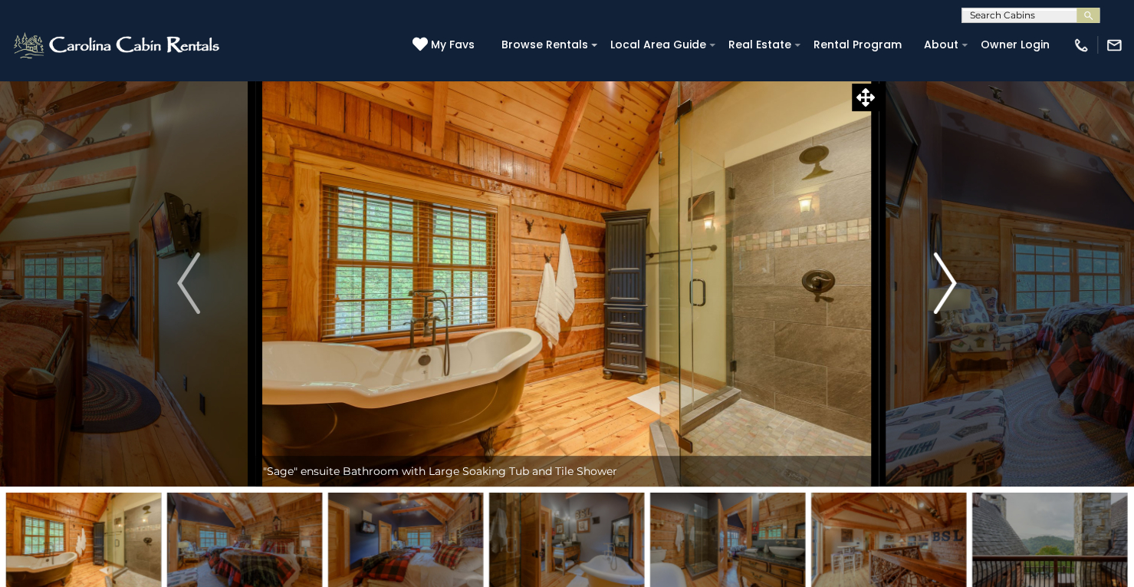
click at [946, 272] on img "Next" at bounding box center [945, 282] width 23 height 61
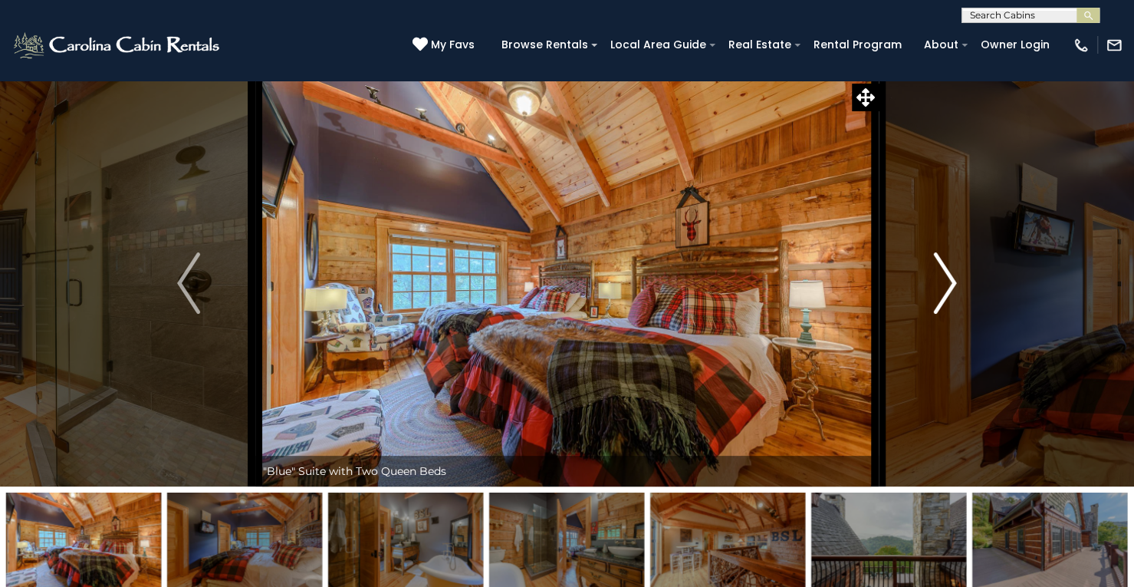
click at [946, 272] on img "Next" at bounding box center [945, 282] width 23 height 61
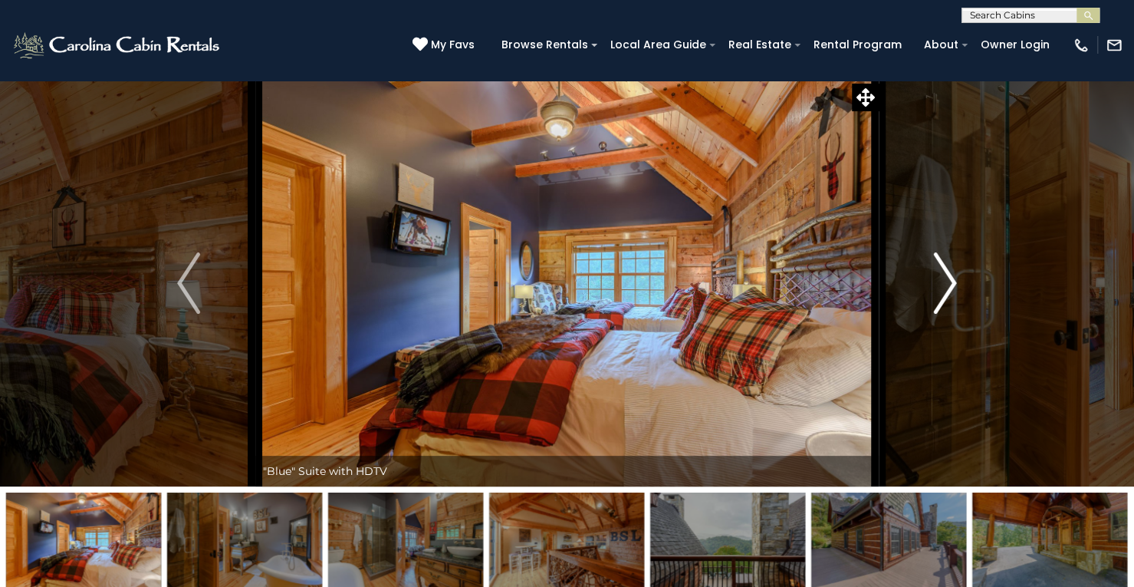
click at [946, 272] on img "Next" at bounding box center [945, 282] width 23 height 61
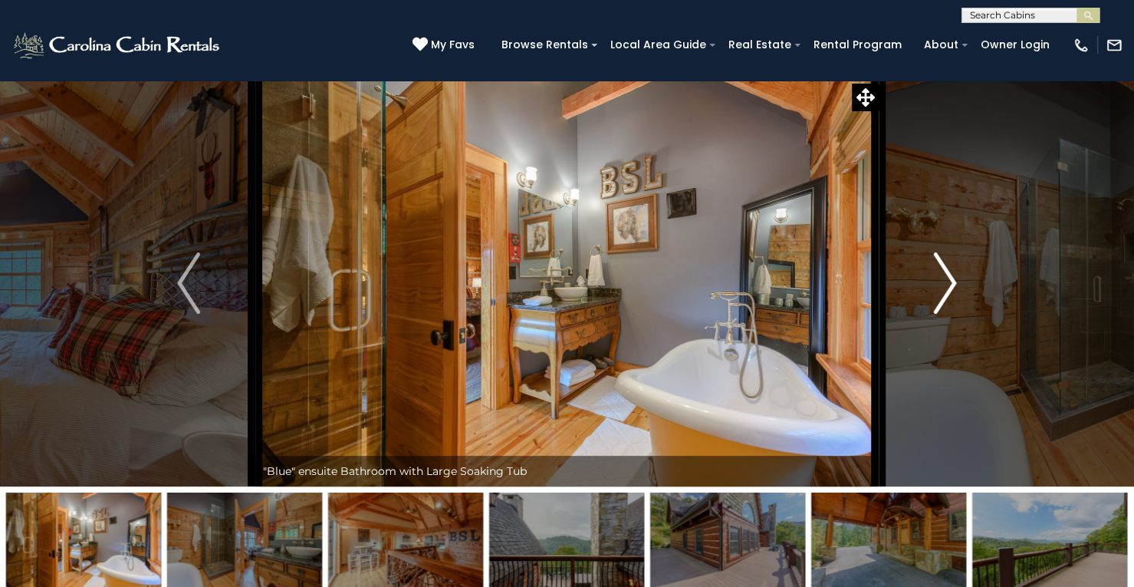
click at [946, 272] on img "Next" at bounding box center [945, 282] width 23 height 61
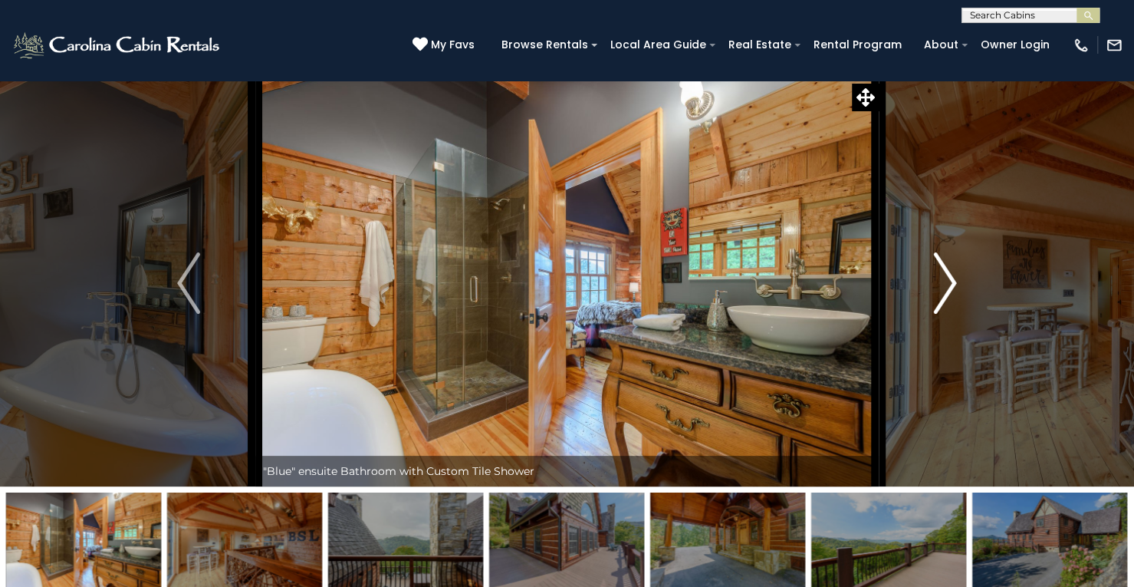
click at [946, 272] on img "Next" at bounding box center [945, 282] width 23 height 61
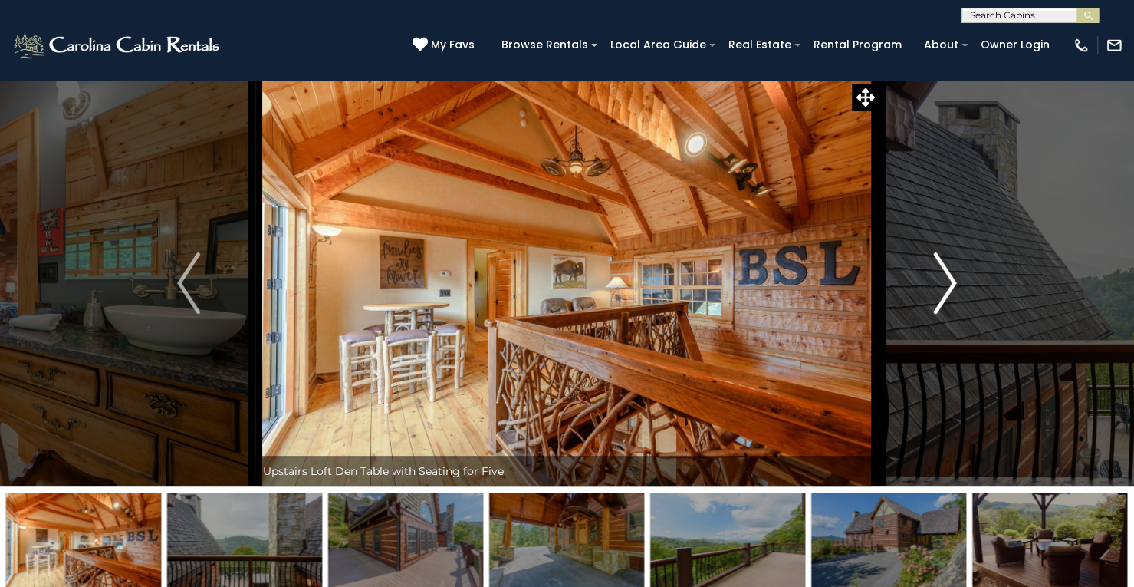
click at [953, 272] on img "Next" at bounding box center [945, 282] width 23 height 61
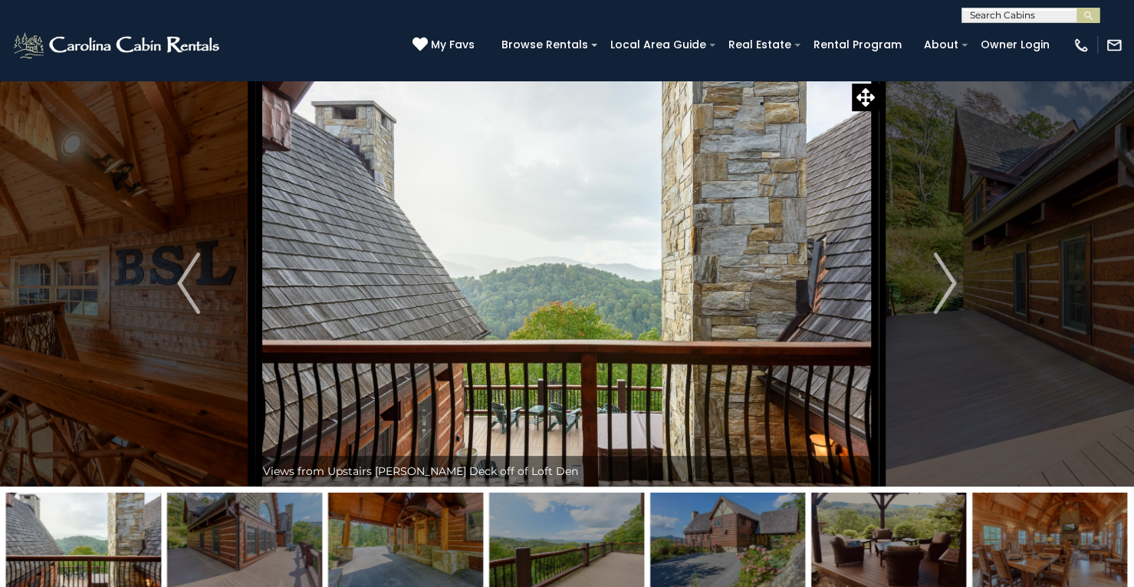
click at [876, 166] on img at bounding box center [566, 283] width 623 height 406
click at [987, 34] on link "Owner Login" at bounding box center [1015, 45] width 84 height 24
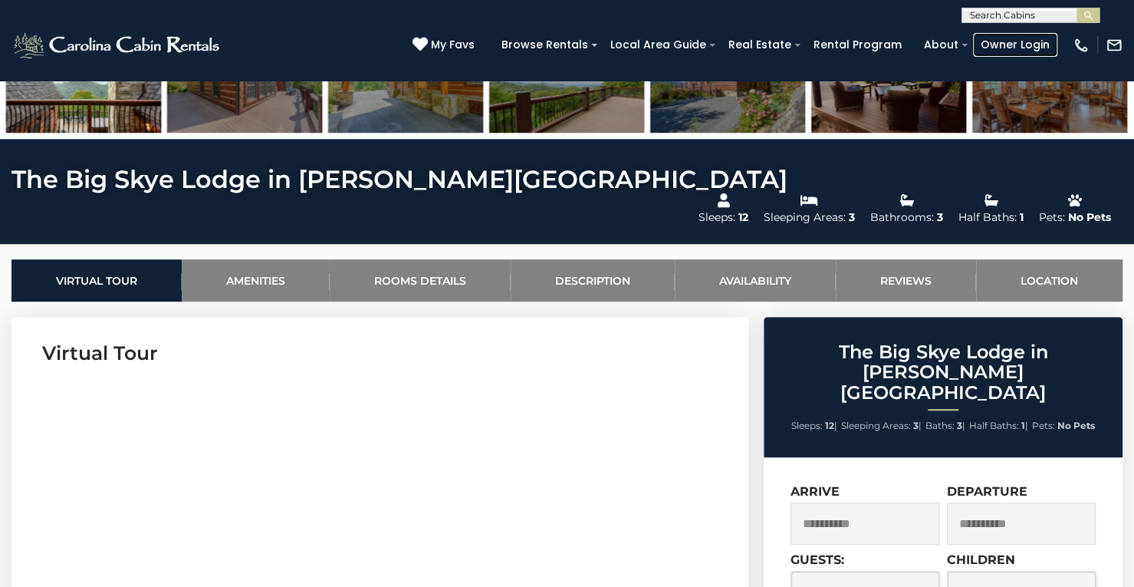
scroll to position [451, 0]
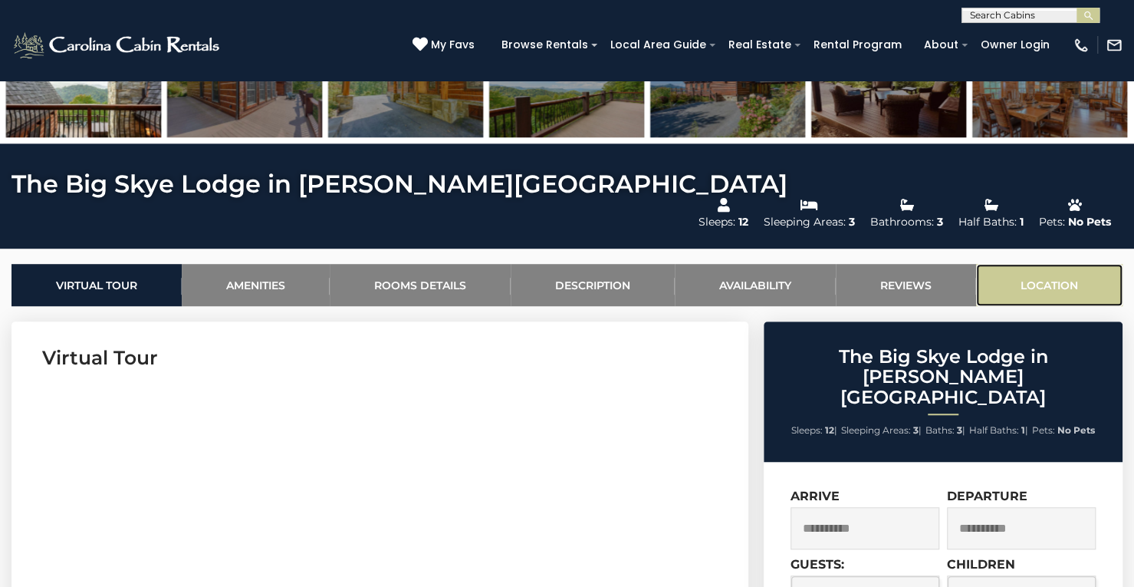
click at [1058, 264] on link "Location" at bounding box center [1049, 285] width 146 height 42
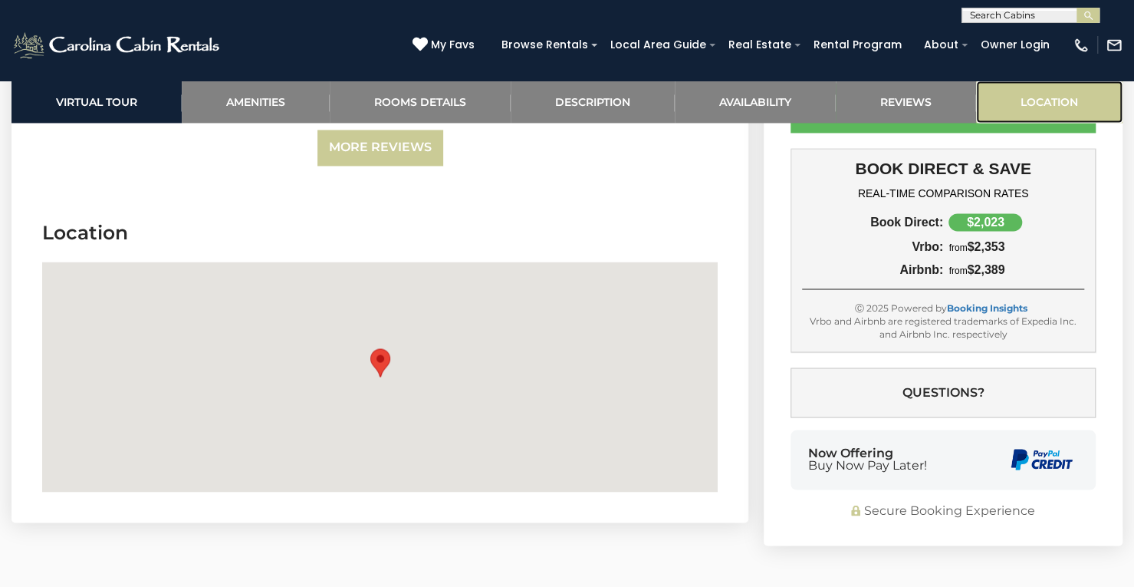
scroll to position [4810, 0]
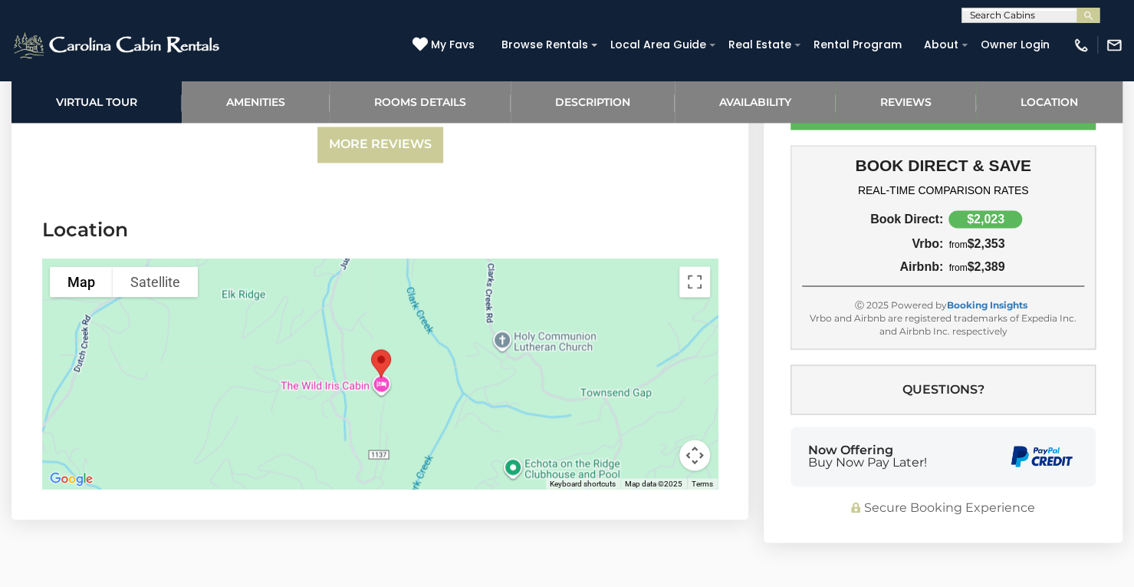
click at [401, 316] on div at bounding box center [379, 373] width 675 height 230
click at [378, 308] on div at bounding box center [379, 373] width 675 height 230
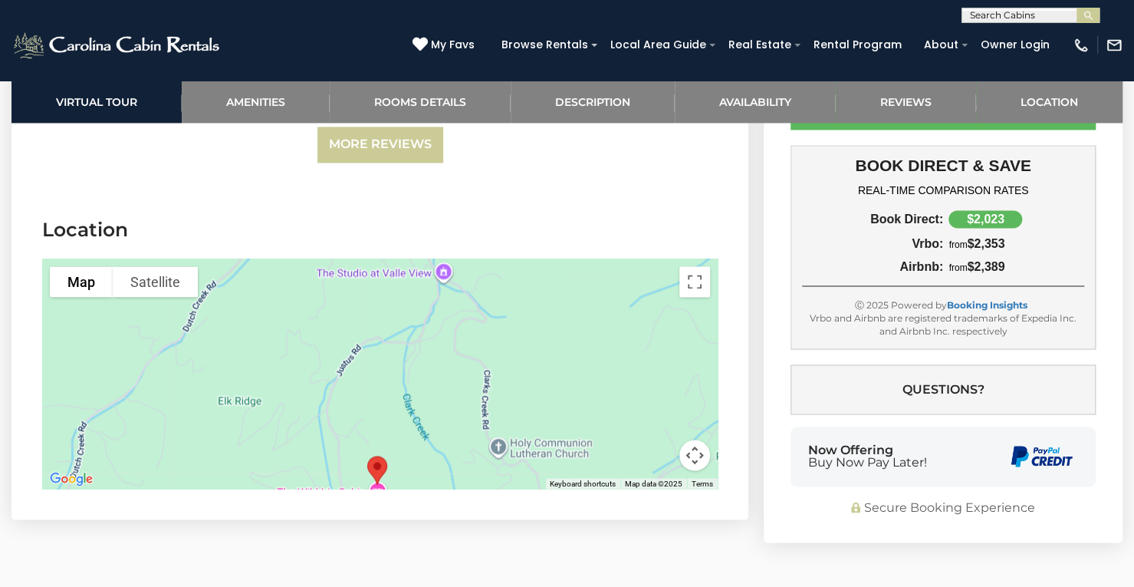
drag, startPoint x: 347, startPoint y: 304, endPoint x: 343, endPoint y: 414, distance: 109.7
click at [343, 414] on section "Location To navigate the map with touch gestures double-tap and hold your finge…" at bounding box center [380, 356] width 737 height 326
click at [1037, 105] on link "Location" at bounding box center [1049, 102] width 146 height 42
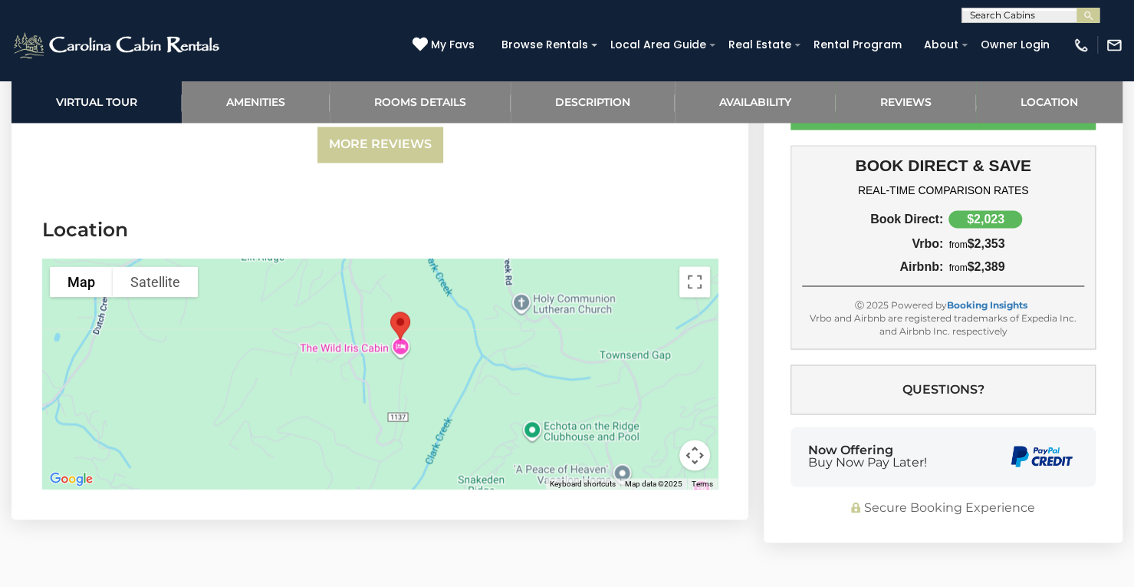
drag, startPoint x: 400, startPoint y: 383, endPoint x: 423, endPoint y: 237, distance: 147.5
click at [423, 258] on div at bounding box center [379, 373] width 675 height 230
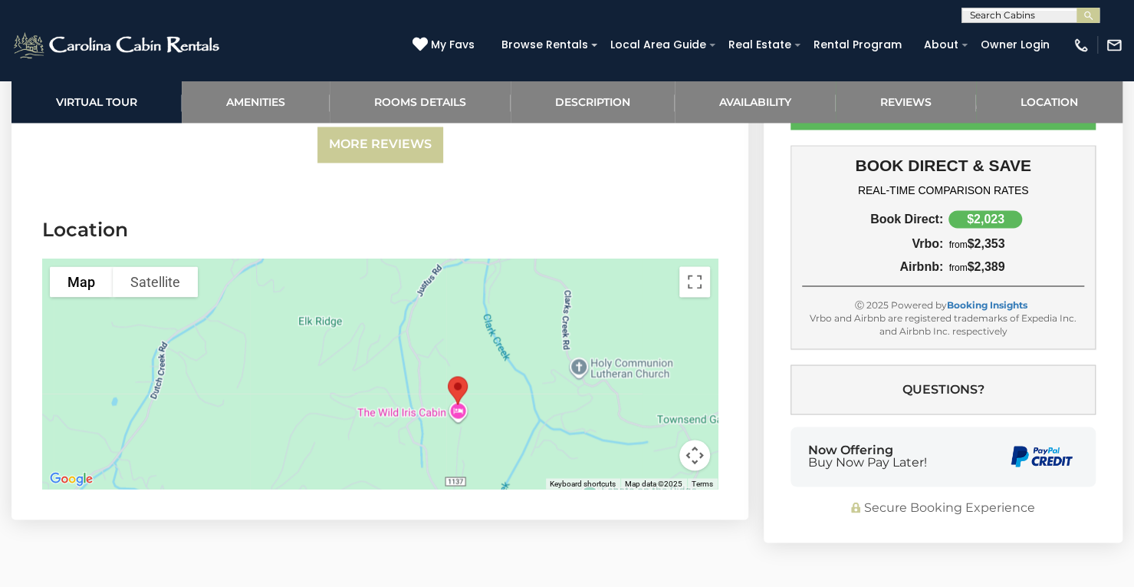
drag, startPoint x: 422, startPoint y: 237, endPoint x: 480, endPoint y: 303, distance: 88.0
click at [480, 303] on div at bounding box center [379, 373] width 675 height 230
click at [681, 324] on div at bounding box center [379, 373] width 675 height 230
click at [570, 317] on div at bounding box center [379, 373] width 675 height 230
click at [123, 266] on button "Satellite" at bounding box center [155, 281] width 85 height 31
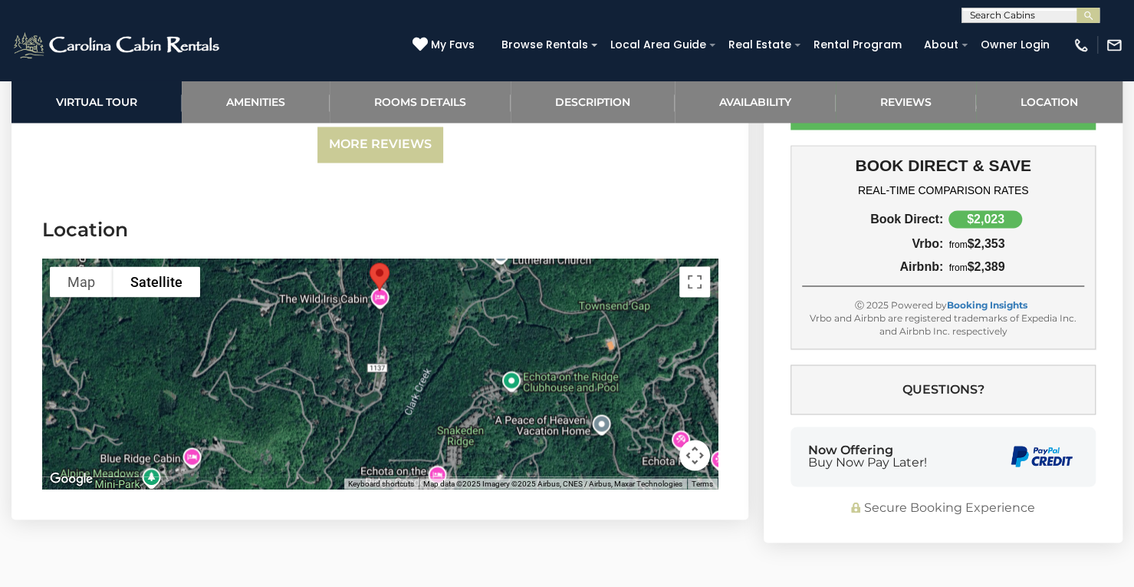
drag, startPoint x: 416, startPoint y: 271, endPoint x: 337, endPoint y: 150, distance: 143.5
click at [337, 193] on section "Location To navigate the map with touch gestures double-tap and hold your finge…" at bounding box center [380, 356] width 737 height 326
click at [236, 110] on link "Amenities" at bounding box center [256, 102] width 148 height 42
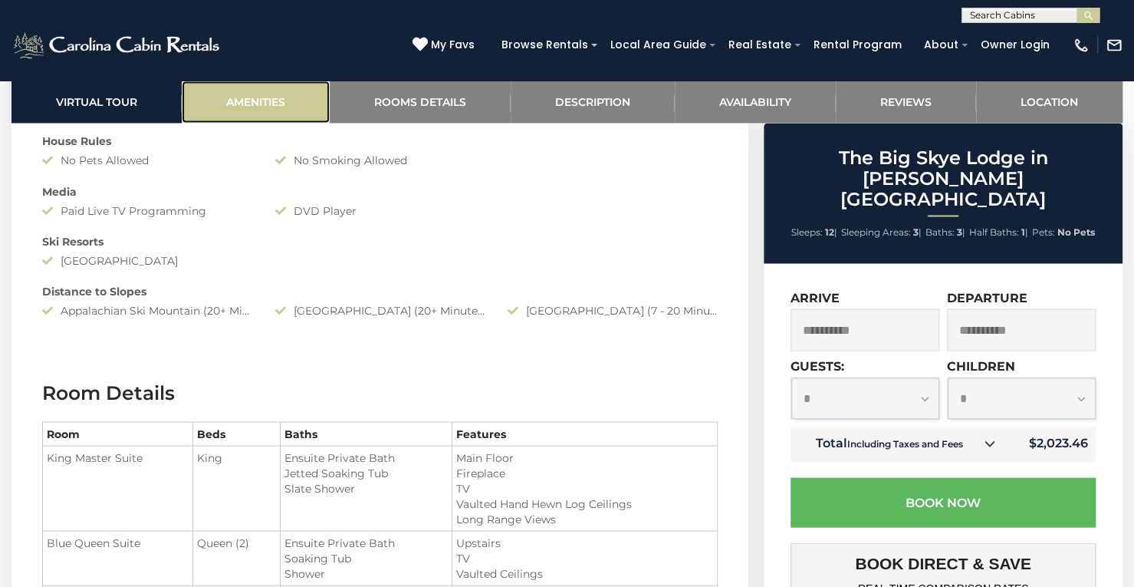
scroll to position [1096, 0]
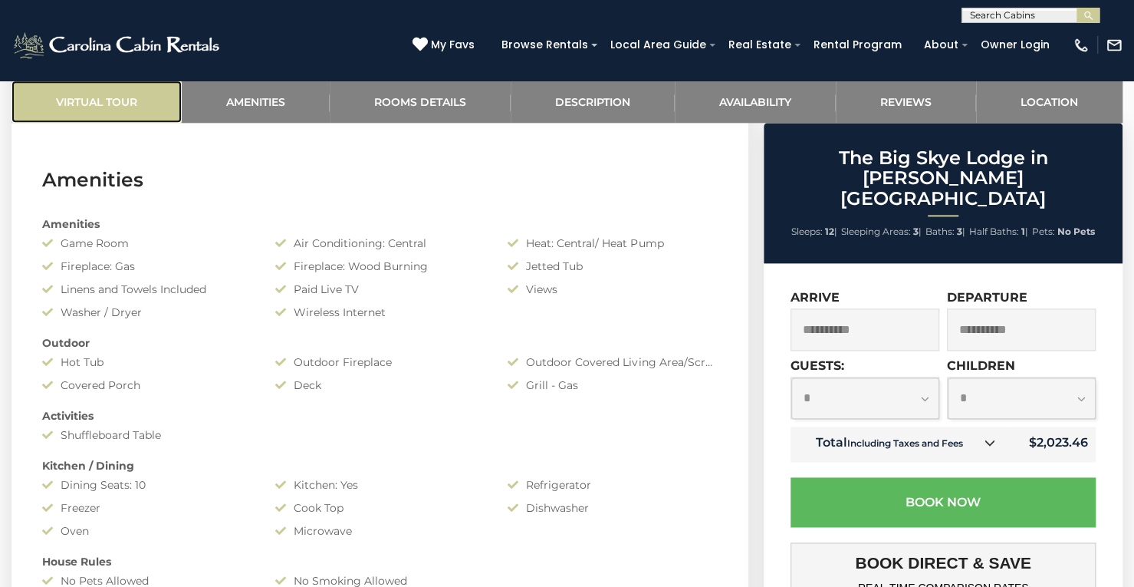
click at [74, 103] on link "Virtual Tour" at bounding box center [97, 102] width 170 height 42
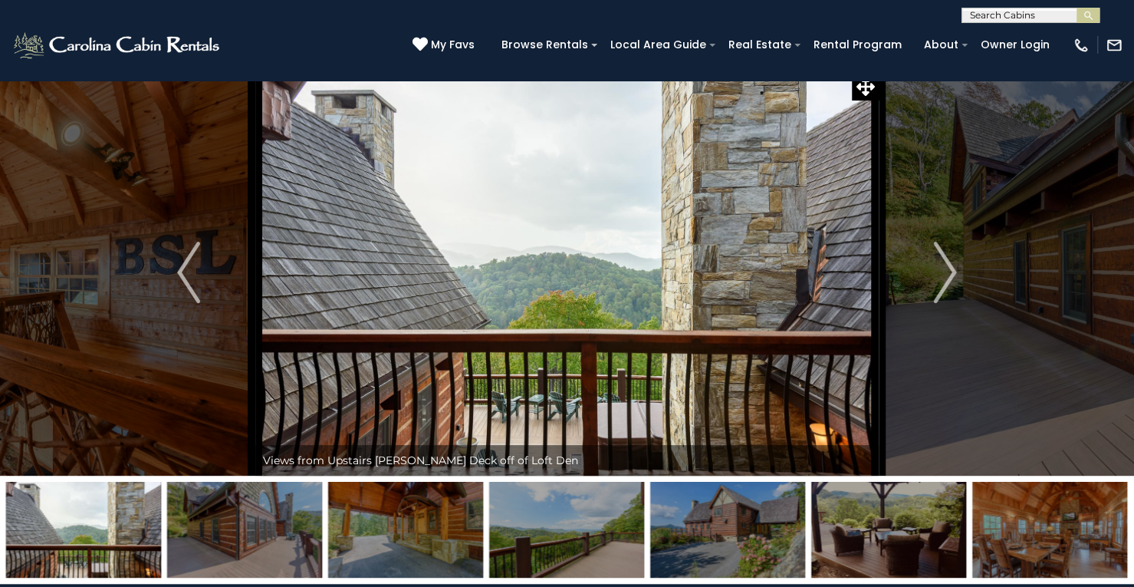
scroll to position [0, 0]
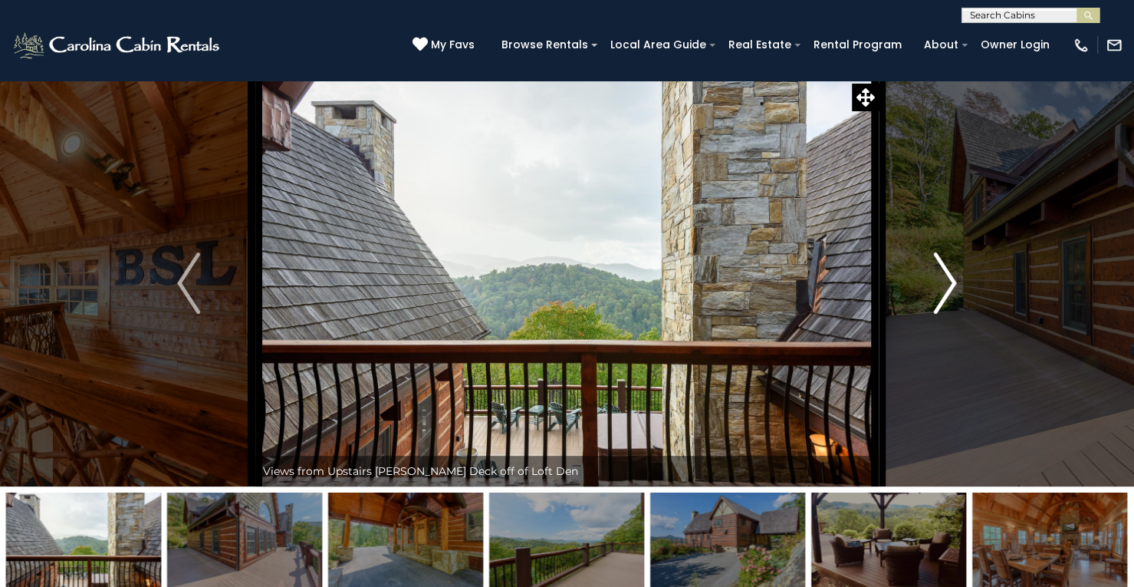
click at [932, 301] on button "Next" at bounding box center [945, 283] width 133 height 406
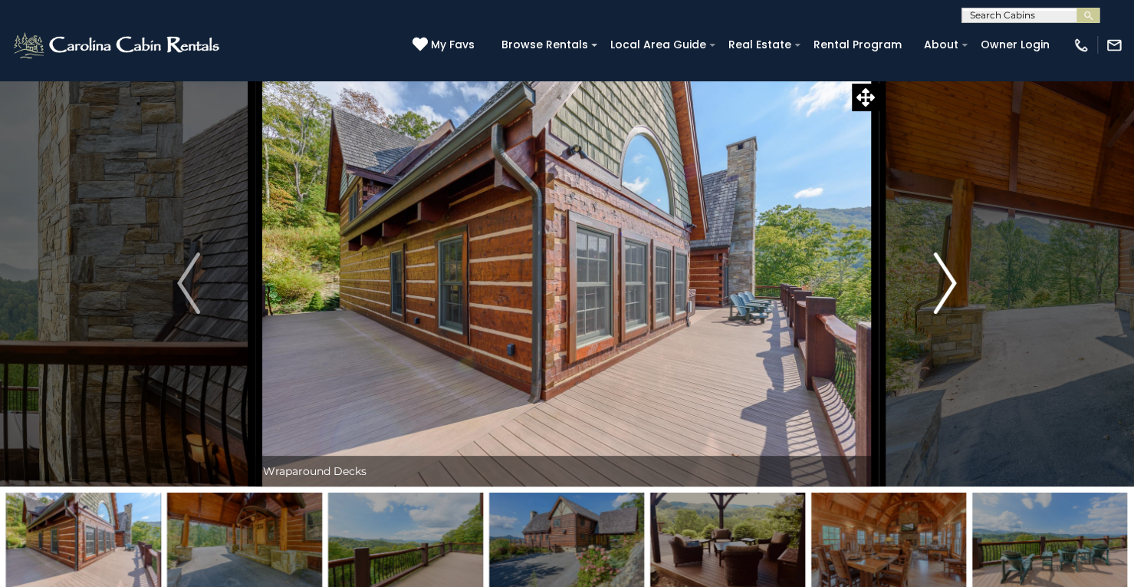
click at [932, 301] on button "Next" at bounding box center [945, 283] width 133 height 406
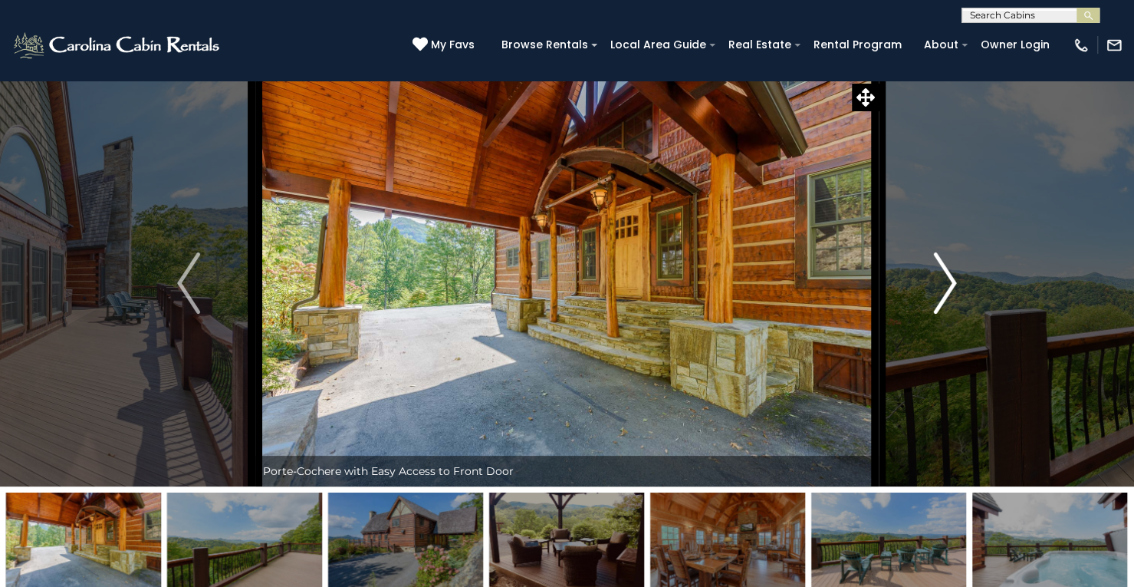
drag, startPoint x: 932, startPoint y: 301, endPoint x: 943, endPoint y: 271, distance: 32.0
click at [943, 271] on img "Next" at bounding box center [945, 282] width 23 height 61
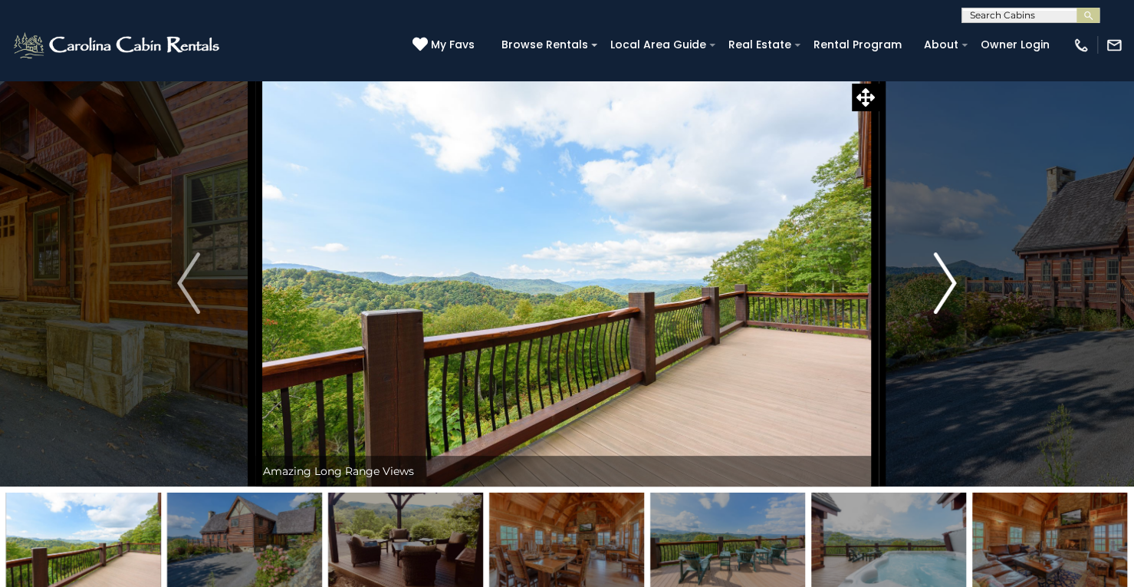
click at [940, 266] on img "Next" at bounding box center [945, 282] width 23 height 61
click at [955, 275] on img "Next" at bounding box center [945, 282] width 23 height 61
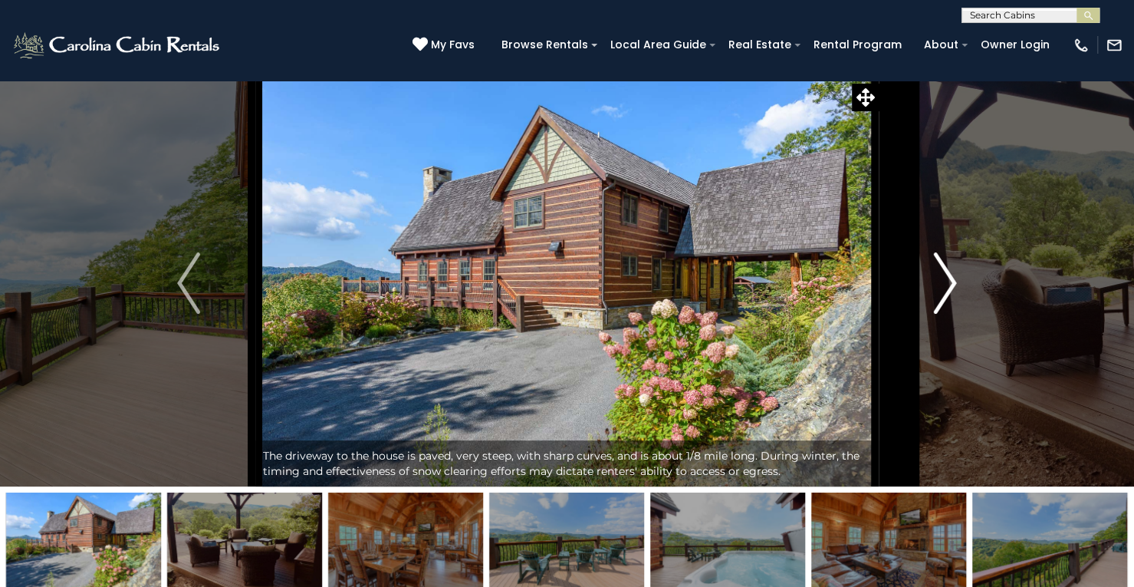
click at [955, 275] on img "Next" at bounding box center [945, 282] width 23 height 61
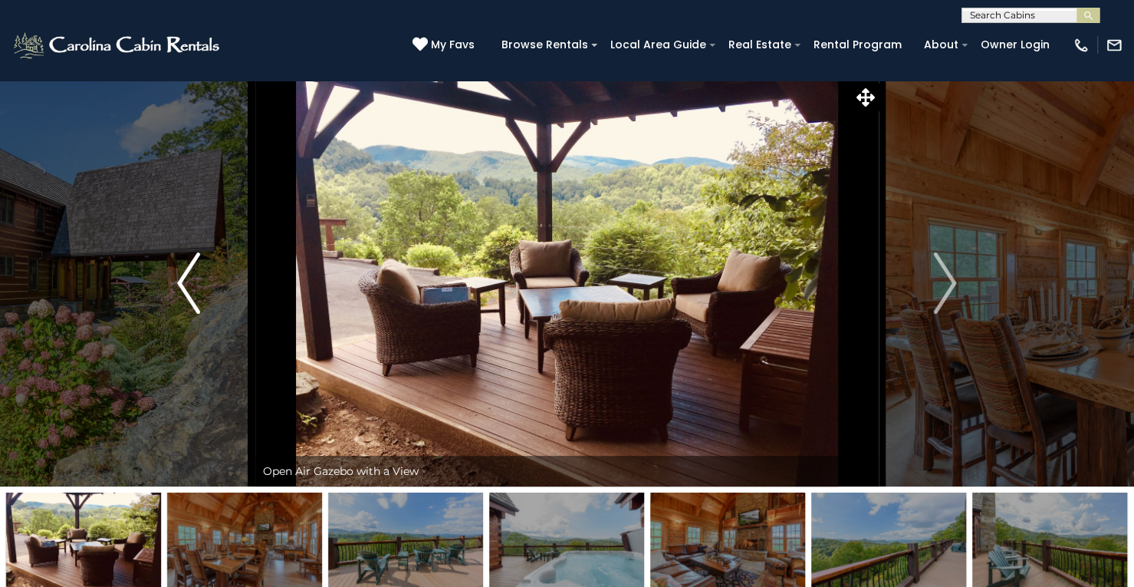
drag, startPoint x: 955, startPoint y: 275, endPoint x: 181, endPoint y: 286, distance: 774.4
click at [181, 286] on img "Previous" at bounding box center [188, 282] width 23 height 61
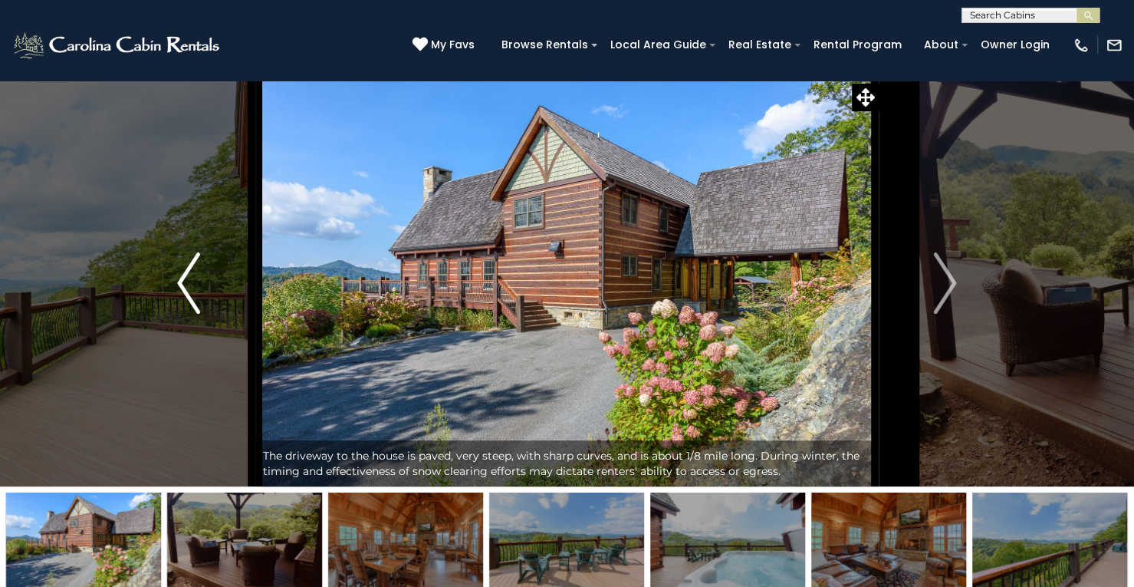
click at [181, 286] on img "Previous" at bounding box center [188, 282] width 23 height 61
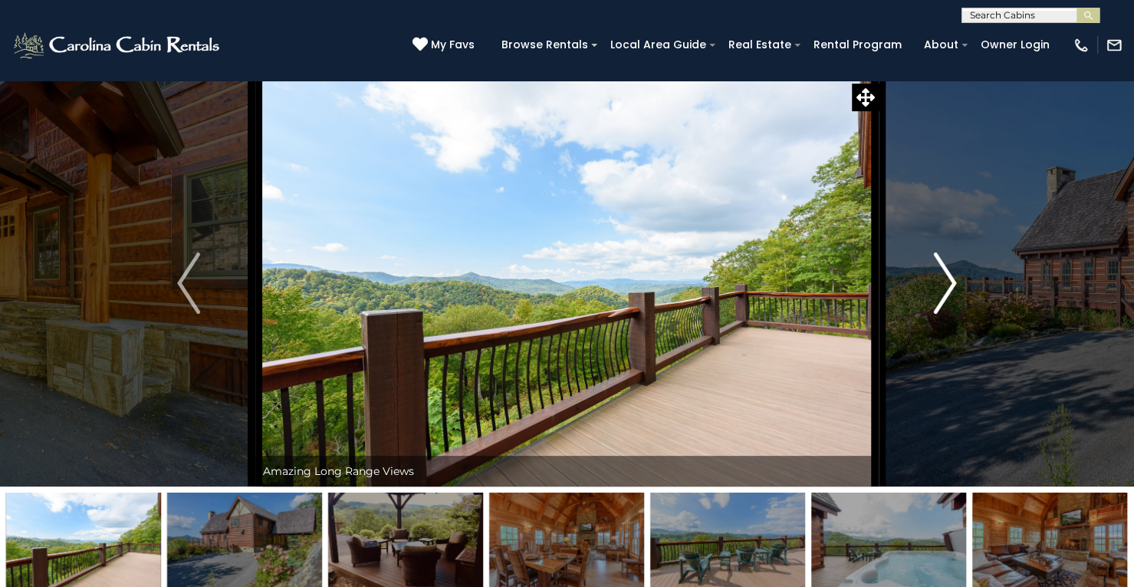
click at [932, 283] on button "Next" at bounding box center [945, 283] width 133 height 406
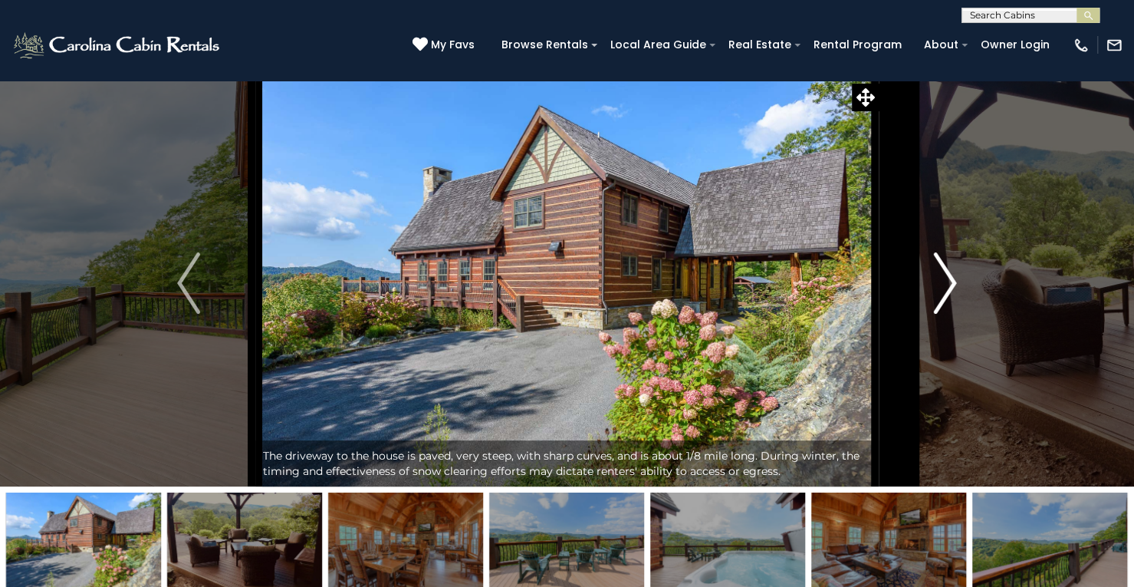
click at [942, 270] on img "Next" at bounding box center [945, 282] width 23 height 61
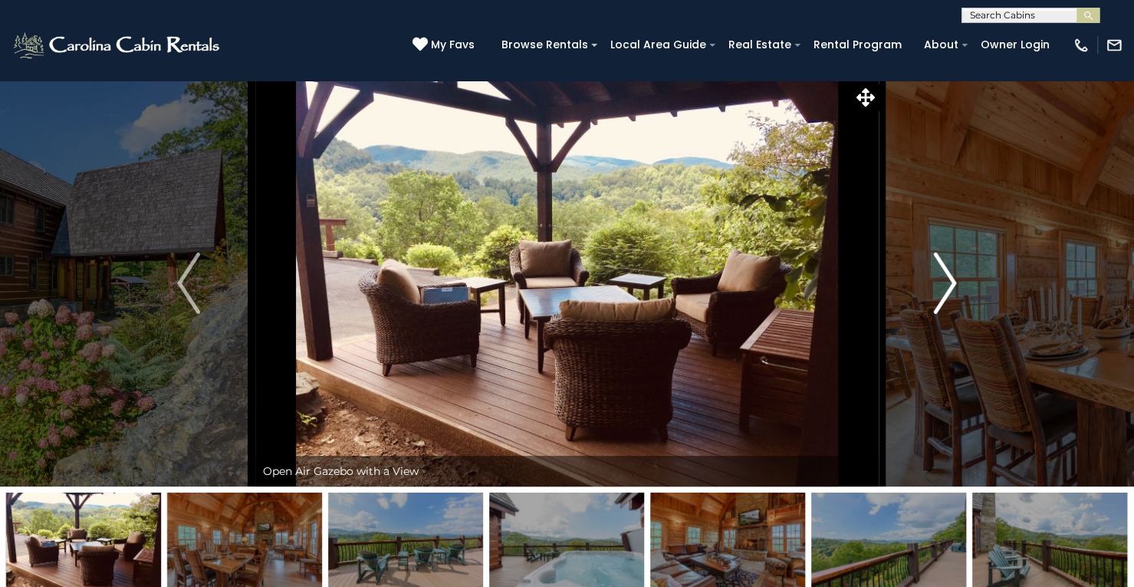
click at [942, 270] on img "Next" at bounding box center [945, 282] width 23 height 61
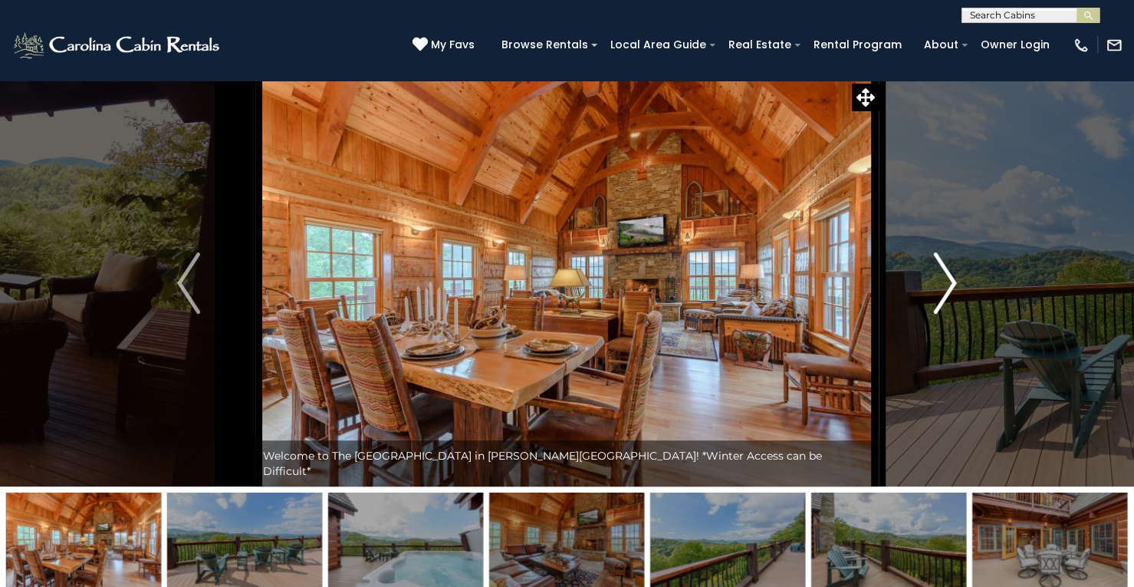
click at [942, 270] on img "Next" at bounding box center [945, 282] width 23 height 61
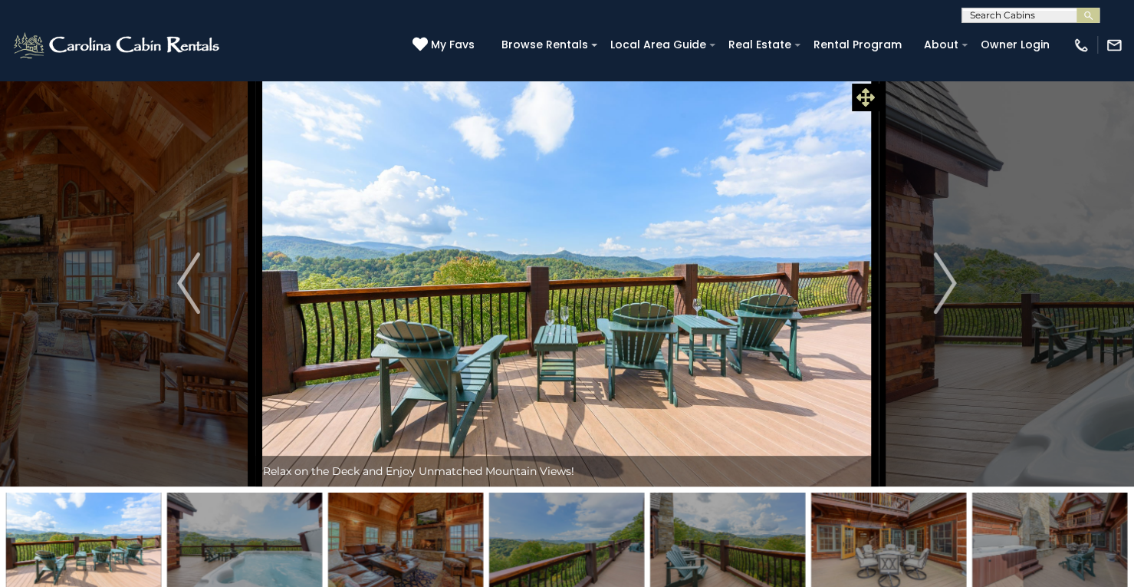
click at [857, 105] on icon at bounding box center [865, 97] width 18 height 18
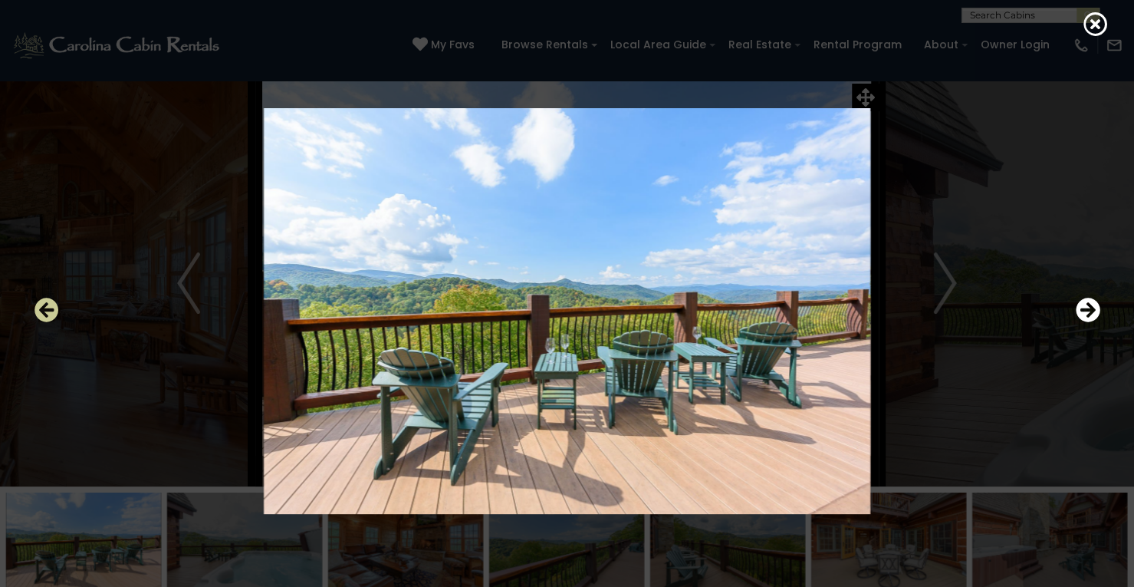
click at [47, 312] on icon "Previous" at bounding box center [47, 310] width 25 height 25
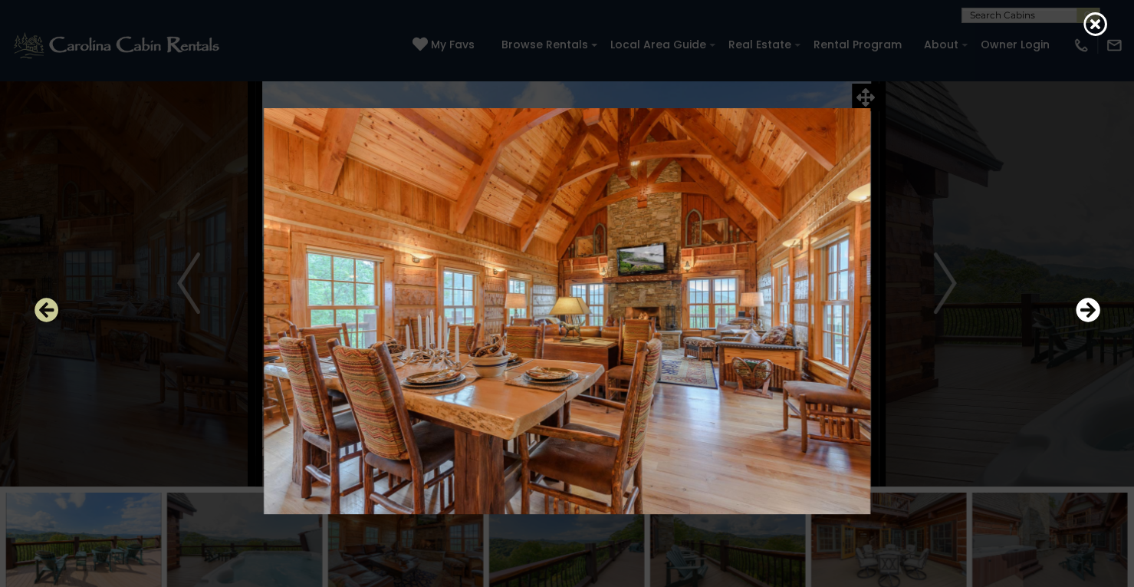
click at [47, 312] on icon "Previous" at bounding box center [47, 310] width 25 height 25
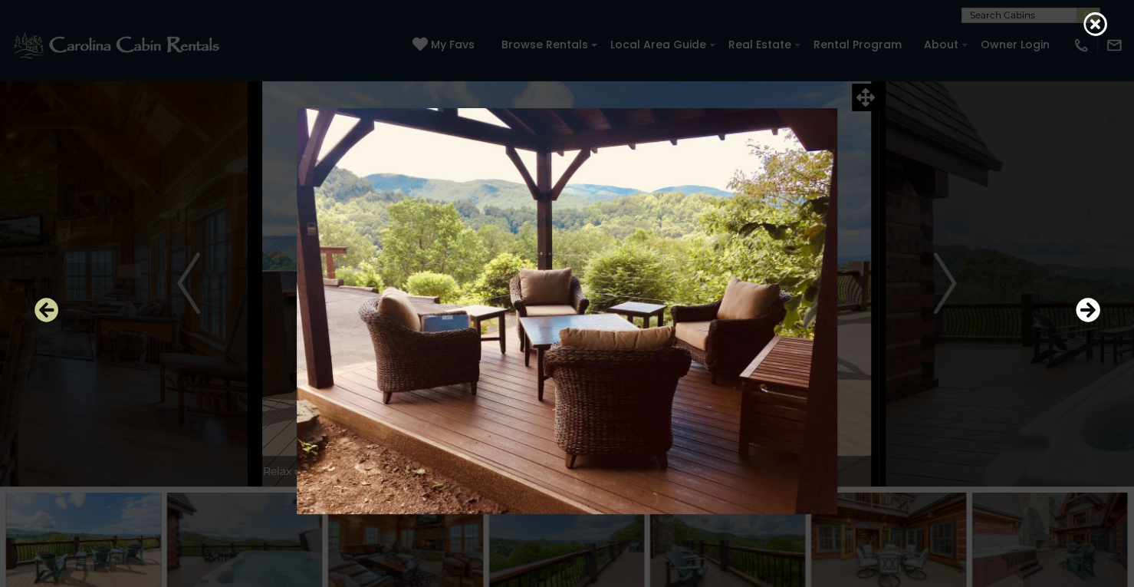
click at [47, 312] on icon "Previous" at bounding box center [47, 310] width 25 height 25
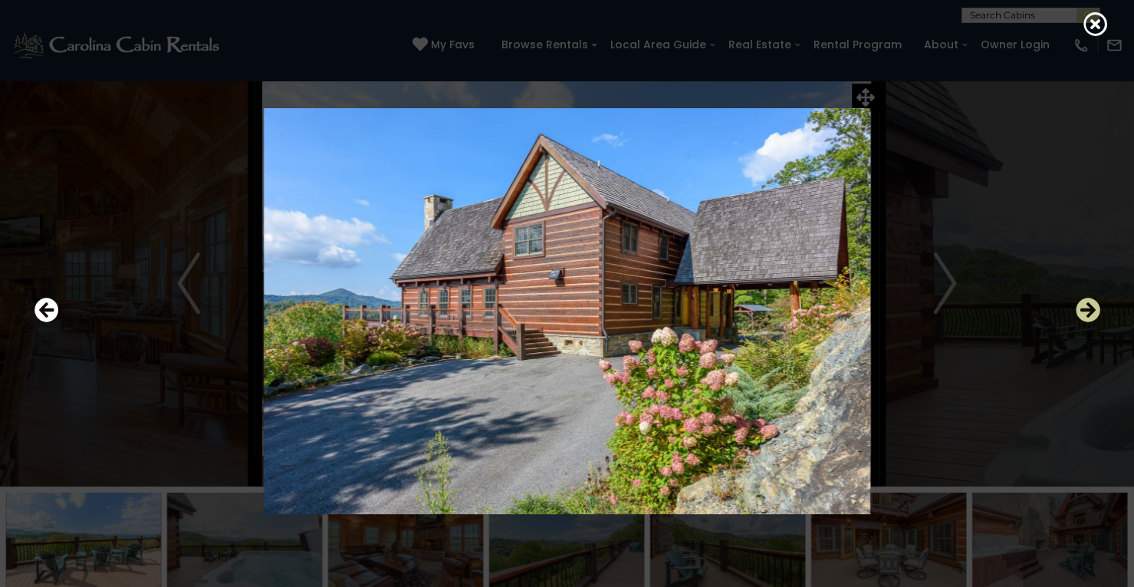
click at [1086, 307] on icon "Next" at bounding box center [1088, 310] width 25 height 25
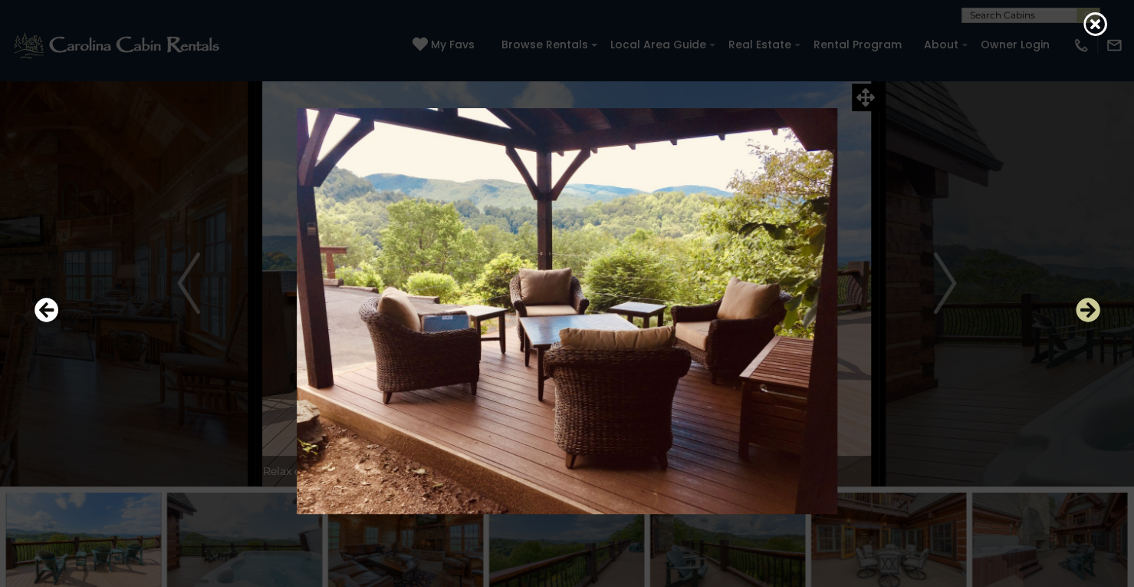
click at [1086, 307] on icon "Next" at bounding box center [1088, 310] width 25 height 25
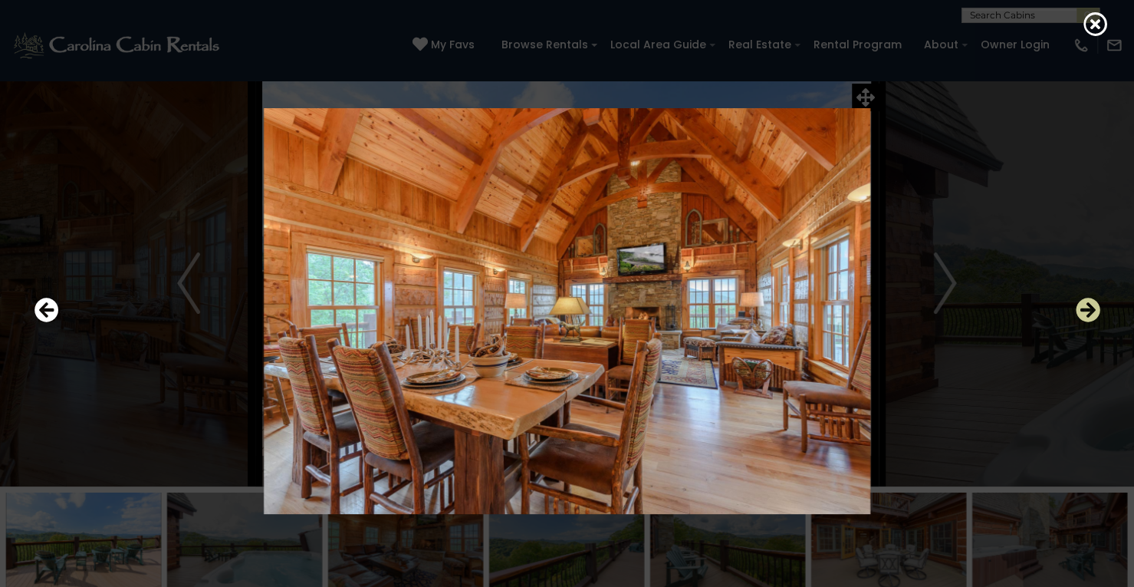
click at [1087, 307] on icon "Next" at bounding box center [1088, 310] width 25 height 25
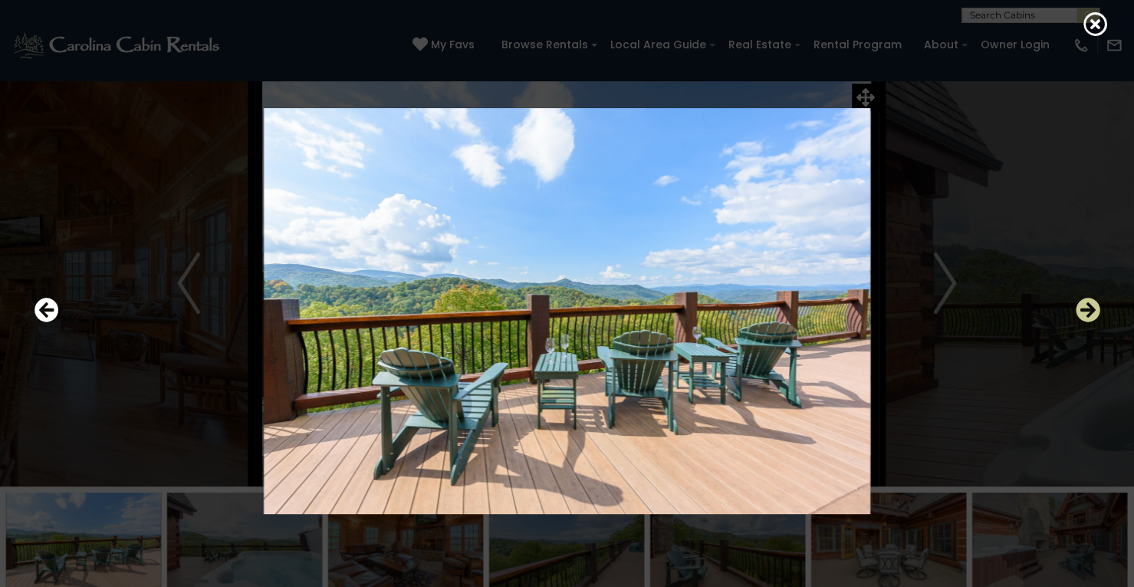
click at [1087, 307] on icon "Next" at bounding box center [1088, 310] width 25 height 25
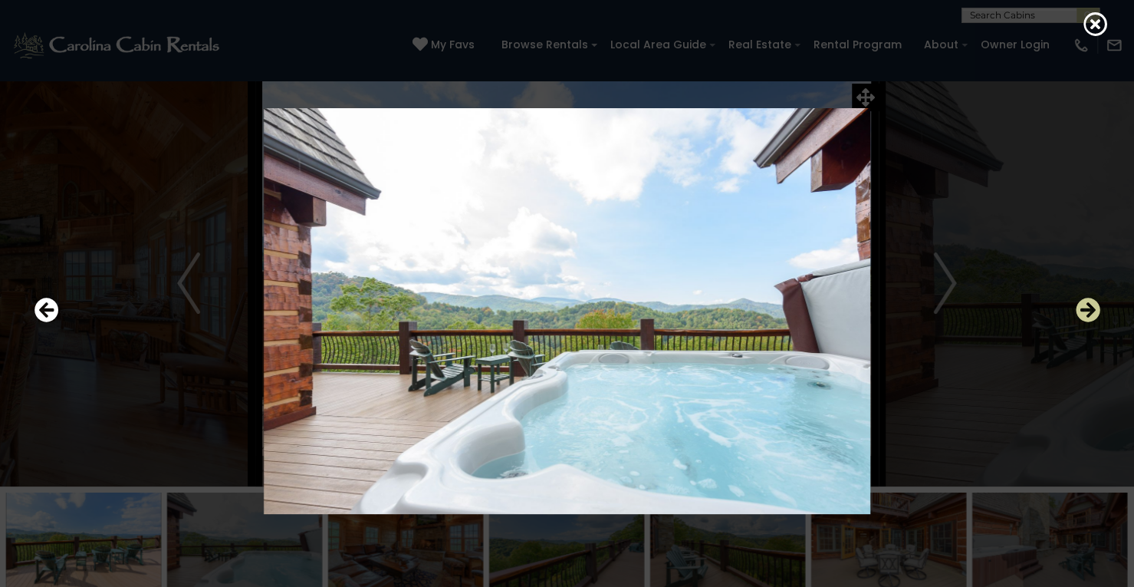
click at [1087, 307] on icon "Next" at bounding box center [1088, 310] width 25 height 25
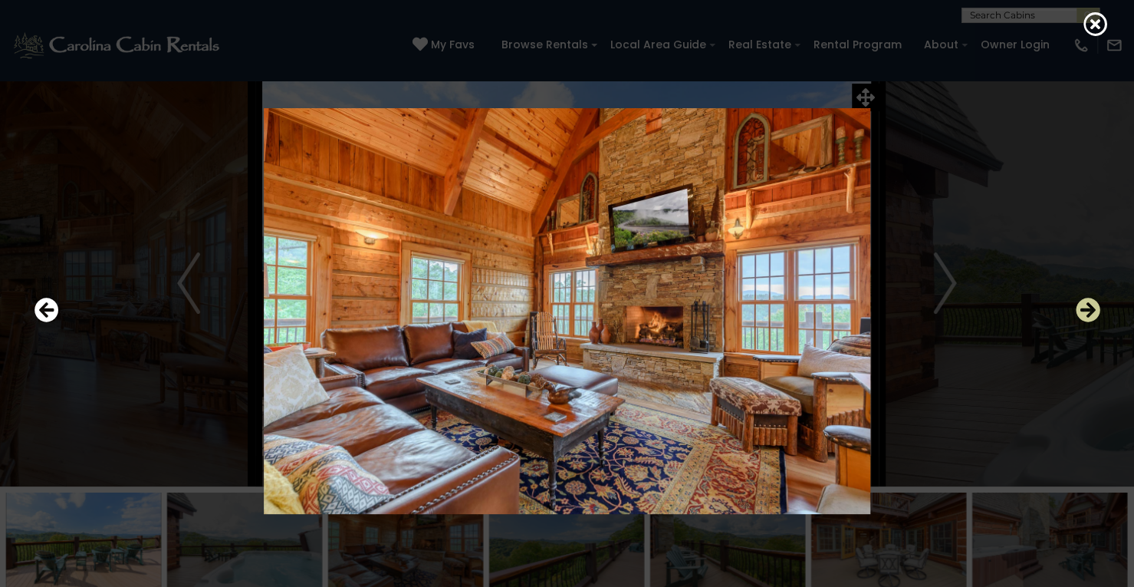
click at [1087, 307] on icon "Next" at bounding box center [1088, 310] width 25 height 25
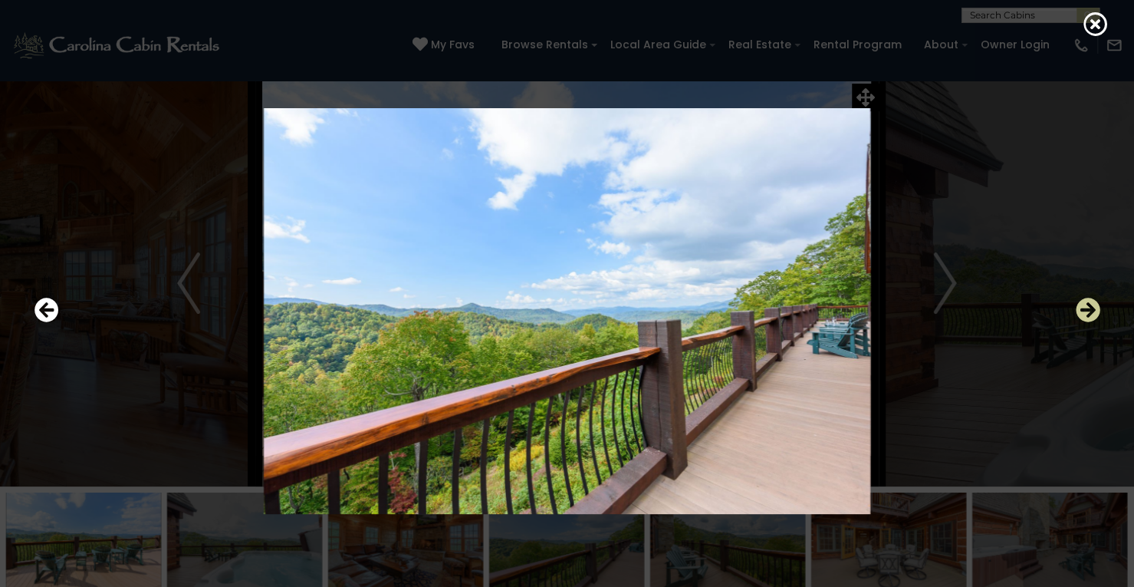
click at [1087, 307] on icon "Next" at bounding box center [1088, 310] width 25 height 25
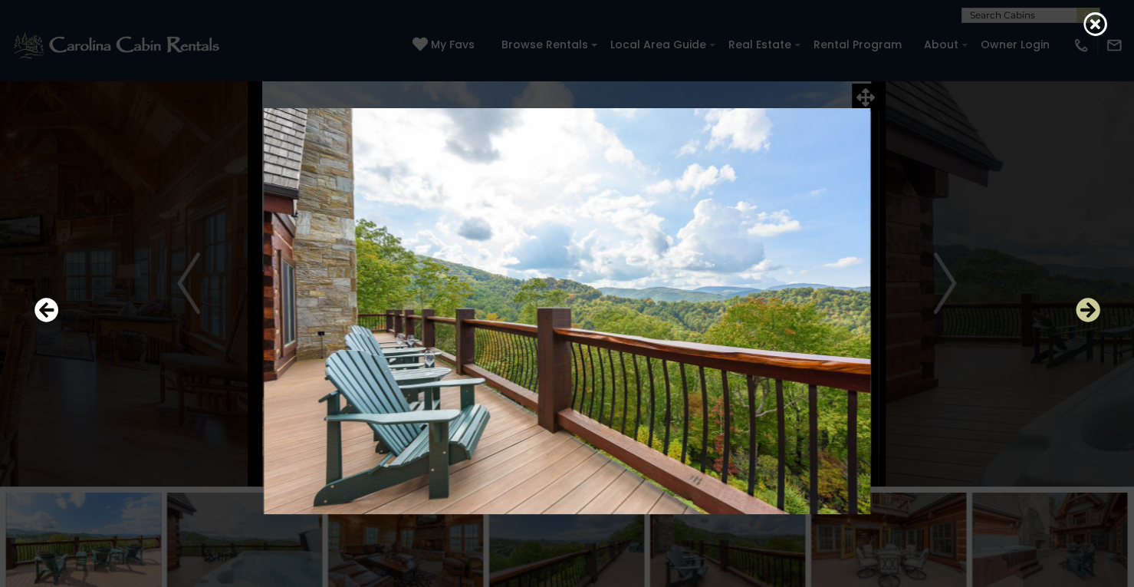
click at [1087, 307] on icon "Next" at bounding box center [1088, 310] width 25 height 25
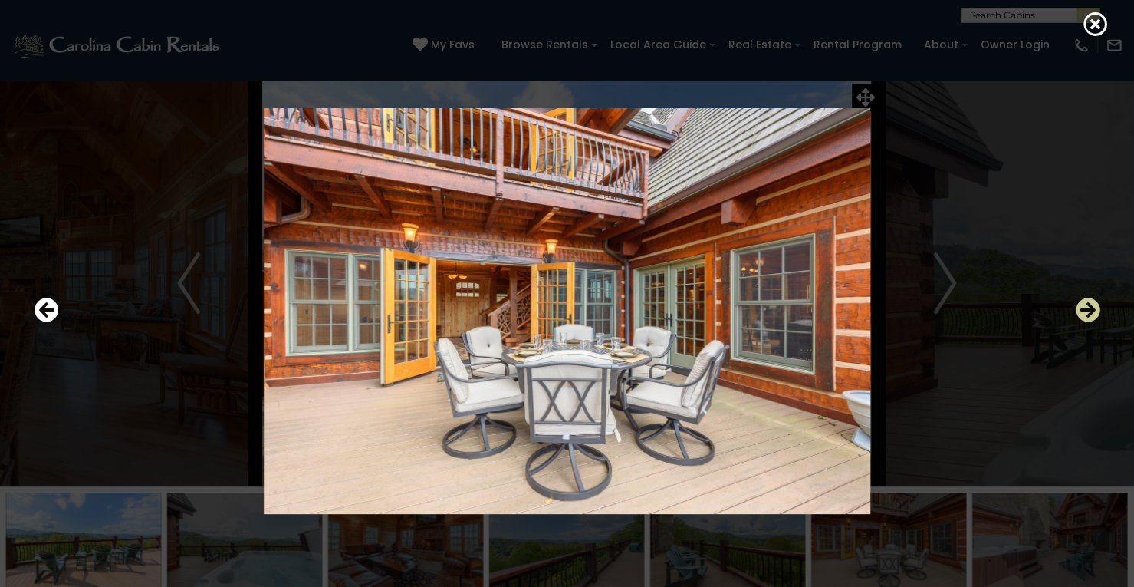
click at [1087, 307] on icon "Next" at bounding box center [1088, 310] width 25 height 25
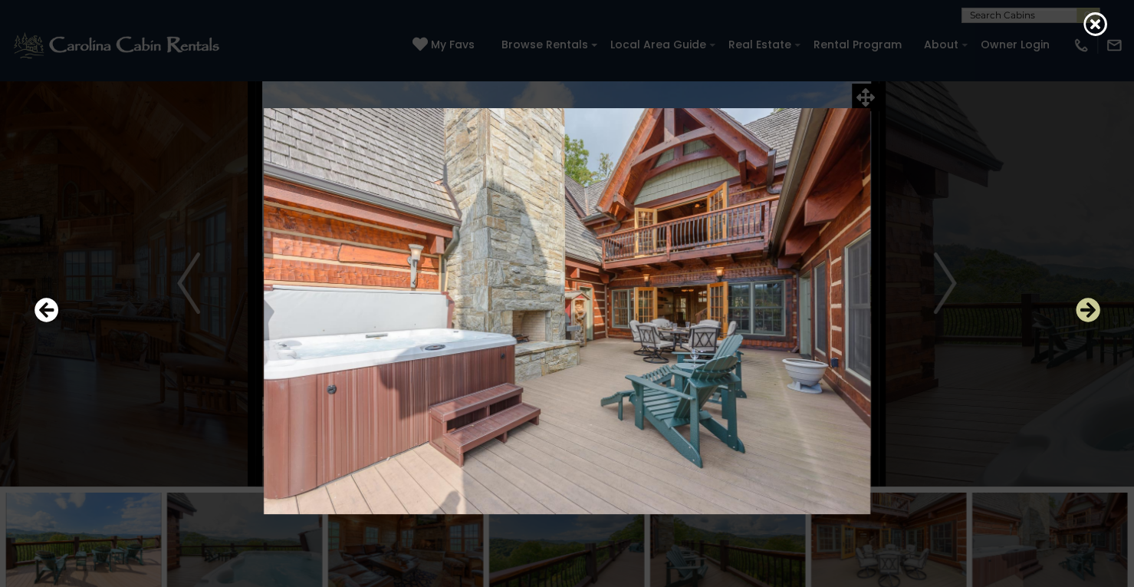
click at [1087, 307] on icon "Next" at bounding box center [1088, 310] width 25 height 25
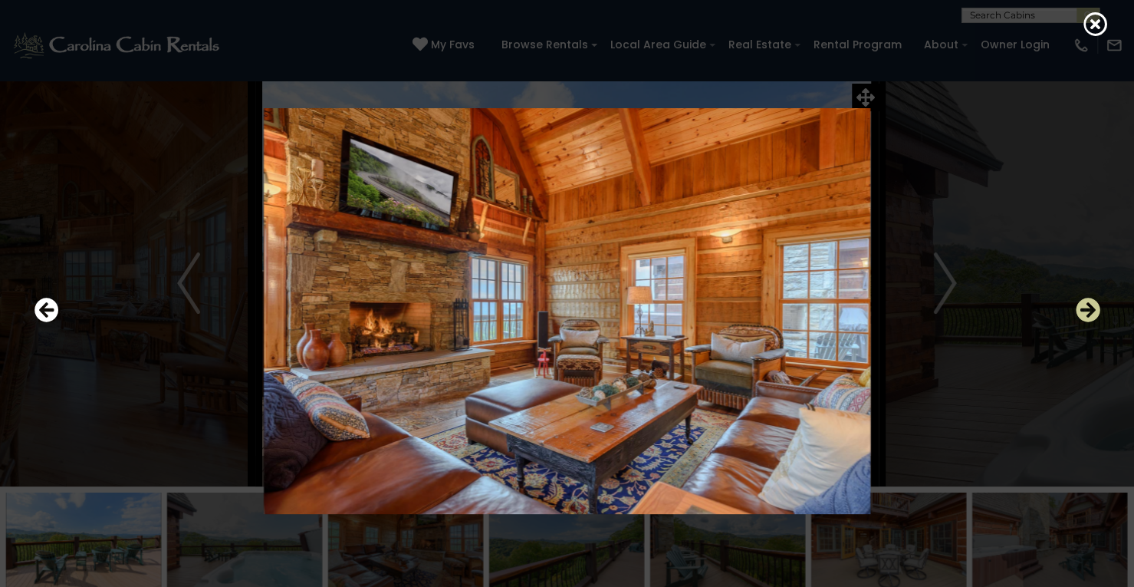
click at [1087, 307] on icon "Next" at bounding box center [1088, 310] width 25 height 25
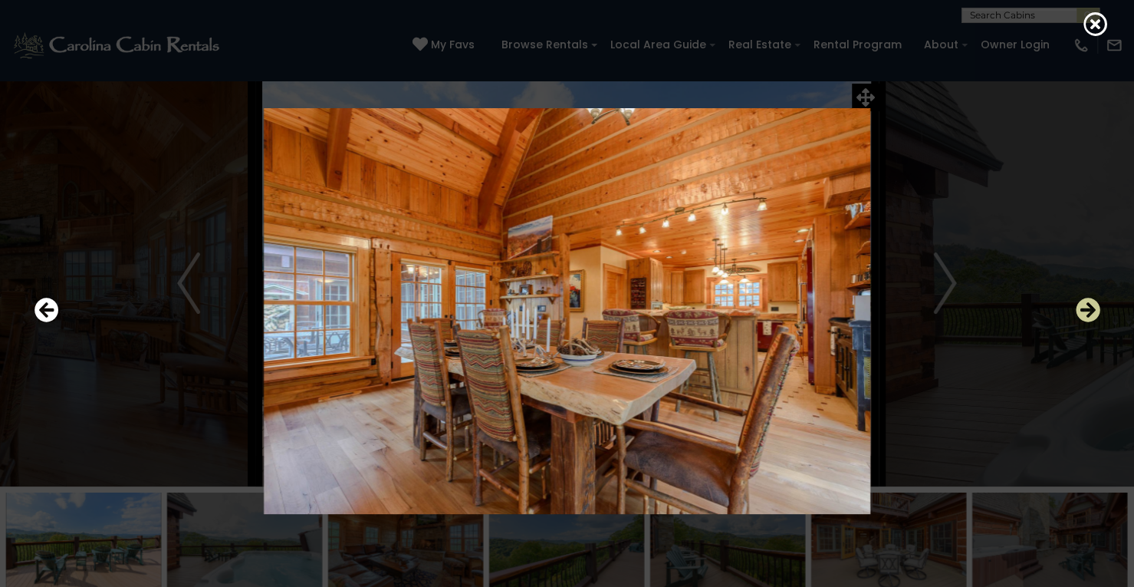
click at [1087, 307] on icon "Next" at bounding box center [1088, 310] width 25 height 25
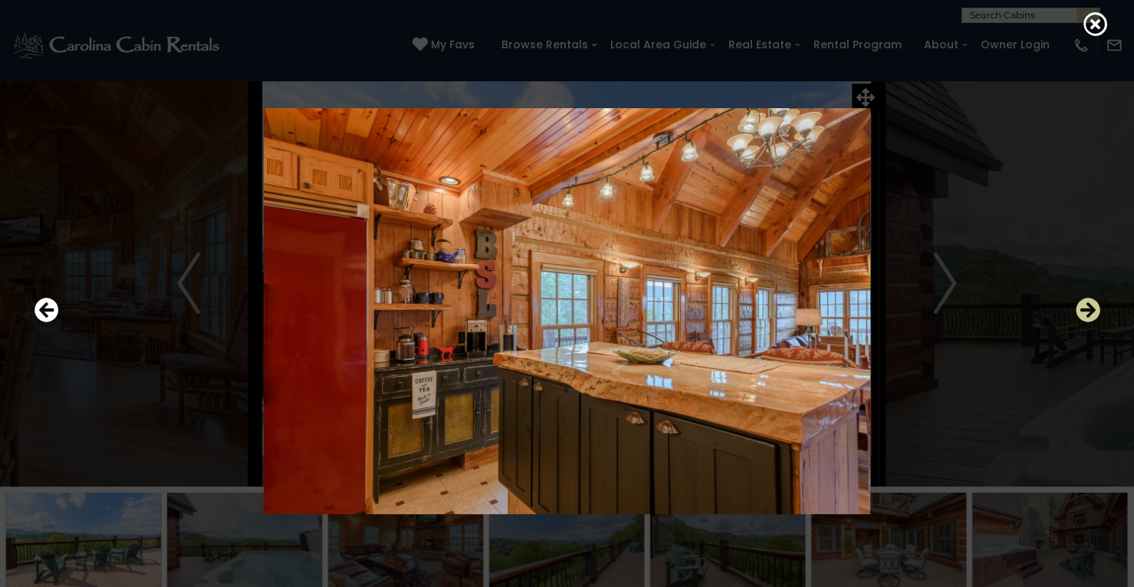
click at [1087, 307] on icon "Next" at bounding box center [1088, 310] width 25 height 25
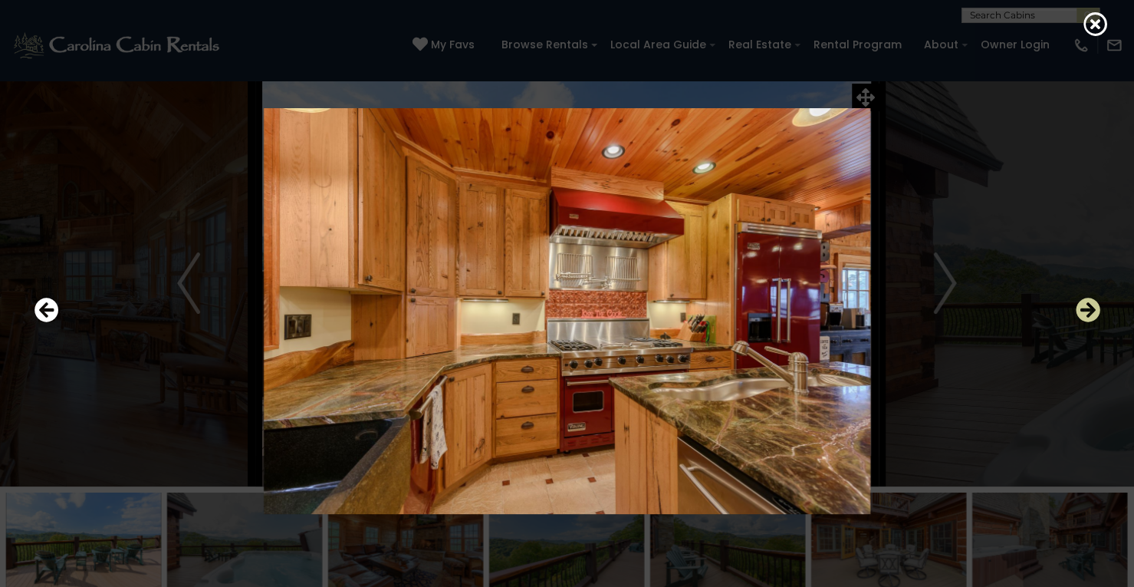
click at [1087, 307] on icon "Next" at bounding box center [1088, 310] width 25 height 25
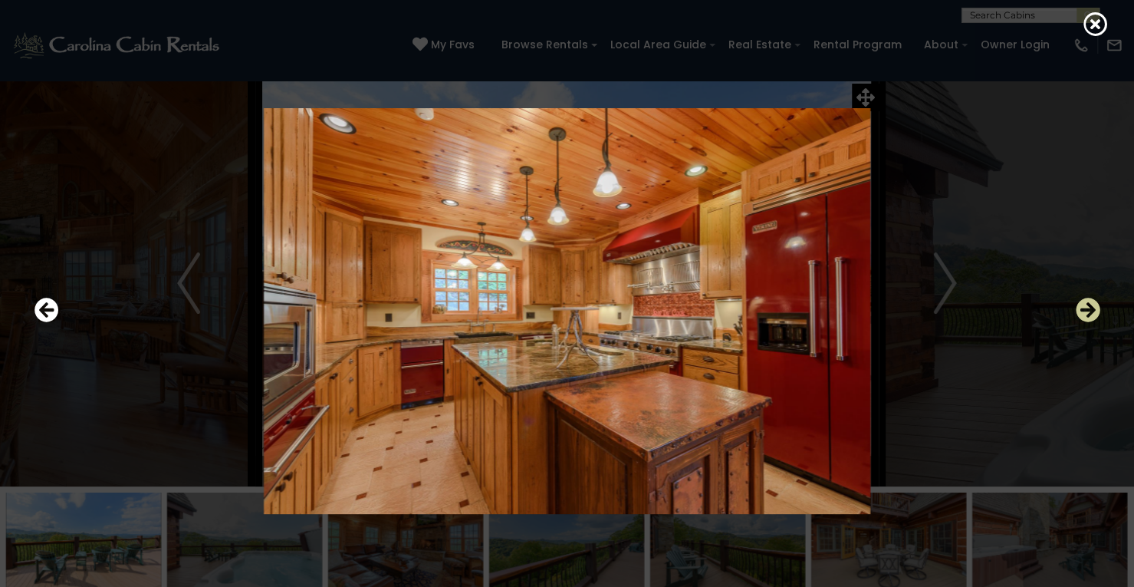
click at [1087, 307] on icon "Next" at bounding box center [1088, 310] width 25 height 25
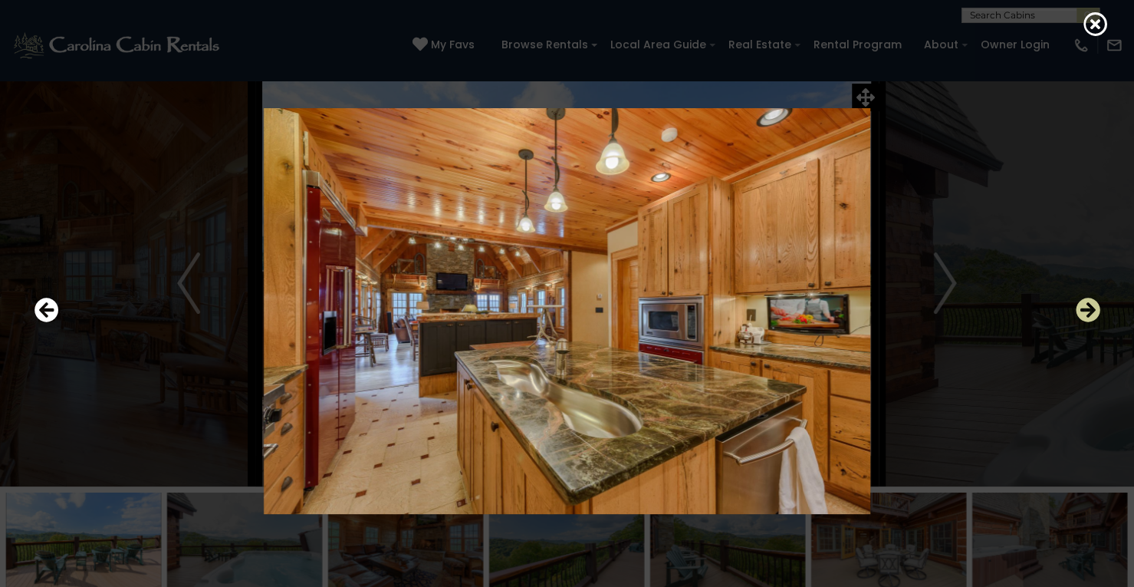
click at [1087, 307] on icon "Next" at bounding box center [1088, 310] width 25 height 25
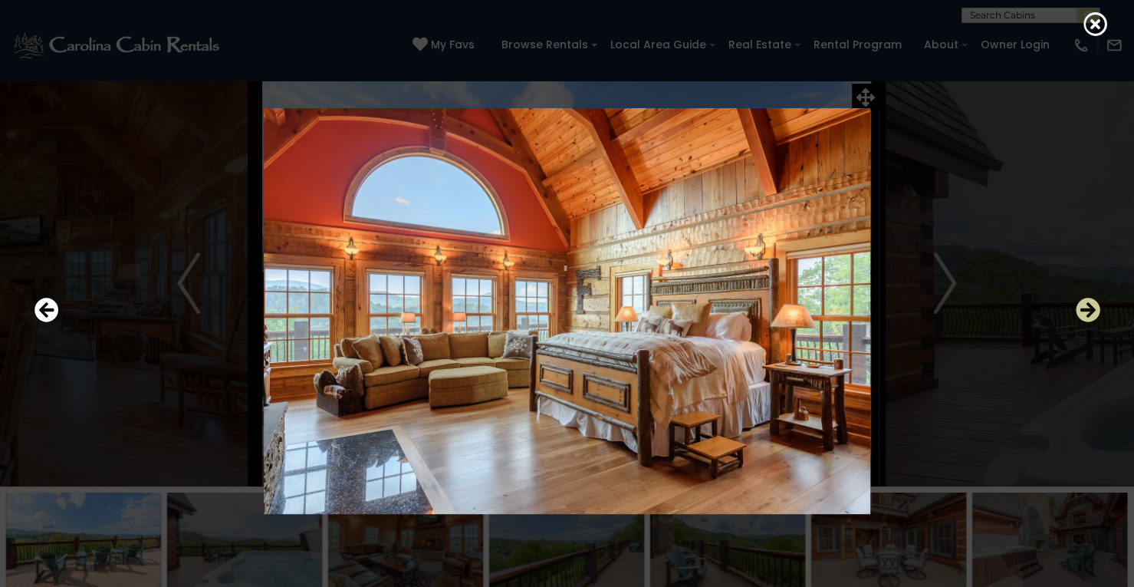
click at [1087, 307] on icon "Next" at bounding box center [1088, 310] width 25 height 25
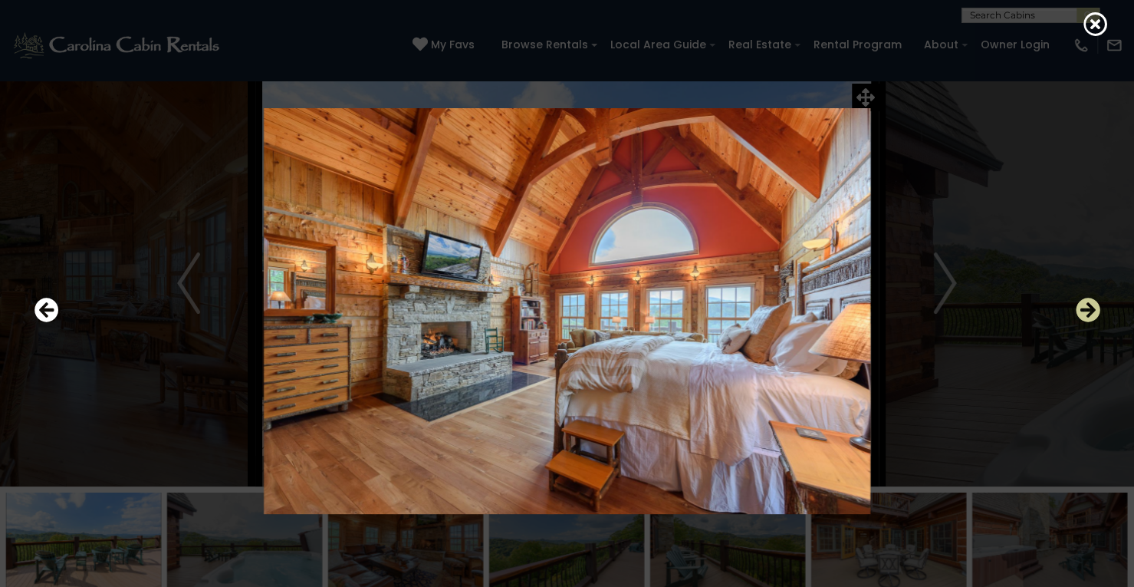
click at [1087, 307] on icon "Next" at bounding box center [1088, 310] width 25 height 25
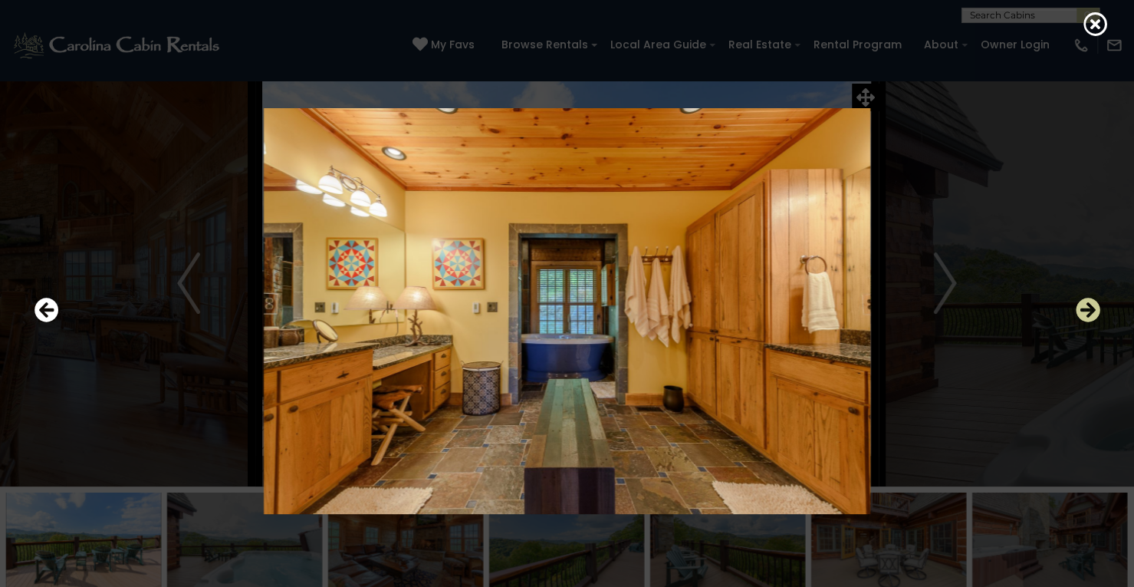
click at [1087, 307] on icon "Next" at bounding box center [1088, 310] width 25 height 25
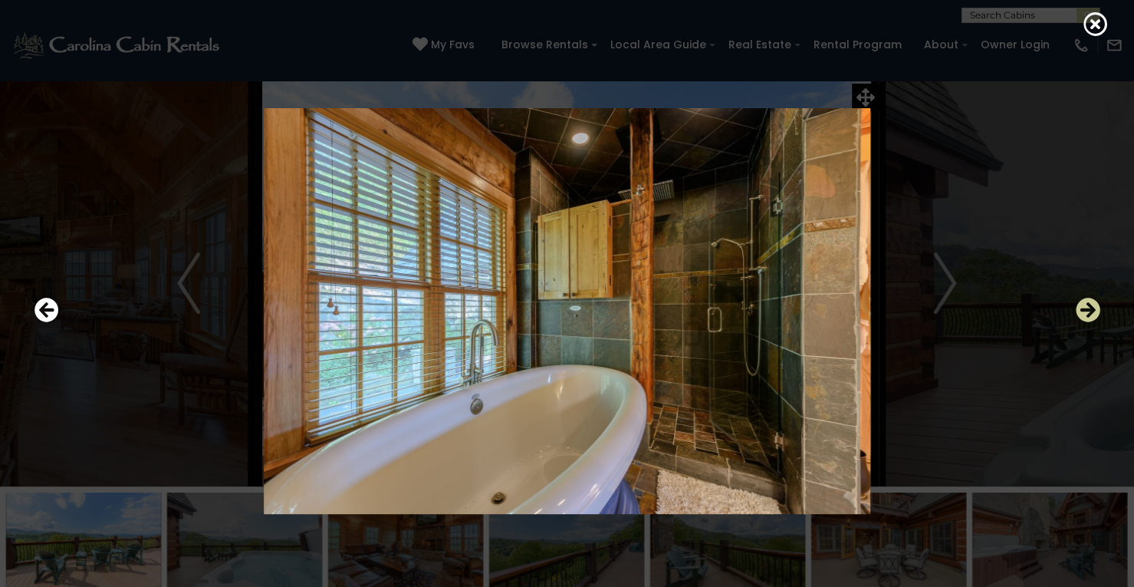
click at [1087, 307] on icon "Next" at bounding box center [1088, 310] width 25 height 25
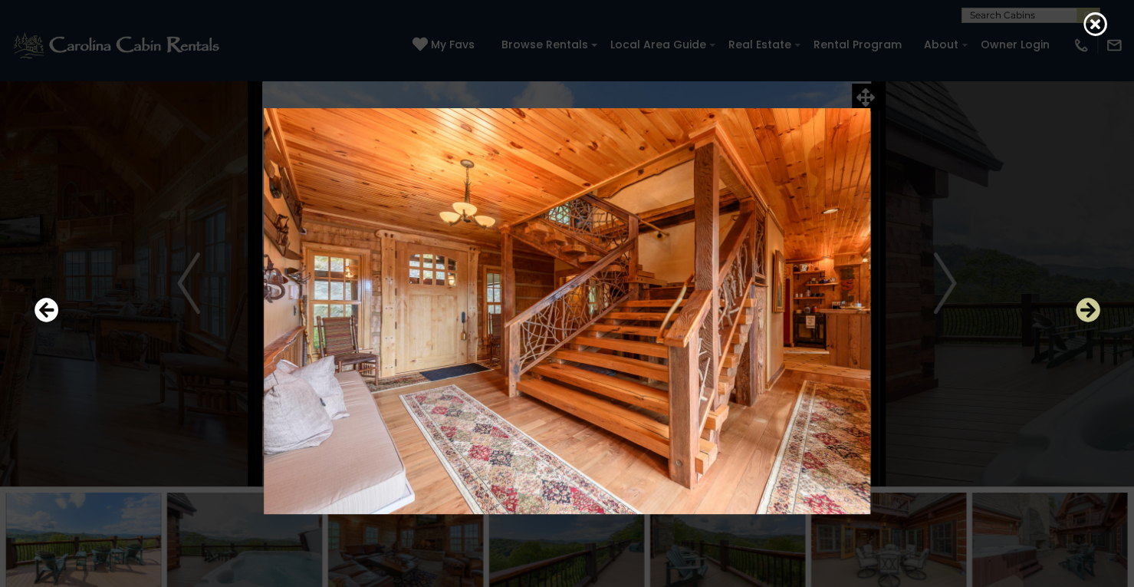
click at [1087, 307] on icon "Next" at bounding box center [1088, 310] width 25 height 25
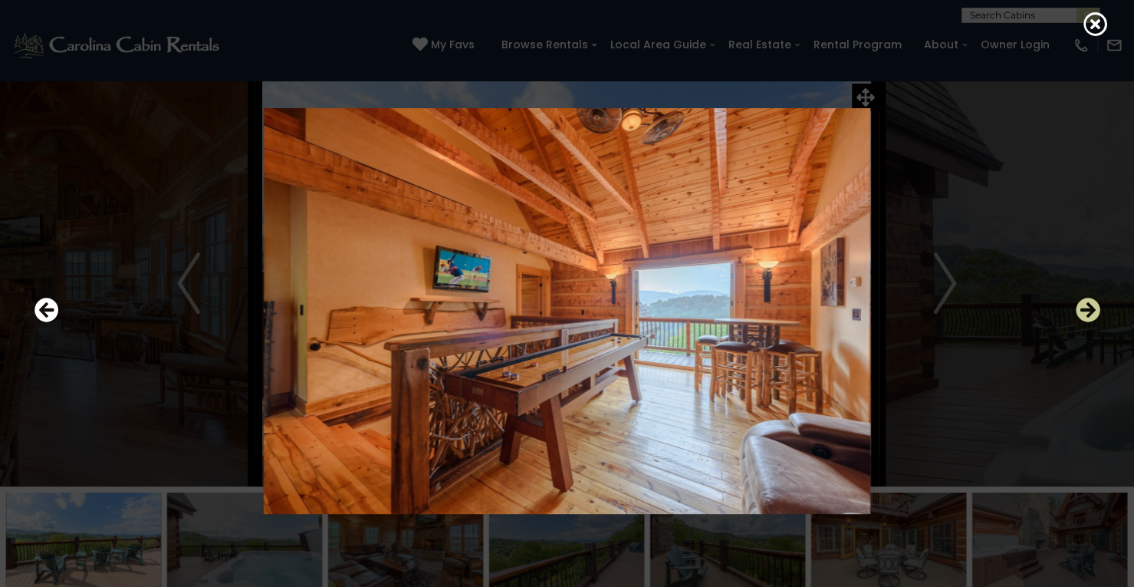
click at [1087, 307] on icon "Next" at bounding box center [1088, 310] width 25 height 25
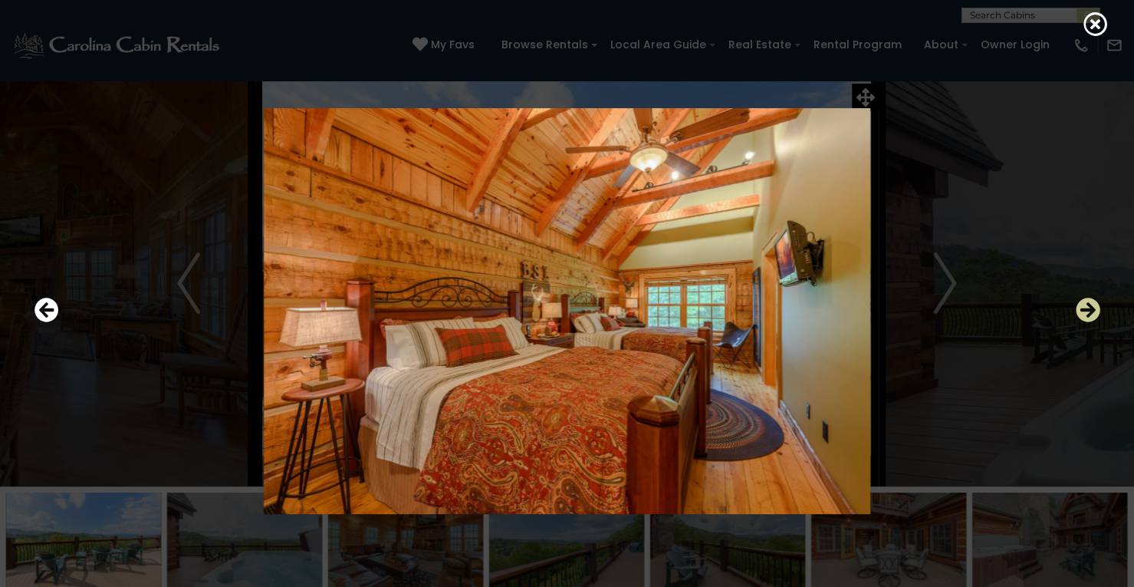
click at [1087, 307] on icon "Next" at bounding box center [1088, 310] width 25 height 25
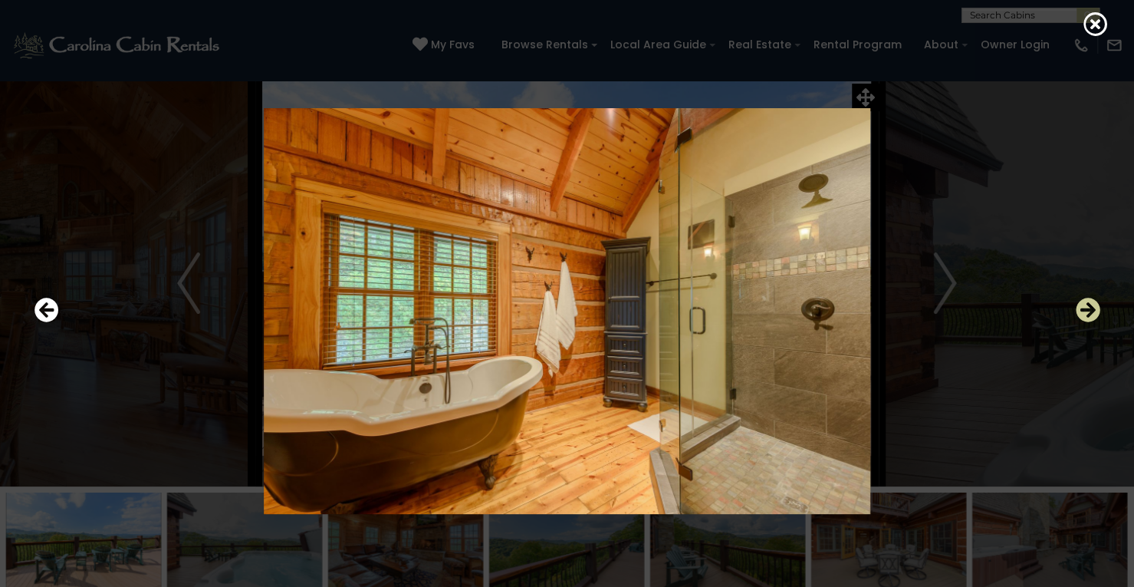
click at [1087, 307] on icon "Next" at bounding box center [1088, 310] width 25 height 25
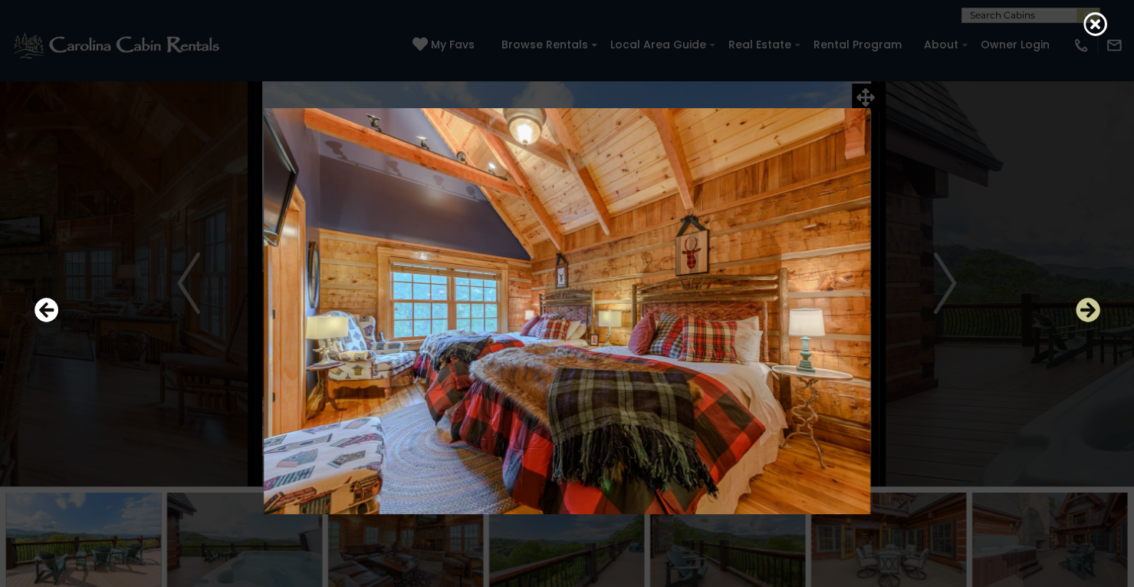
click at [1087, 307] on icon "Next" at bounding box center [1088, 310] width 25 height 25
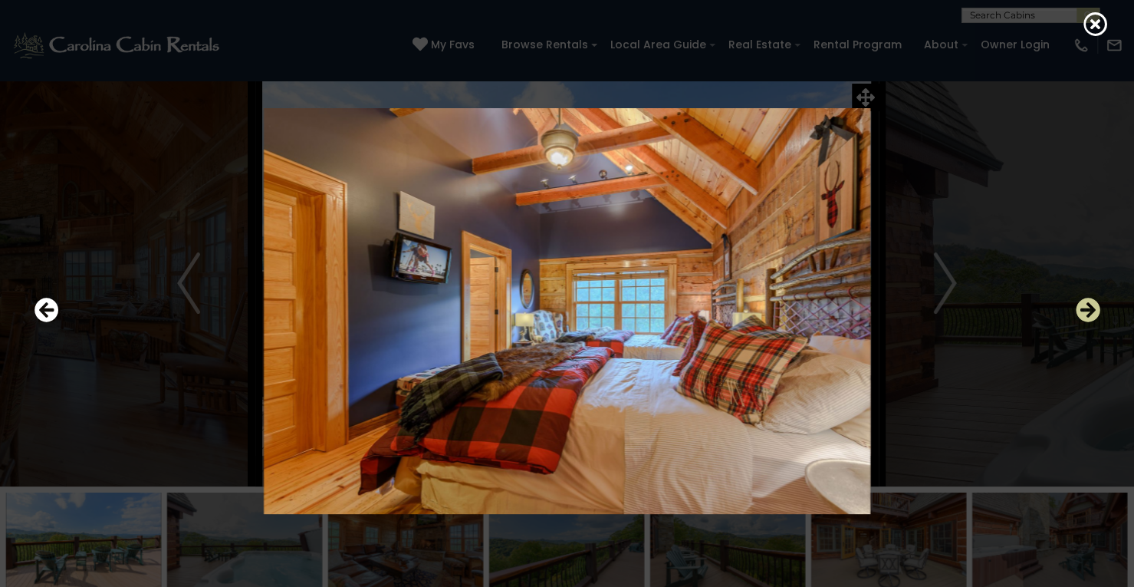
click at [1087, 307] on icon "Next" at bounding box center [1088, 310] width 25 height 25
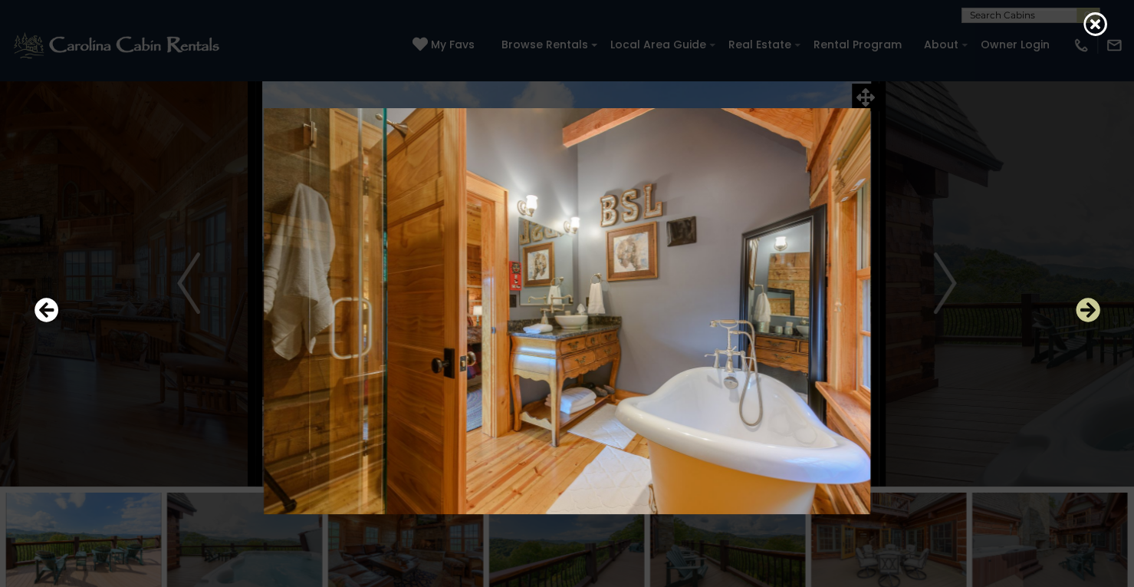
click at [1087, 307] on icon "Next" at bounding box center [1088, 310] width 25 height 25
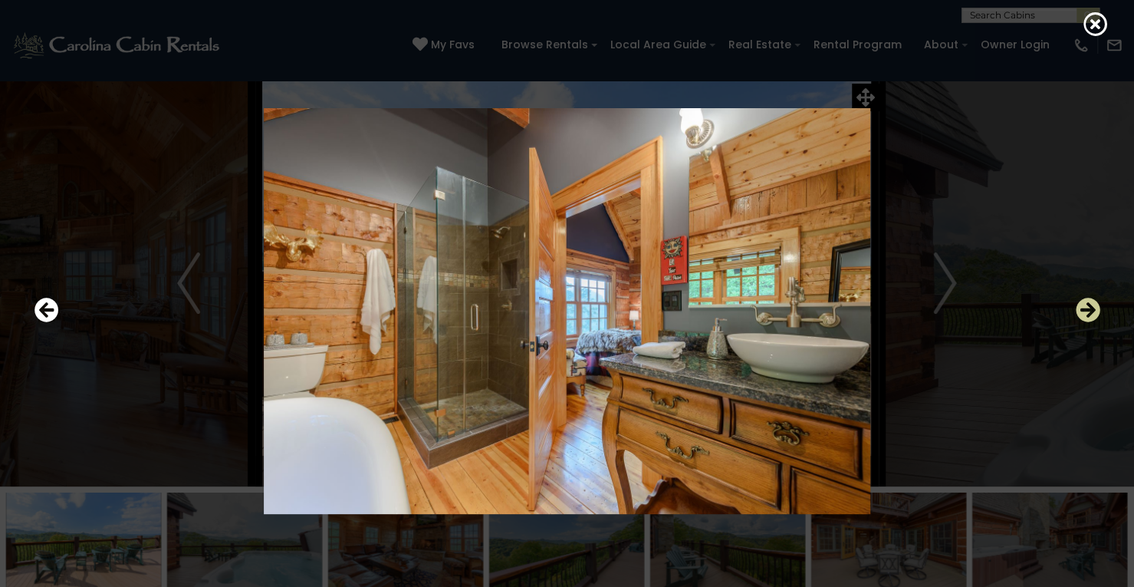
click at [1087, 307] on icon "Next" at bounding box center [1088, 310] width 25 height 25
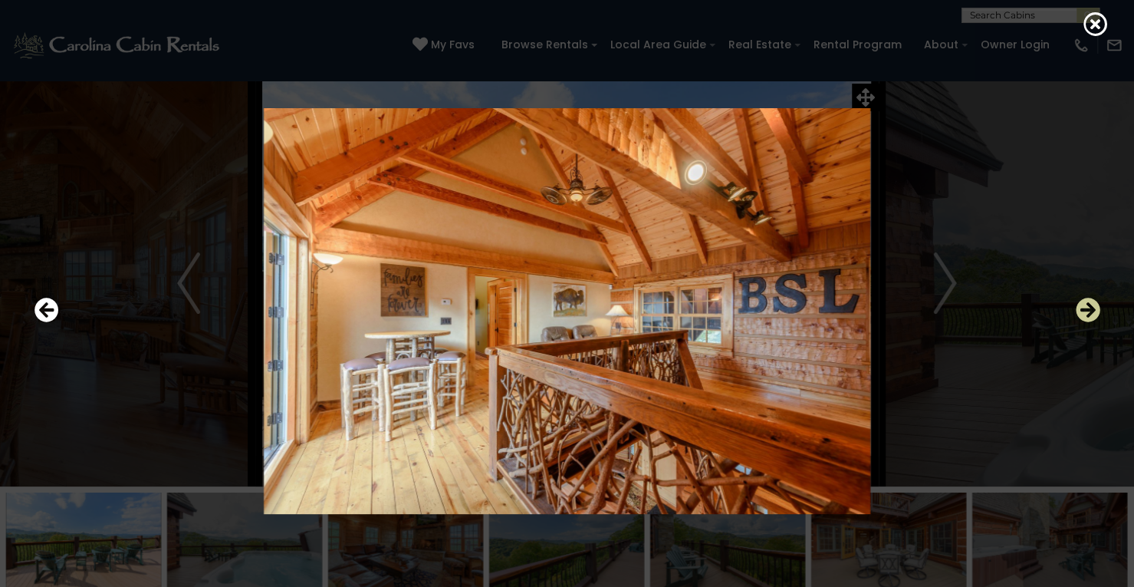
click at [1087, 307] on icon "Next" at bounding box center [1088, 310] width 25 height 25
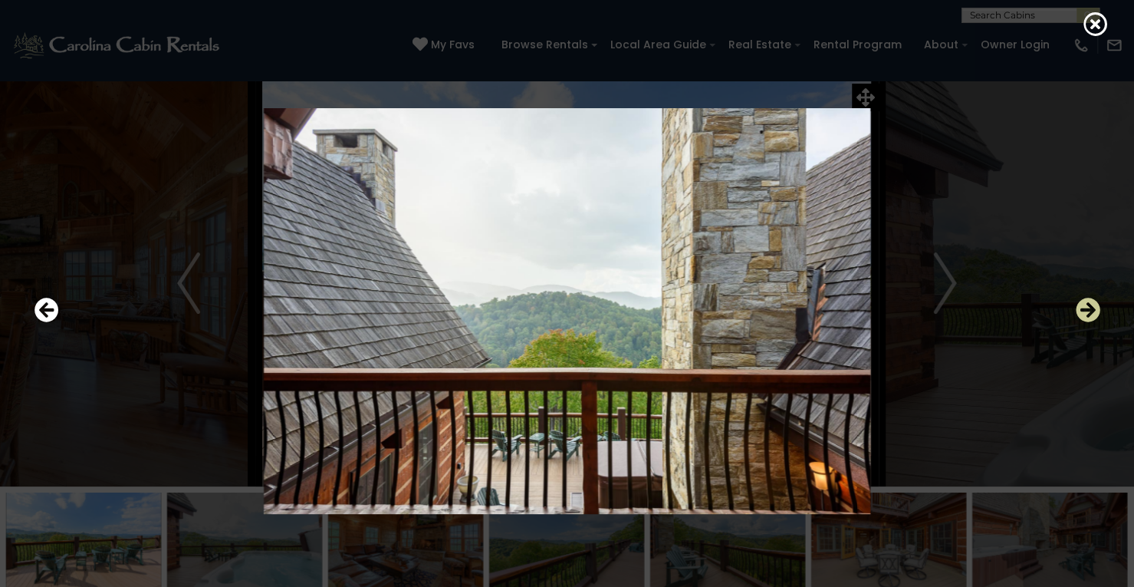
click at [1087, 307] on icon "Next" at bounding box center [1088, 310] width 25 height 25
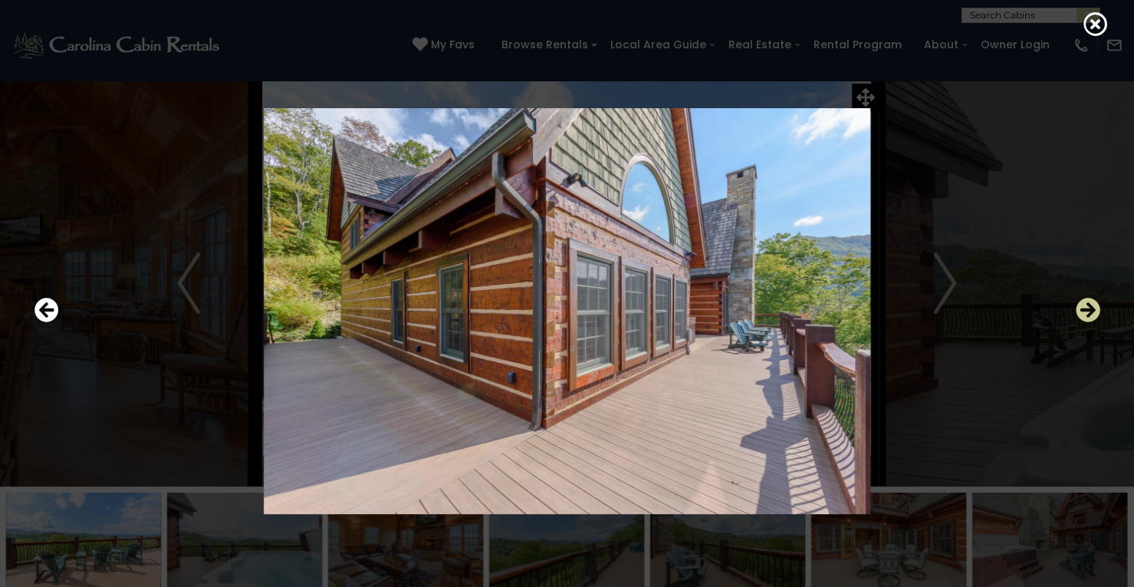
click at [1087, 307] on icon "Next" at bounding box center [1088, 310] width 25 height 25
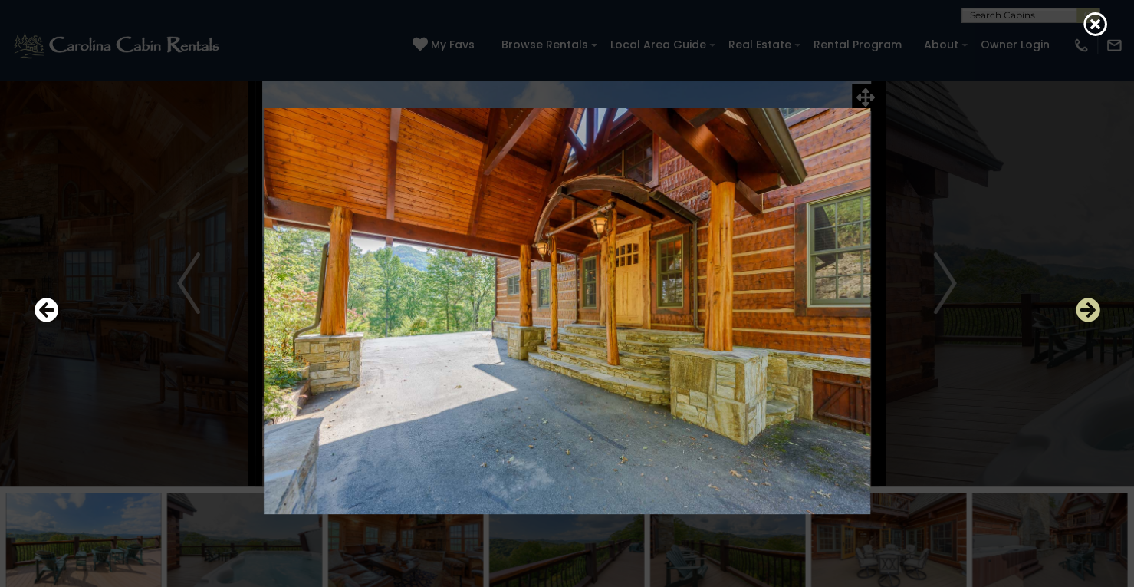
click at [1087, 307] on icon "Next" at bounding box center [1088, 310] width 25 height 25
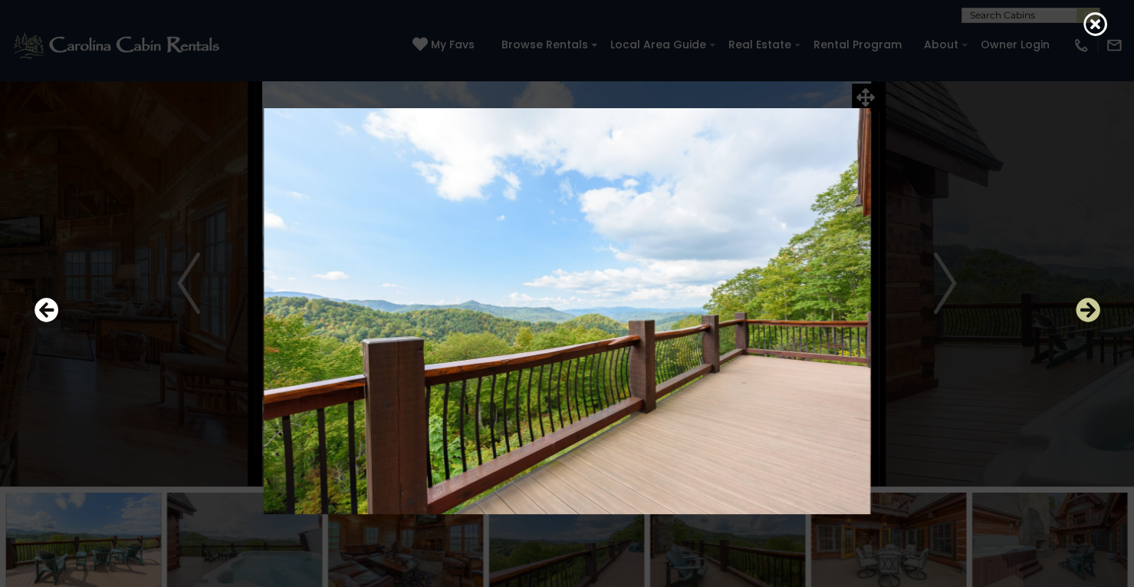
drag, startPoint x: 1087, startPoint y: 307, endPoint x: 1095, endPoint y: 293, distance: 15.8
click at [1095, 293] on div at bounding box center [567, 311] width 1081 height 528
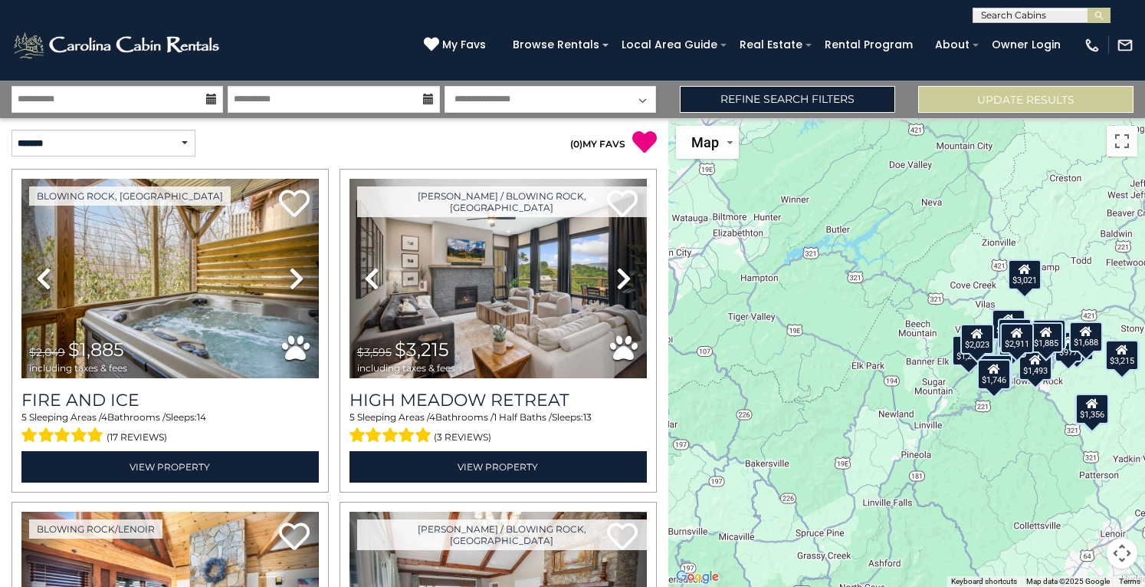
scroll to position [943, 0]
